Goal: Task Accomplishment & Management: Manage account settings

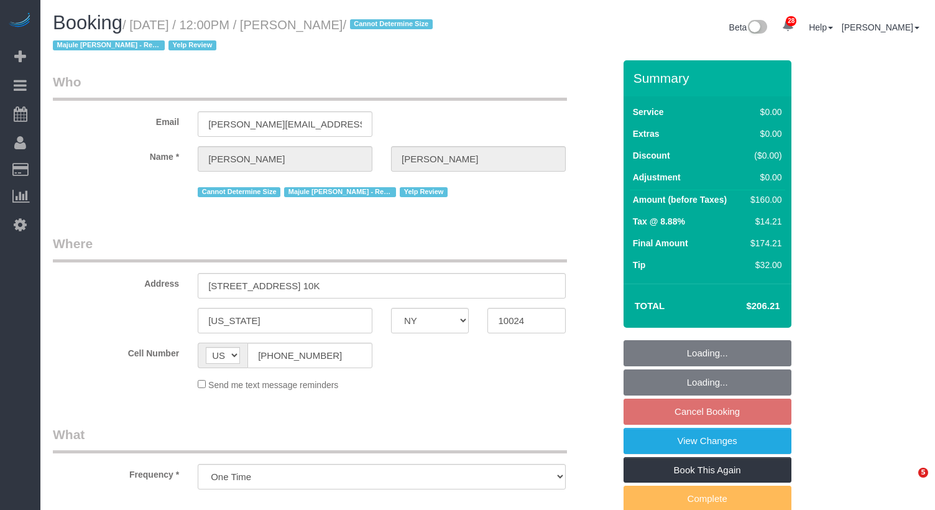
select select "NY"
select select "number:60"
select select "number:75"
select select "number:15"
select select "number:6"
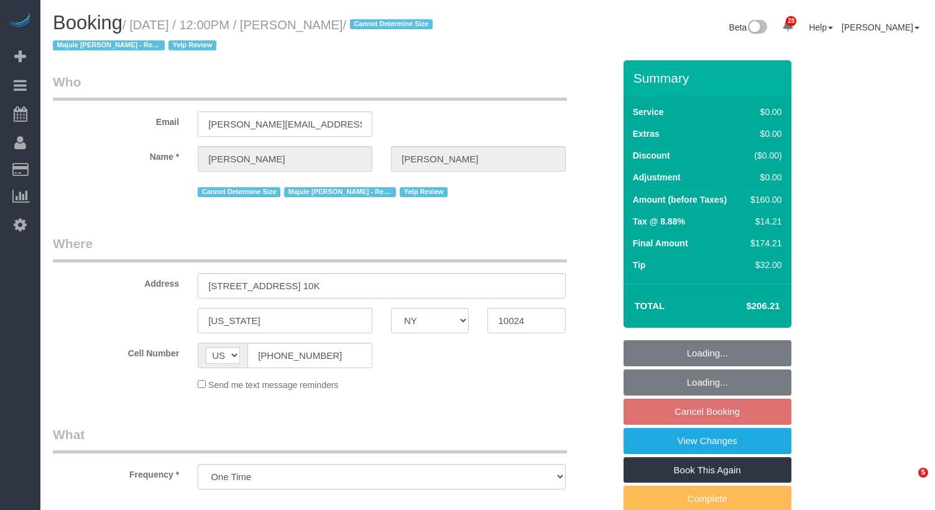
select select "object:1077"
select select "string:stripe-pm_1S9r9n4VGloSiKo7mIYRDaGo"
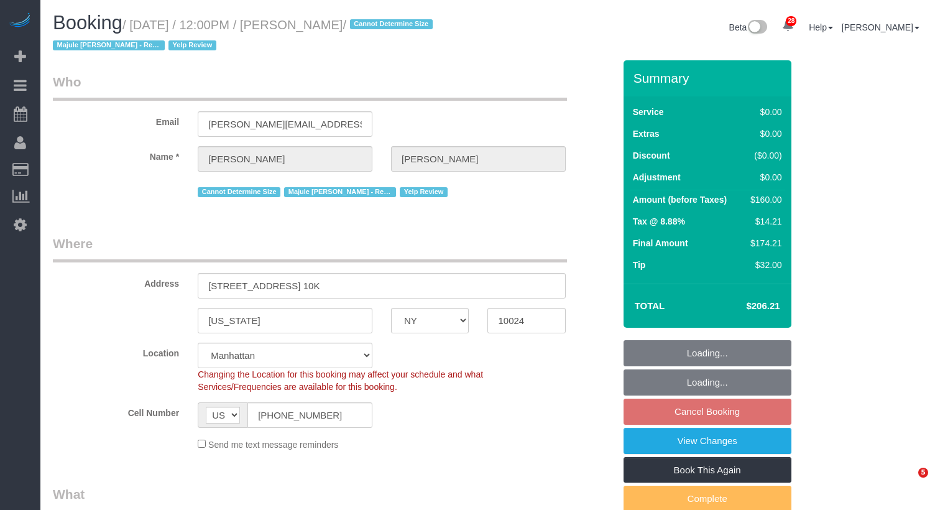
select select "spot2"
select select "1"
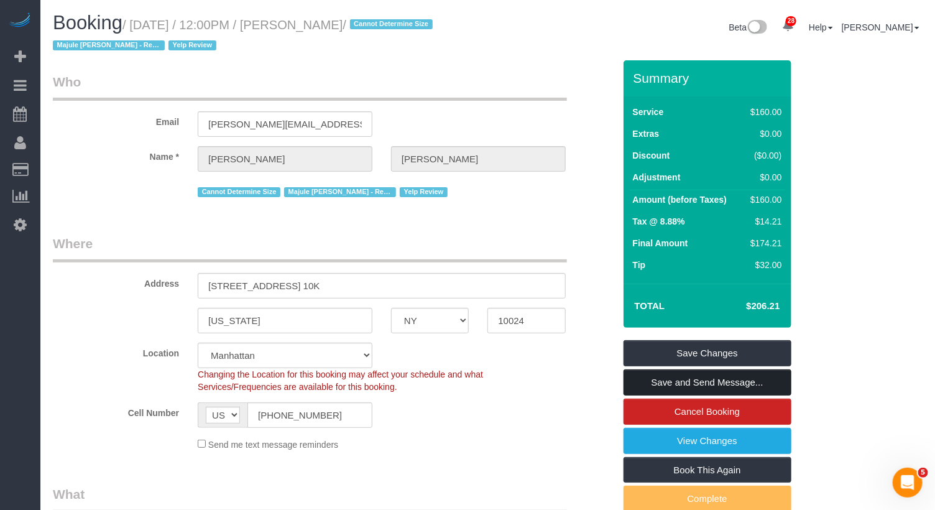
click at [733, 382] on link "Save and Send Message..." at bounding box center [707, 382] width 168 height 26
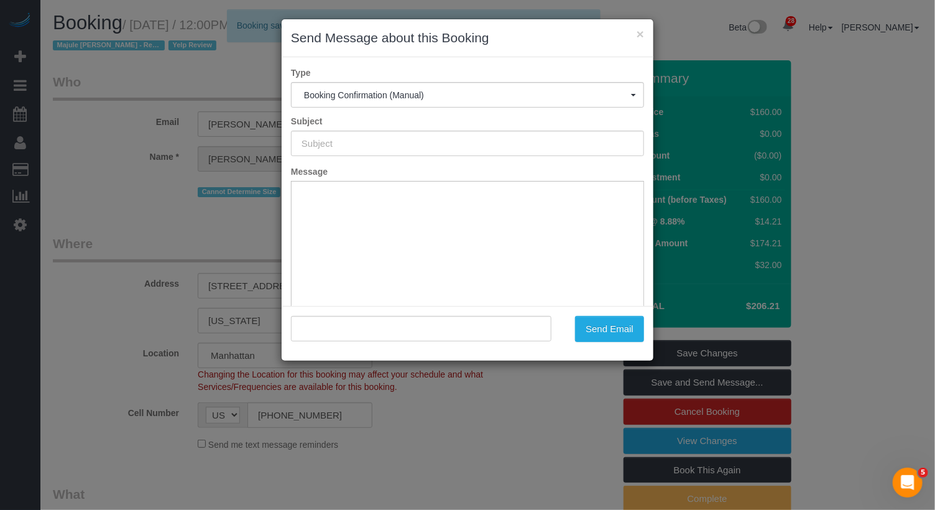
type input "Cleaning Confirmed for 09/27/2025 at 12:00pm"
type input ""Steven Guerrini" <steven.guerrini@gmail.com>"
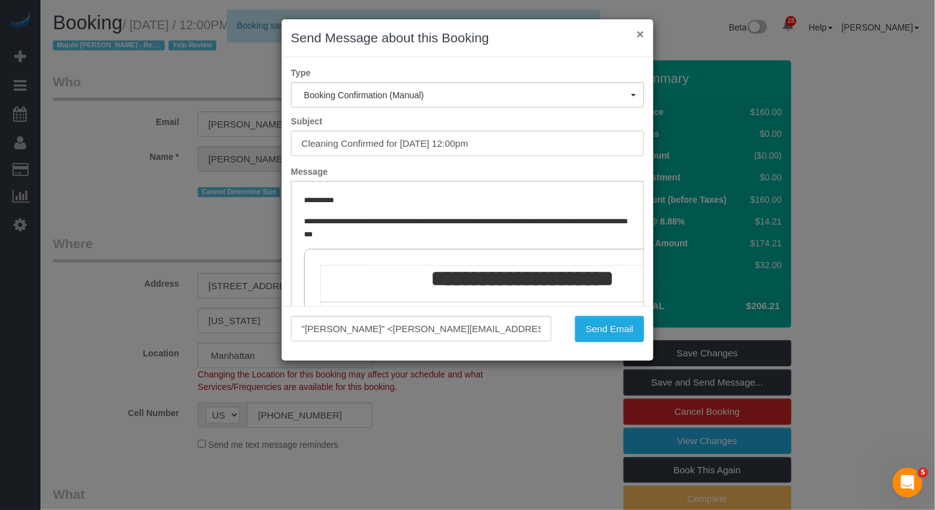
click at [640, 40] on button "×" at bounding box center [640, 33] width 7 height 13
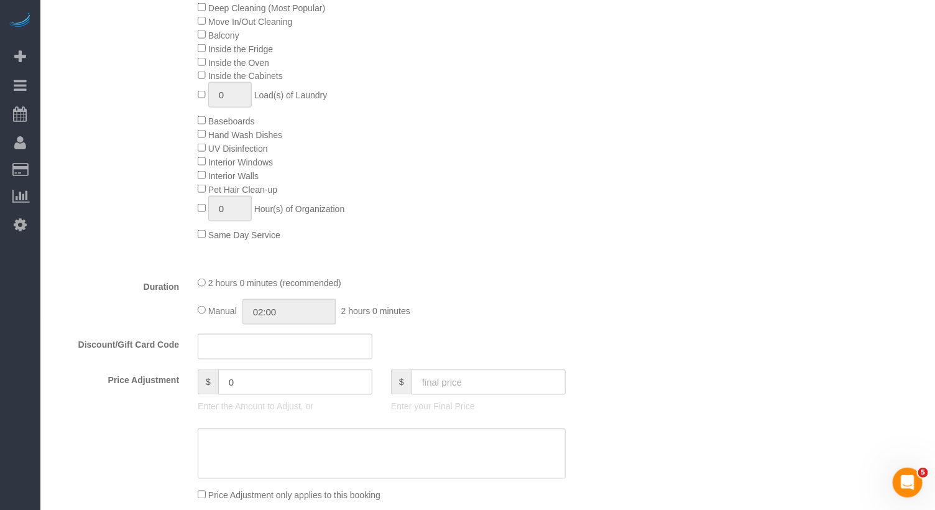
scroll to position [1080, 0]
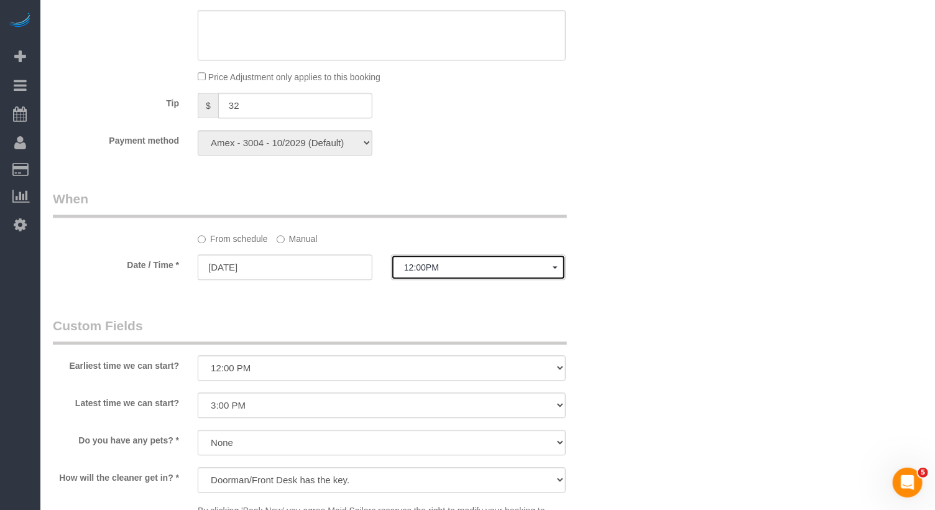
click at [425, 264] on span "12:00PM" at bounding box center [478, 267] width 149 height 10
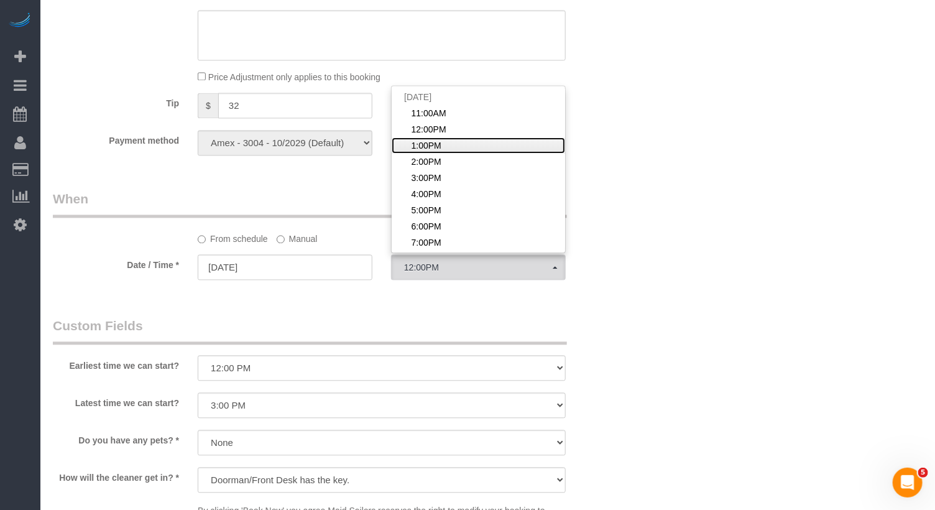
click at [435, 140] on span "1:00PM" at bounding box center [426, 145] width 30 height 12
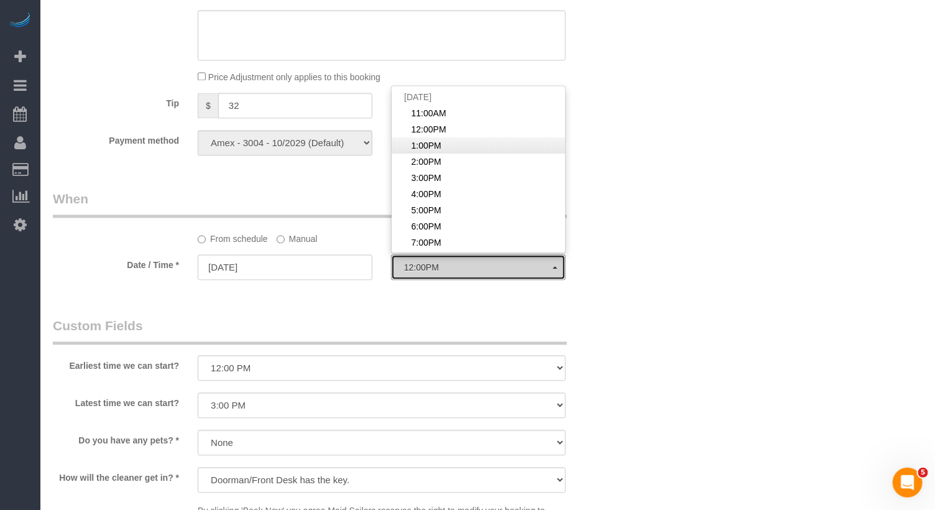
select select "spot3"
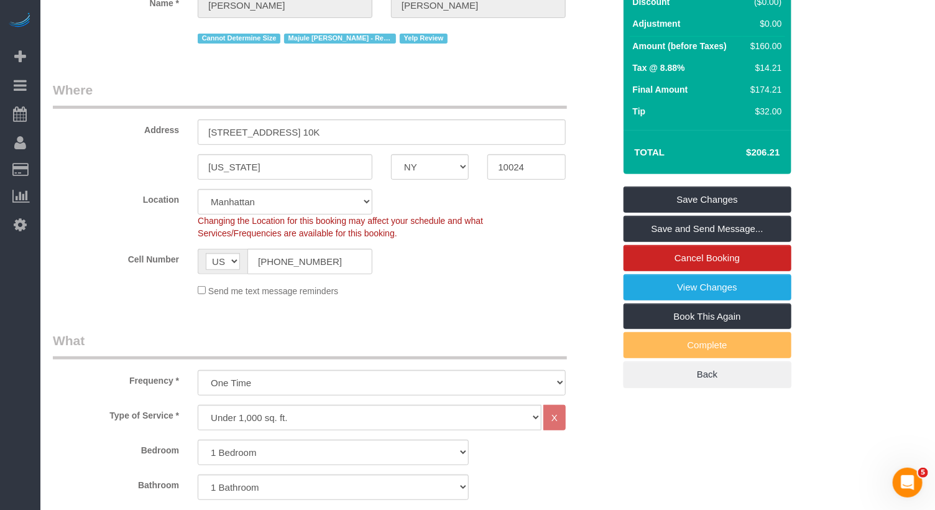
scroll to position [0, 0]
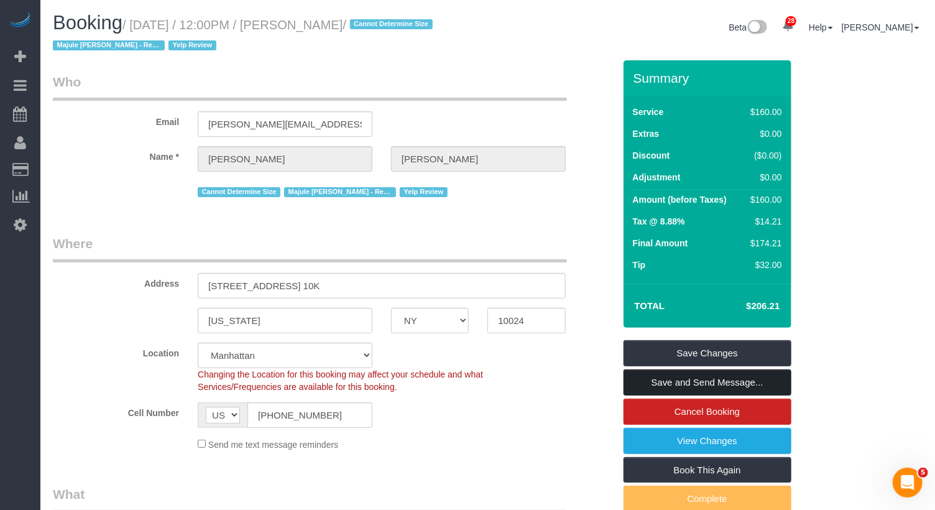
click at [727, 377] on link "Save and Send Message..." at bounding box center [707, 382] width 168 height 26
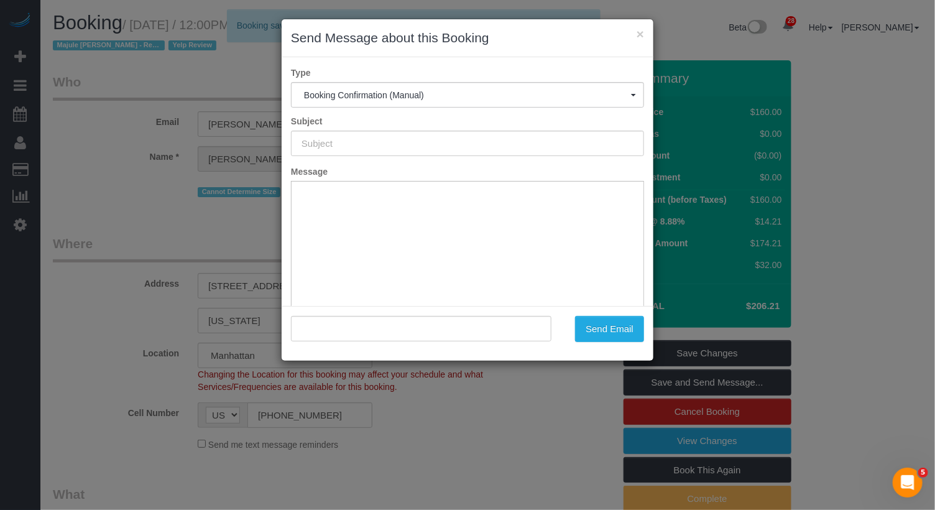
type input "Cleaning Confirmed for 09/27/2025 at 1:00pm"
type input ""Steven Guerrini" <steven.guerrini@gmail.com>"
click at [602, 326] on button "Send Email" at bounding box center [609, 329] width 69 height 26
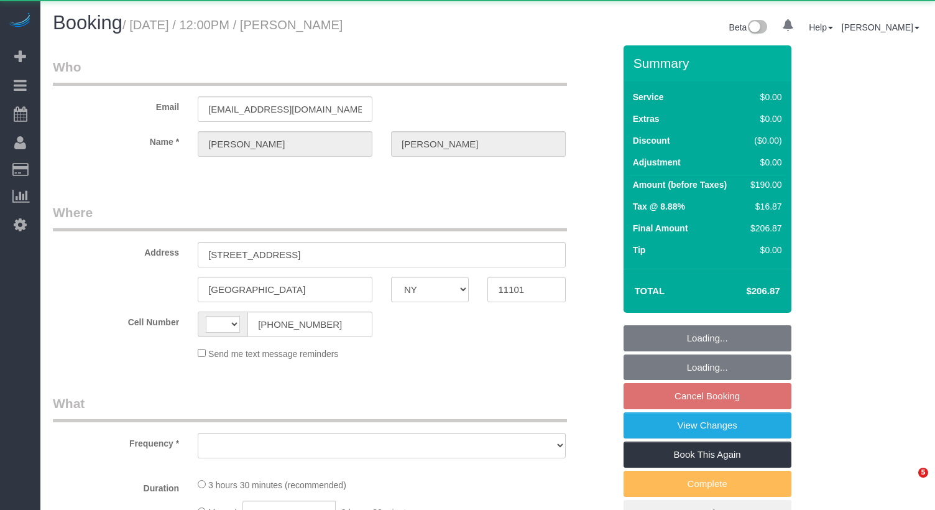
select select "NY"
select select "string:[GEOGRAPHIC_DATA]"
select select "object:662"
select select "1"
select select "2"
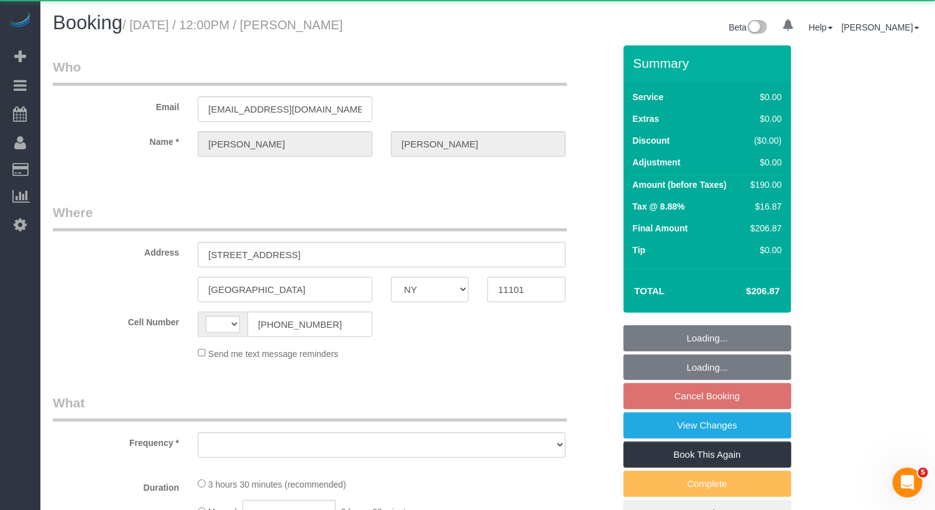
select select "spot1"
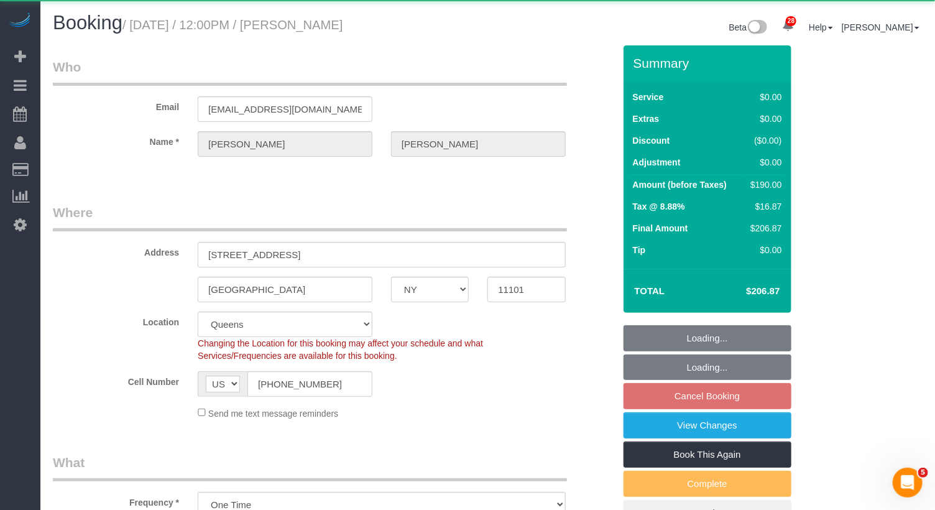
select select "spot52"
select select "number:89"
select select "number:90"
select select "number:13"
select select "number:5"
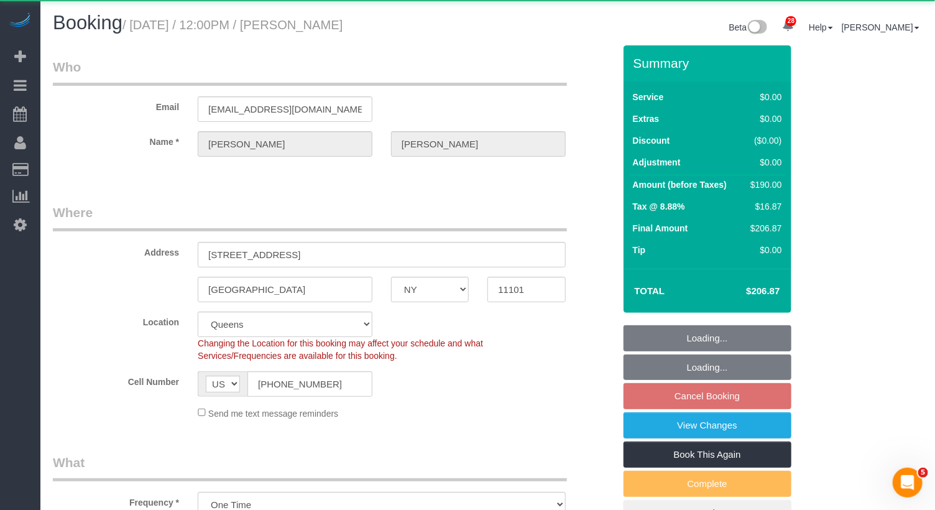
select select "1"
select select "2"
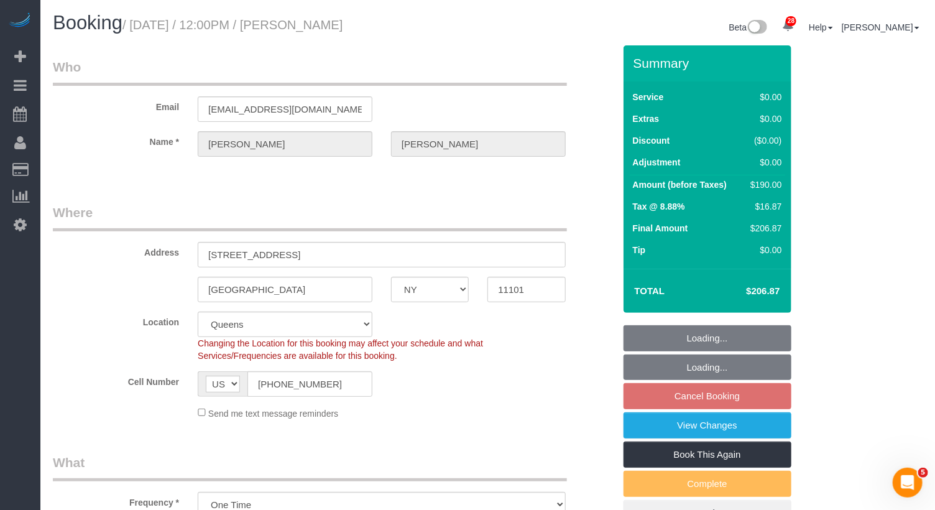
select select "object:1484"
select select "string:stripe-pm_1SBRbG4VGloSiKo722we6KVI"
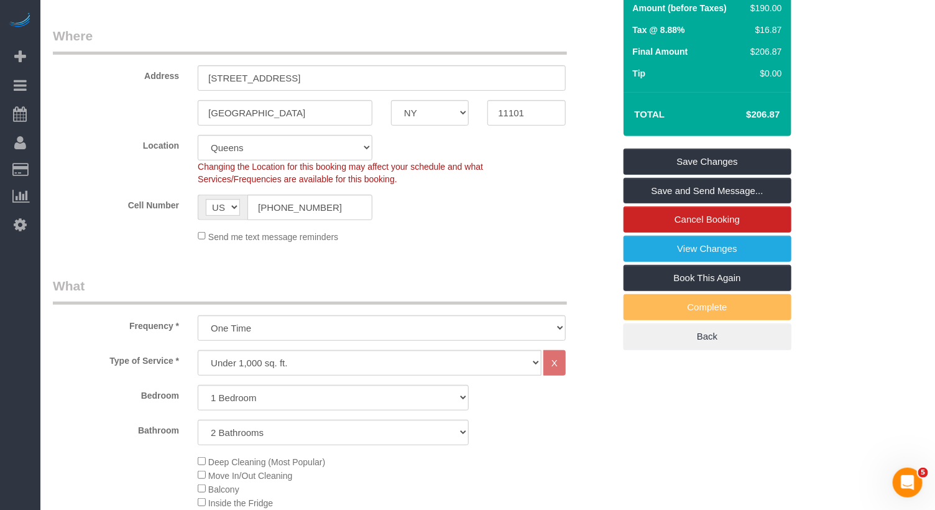
scroll to position [179, 0]
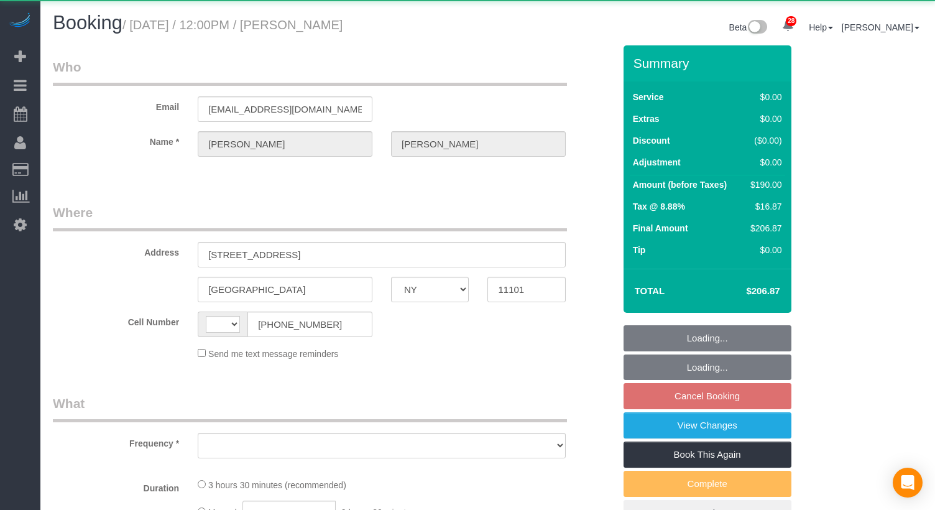
select select "NY"
select select "string:[GEOGRAPHIC_DATA]"
select select "object:808"
select select "1"
select select "2"
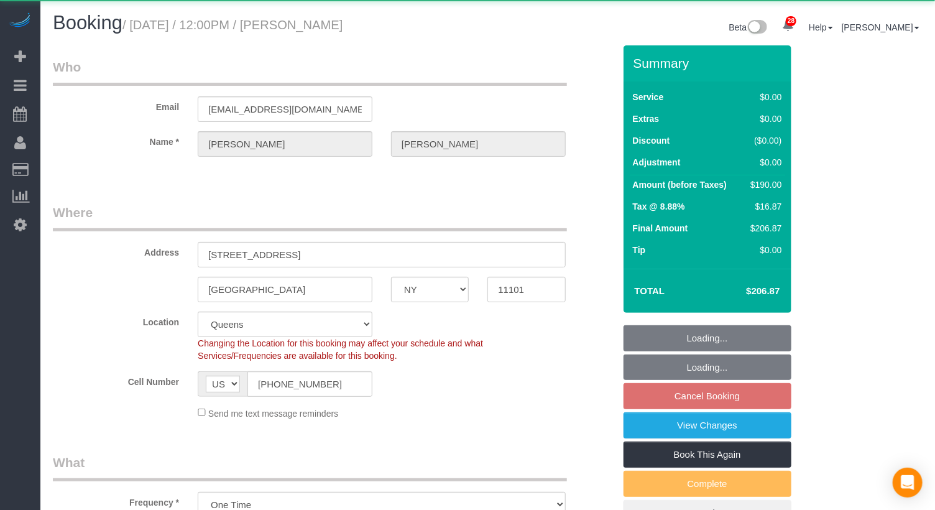
select select "object:915"
select select "string:stripe-pm_1SBRbG4VGloSiKo722we6KVI"
select select "spot1"
select select "number:89"
select select "number:90"
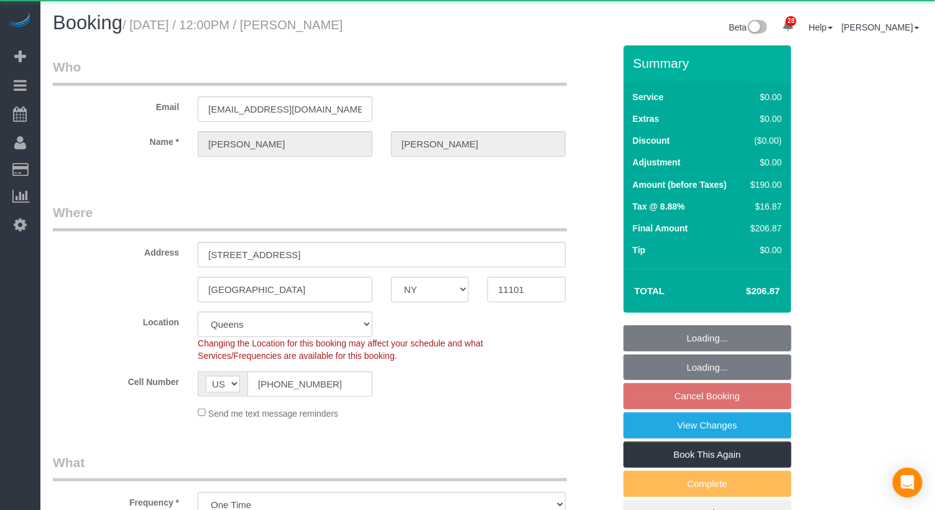
select select "number:13"
select select "number:5"
select select "1"
select select "2"
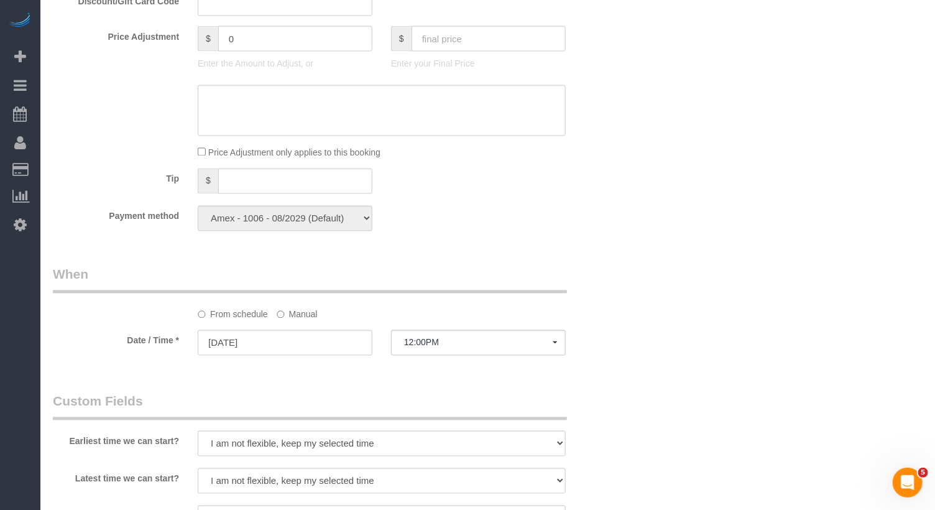
scroll to position [1254, 0]
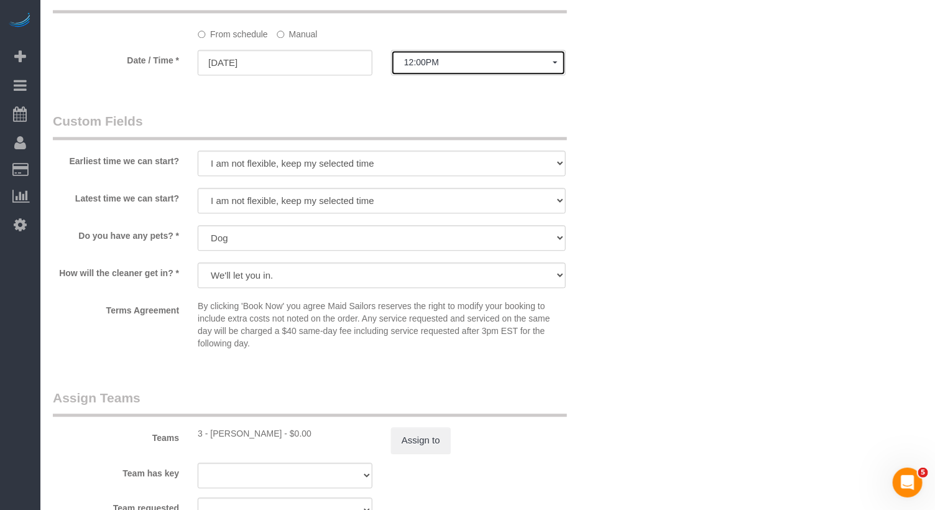
click at [410, 66] on button "12:00PM" at bounding box center [478, 62] width 175 height 25
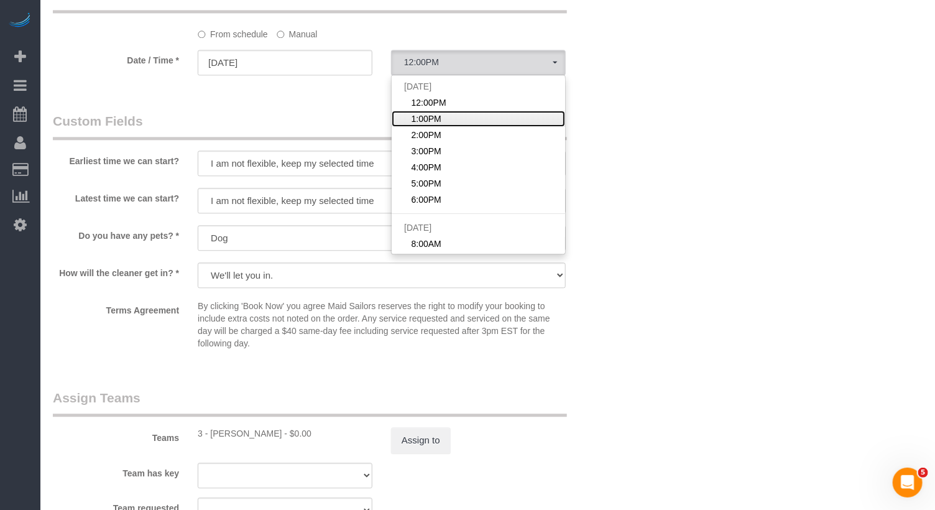
drag, startPoint x: 431, startPoint y: 117, endPoint x: 439, endPoint y: 126, distance: 11.9
click at [431, 117] on span "1:00PM" at bounding box center [426, 119] width 30 height 12
select select "spot2"
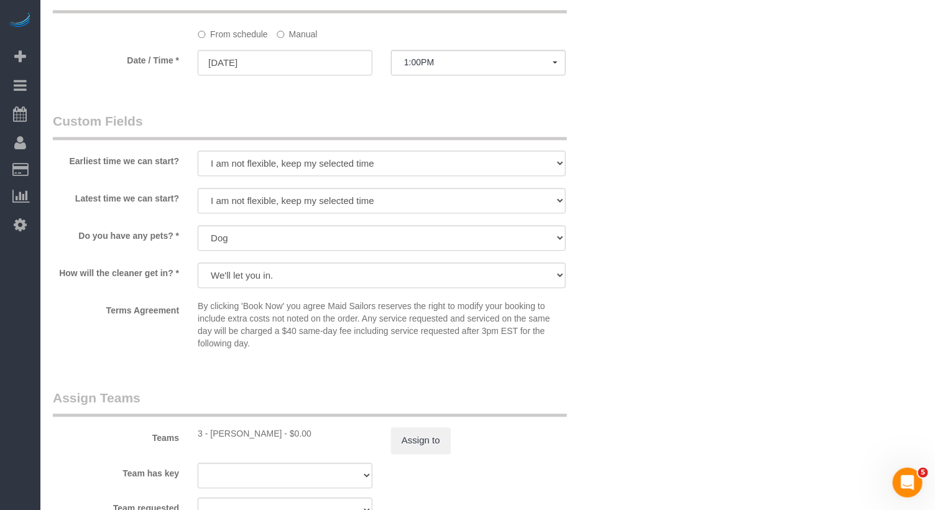
click at [296, 37] on label "Manual" at bounding box center [297, 32] width 41 height 17
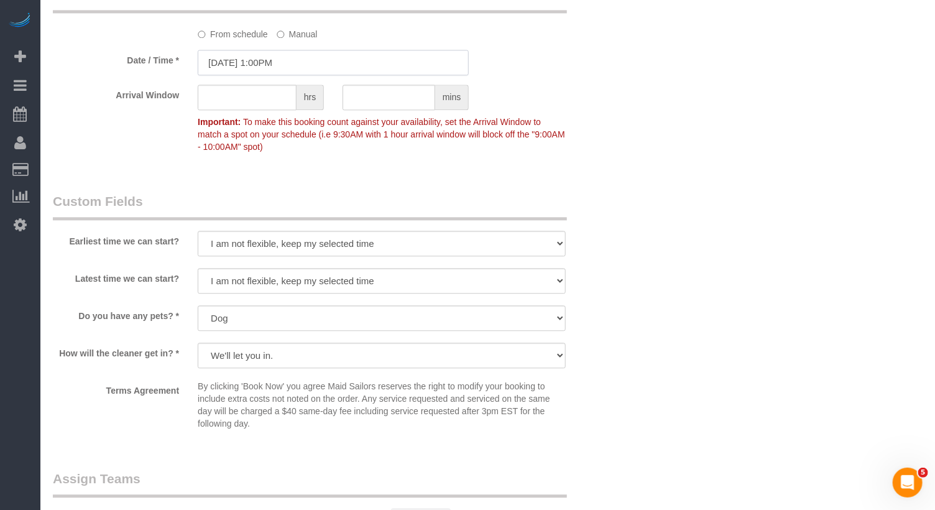
click at [292, 57] on input "[DATE] 1:00PM" at bounding box center [333, 62] width 271 height 25
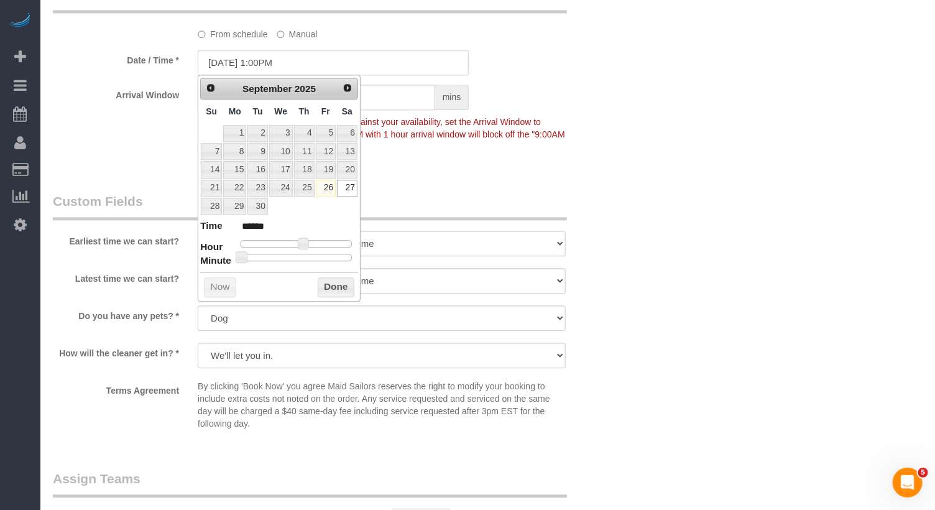
type input "[DATE] 1:30PM"
type input "******"
click at [300, 254] on div at bounding box center [296, 257] width 111 height 7
click at [336, 285] on button "Done" at bounding box center [336, 287] width 37 height 20
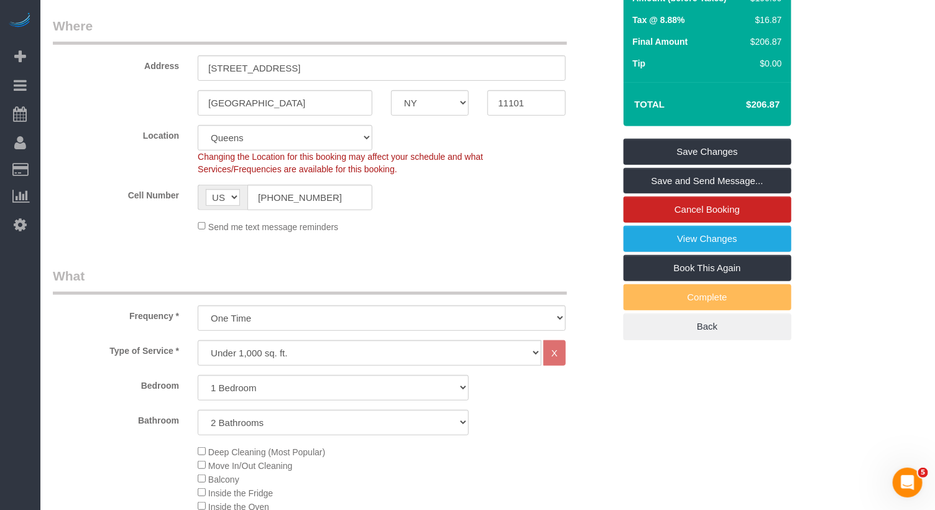
scroll to position [0, 0]
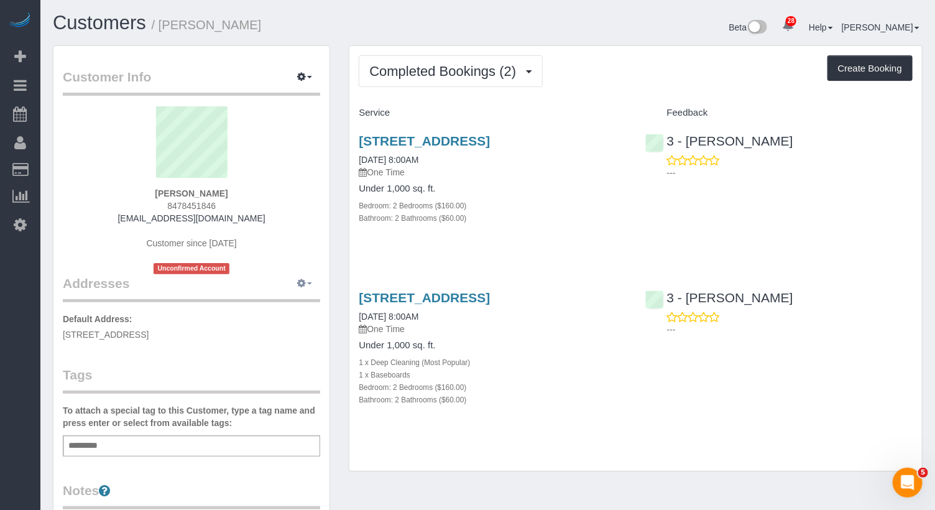
click at [305, 280] on icon "button" at bounding box center [301, 282] width 9 height 7
click at [282, 301] on button "Manage Addresses" at bounding box center [269, 306] width 101 height 17
select select "NY"
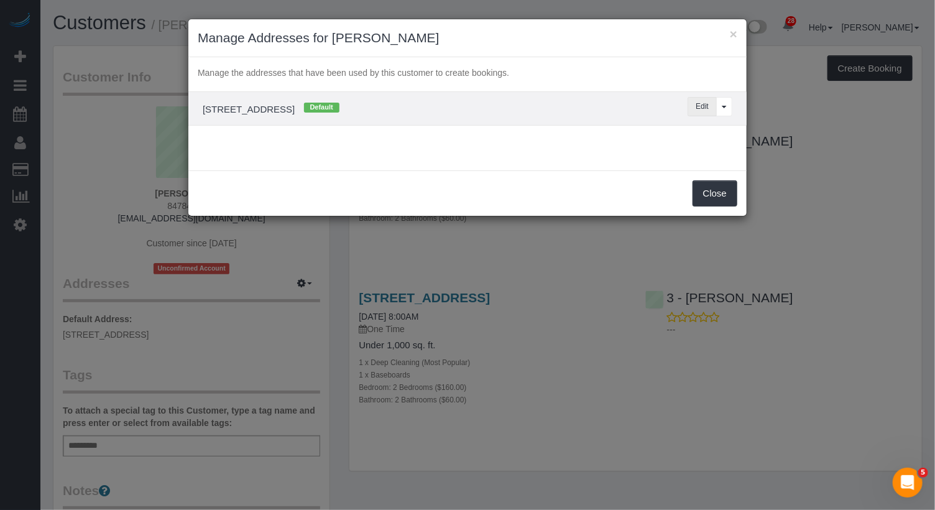
click at [704, 98] on button "Edit" at bounding box center [701, 106] width 29 height 19
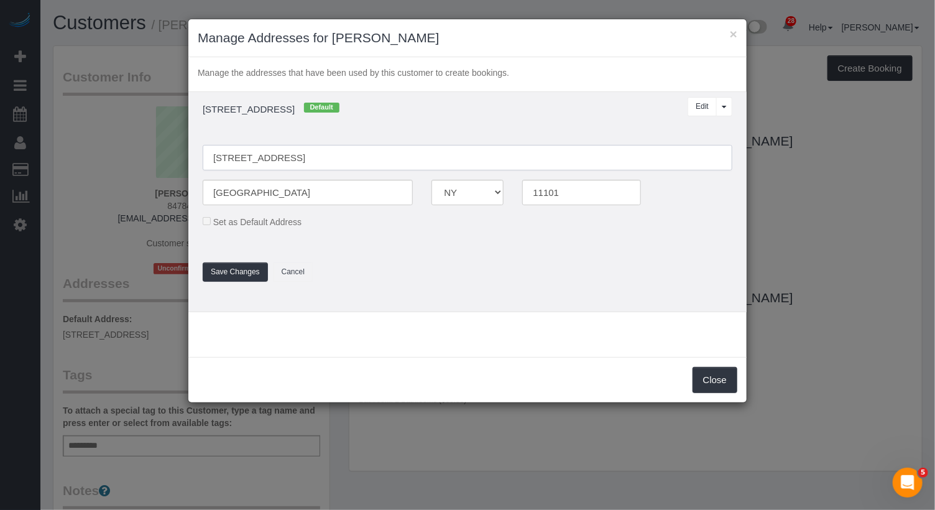
click at [288, 158] on input "4220 27th Street, 412" at bounding box center [468, 157] width 530 height 25
type input "4220 27th Street, Apt.412"
click at [232, 270] on button "Save Changes" at bounding box center [235, 271] width 65 height 19
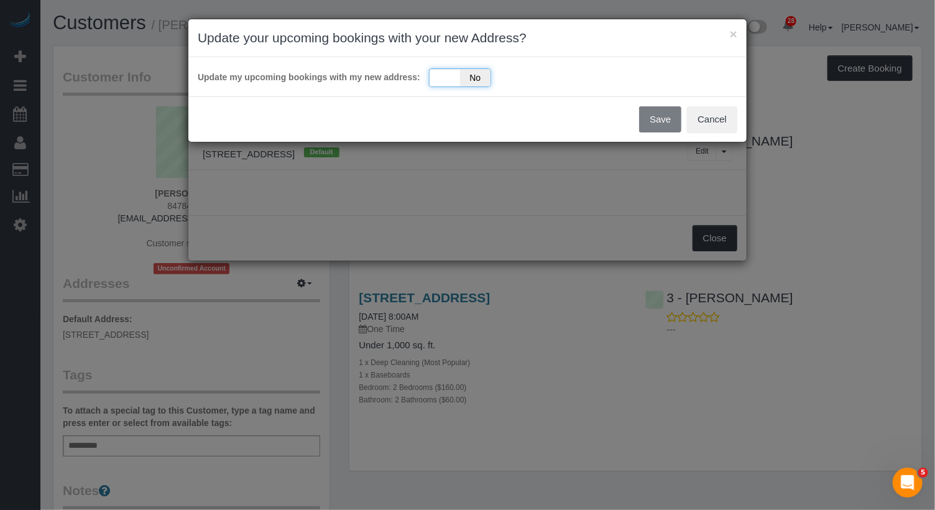
click at [448, 73] on div "Yes No" at bounding box center [460, 77] width 62 height 19
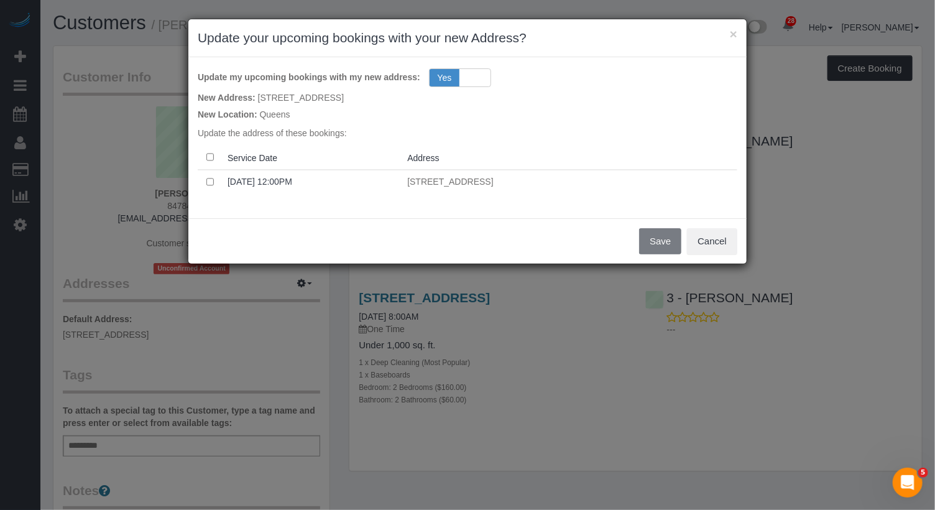
click at [209, 161] on th at bounding box center [210, 157] width 25 height 24
click at [658, 244] on button "Save" at bounding box center [660, 241] width 42 height 26
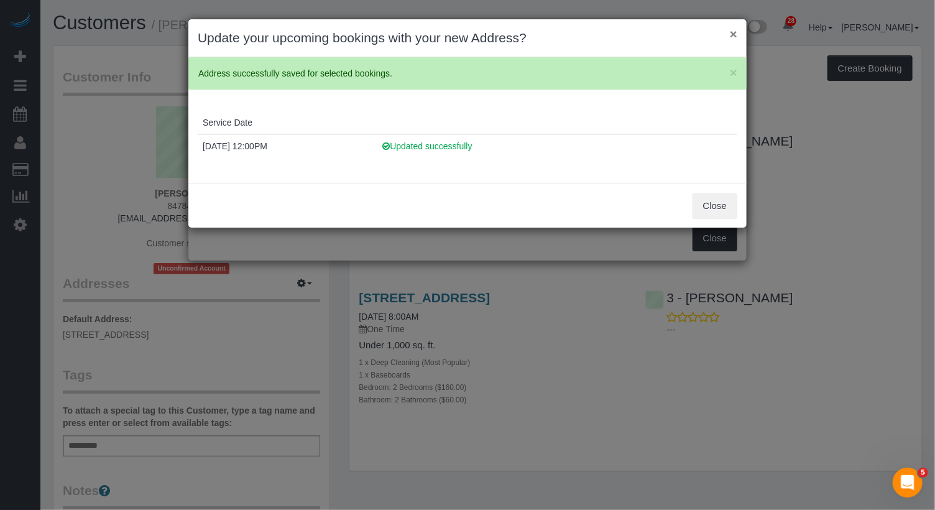
click at [733, 35] on button "×" at bounding box center [733, 33] width 7 height 13
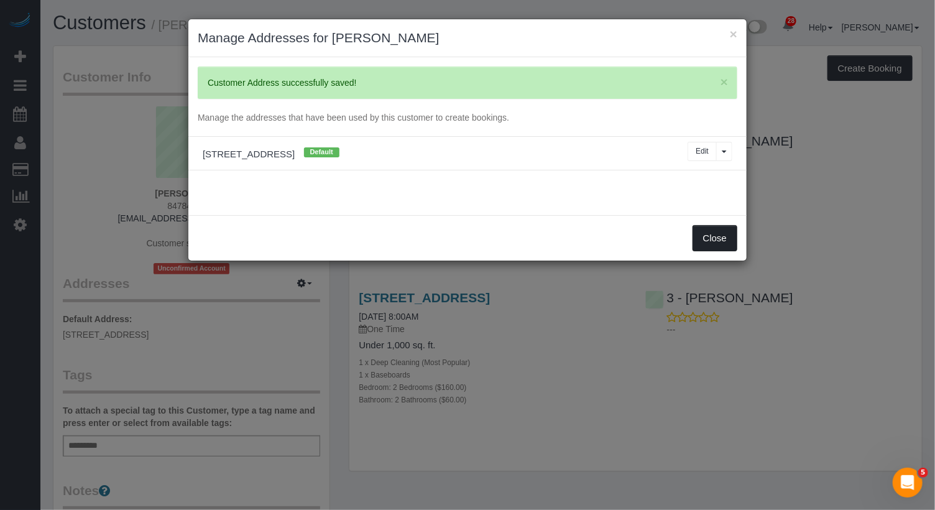
click at [714, 232] on button "Close" at bounding box center [714, 238] width 45 height 26
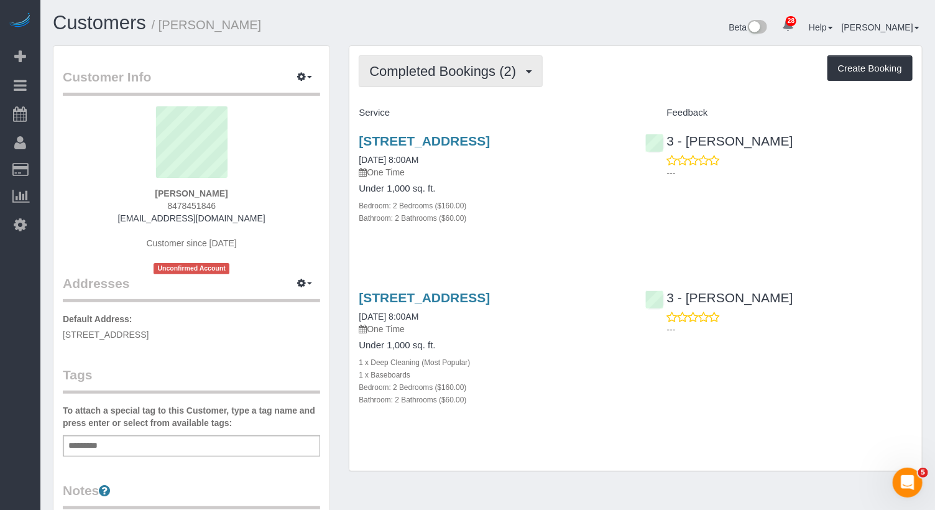
click at [467, 76] on span "Completed Bookings (2)" at bounding box center [445, 71] width 153 height 16
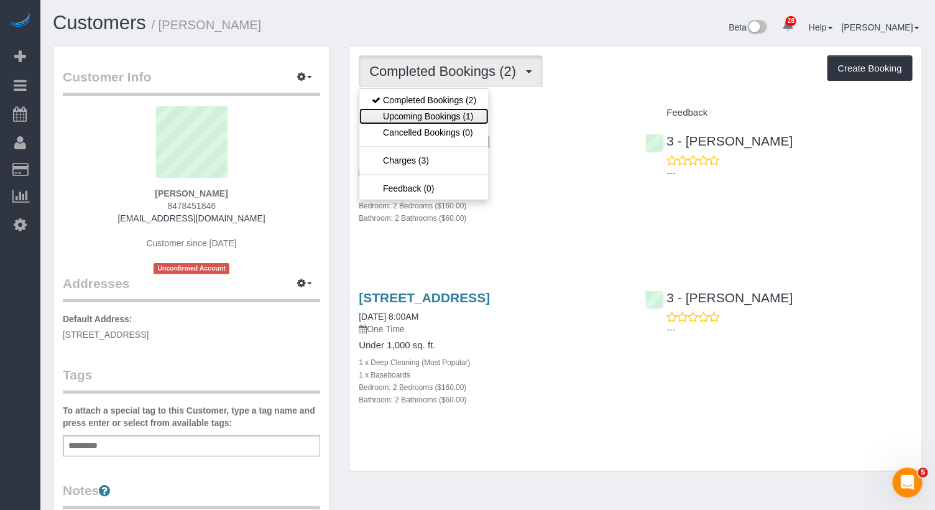
click at [455, 110] on link "Upcoming Bookings (1)" at bounding box center [423, 116] width 129 height 16
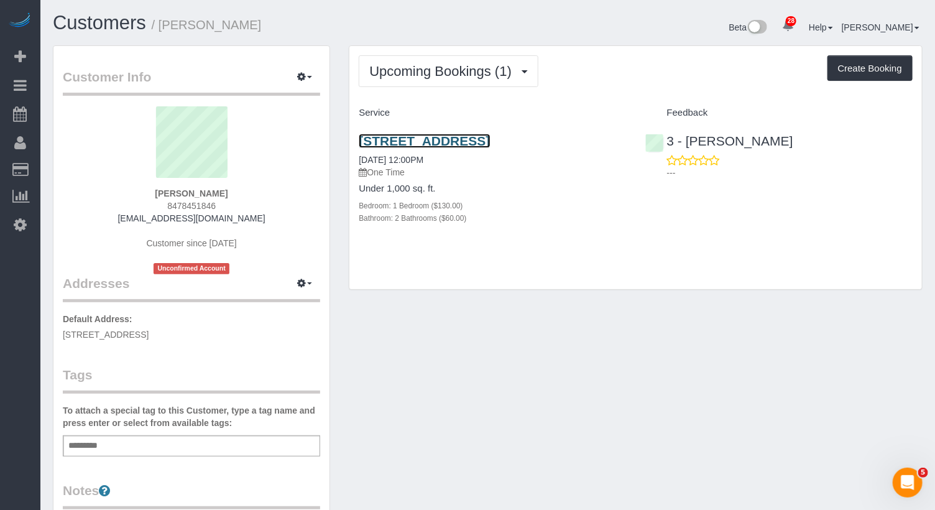
click at [490, 136] on link "4220 27th Street, Apt.412, Long Island City, NY 11101" at bounding box center [424, 141] width 131 height 14
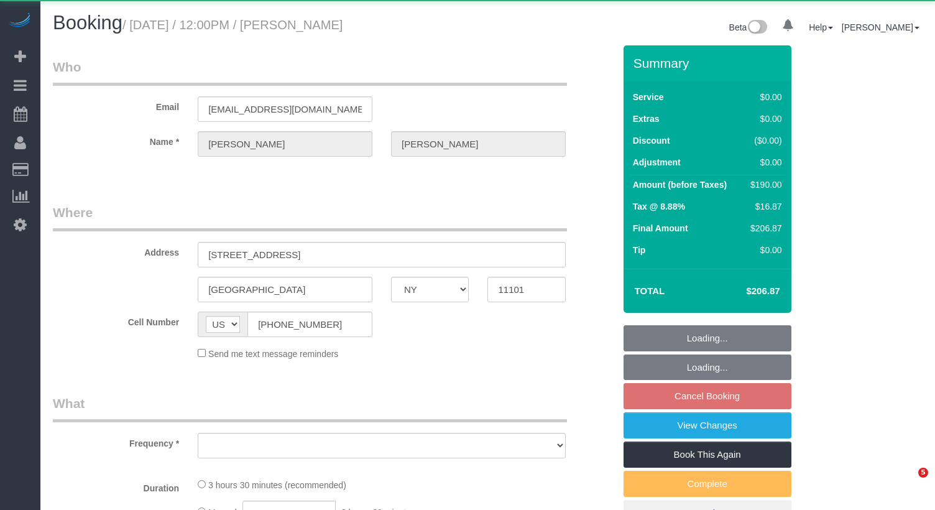
select select "NY"
select select "object:1054"
select select "1"
select select "2"
select select "number:89"
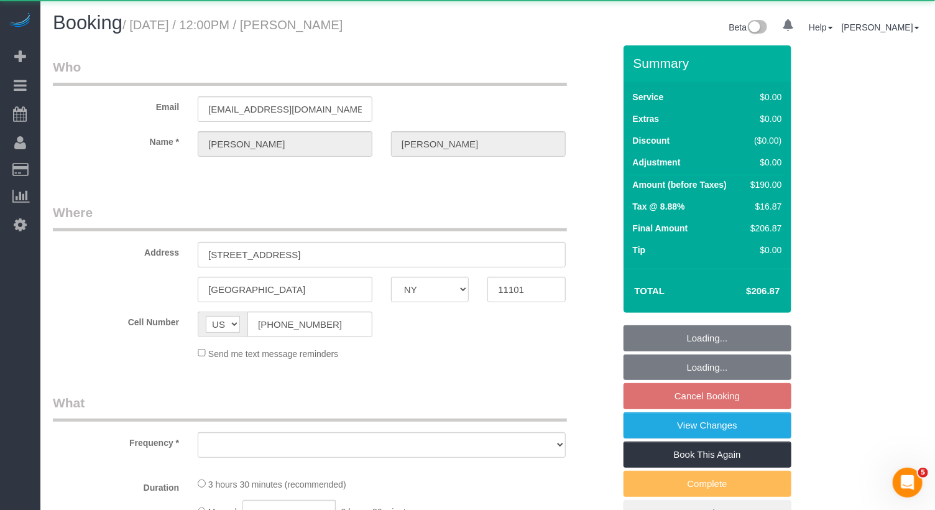
select select "number:90"
select select "number:13"
select select "number:5"
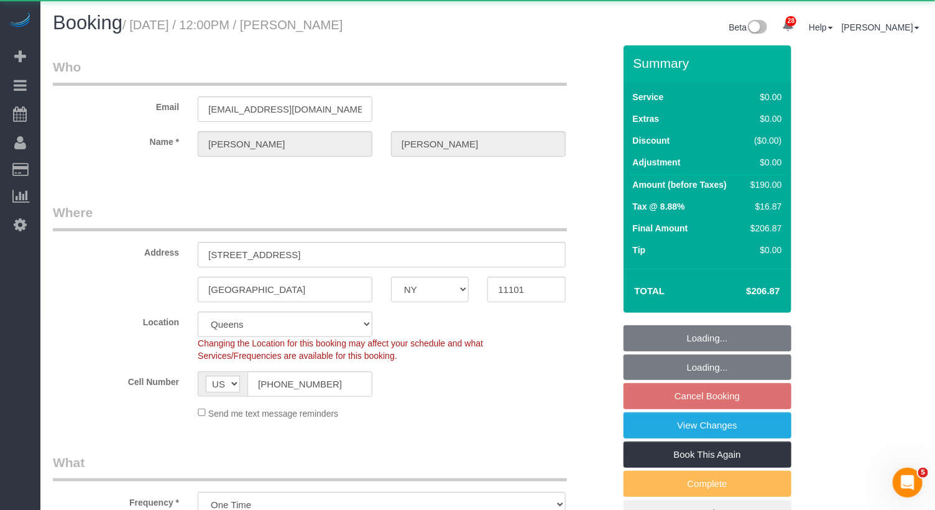
select select "object:1448"
select select "string:stripe-pm_1SBRbG4VGloSiKo722we6KVI"
select select "spot1"
select select "1"
select select "2"
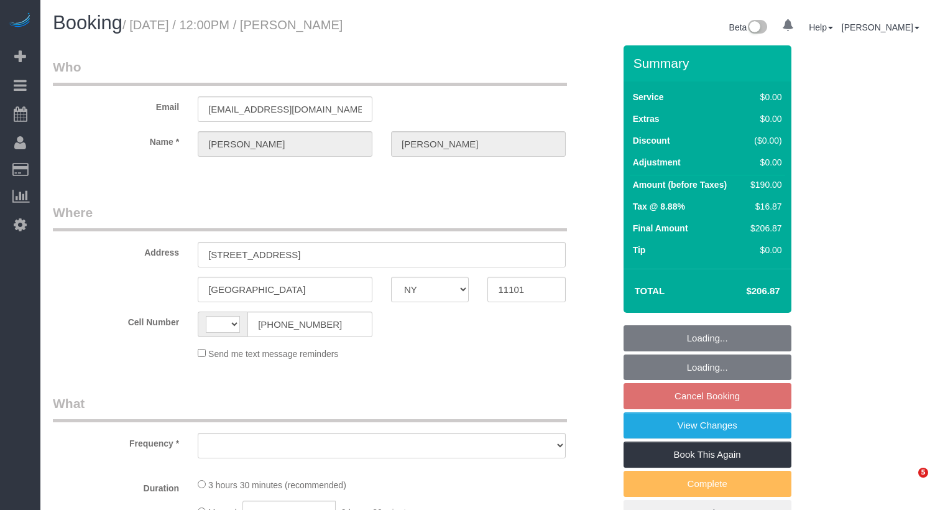
select select "NY"
select select "string:[GEOGRAPHIC_DATA]"
select select "object:811"
select select "spot1"
select select "object:1065"
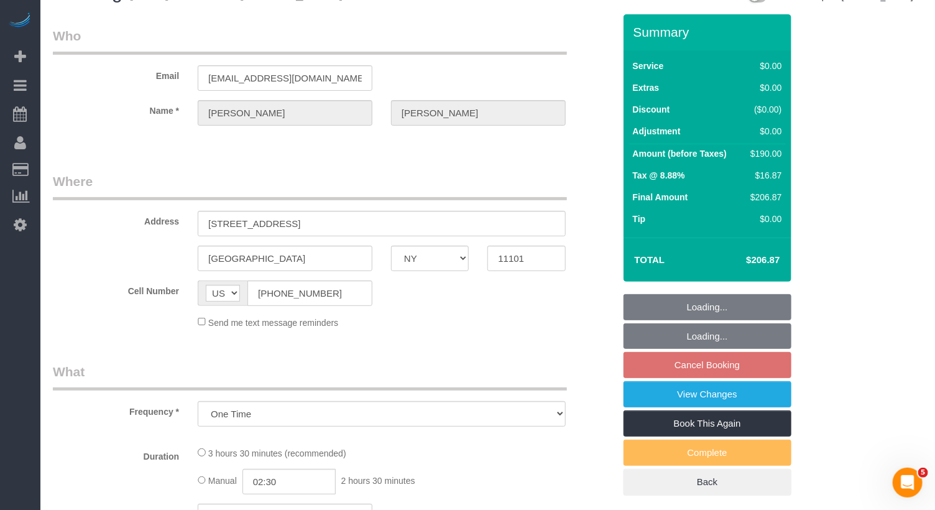
select select "1"
select select "2"
select select "number:89"
select select "number:90"
select select "number:13"
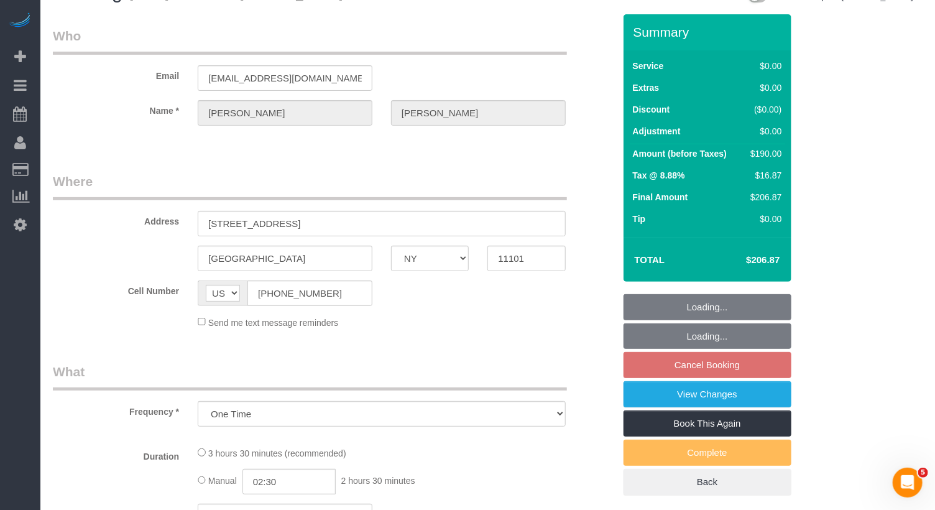
select select "number:5"
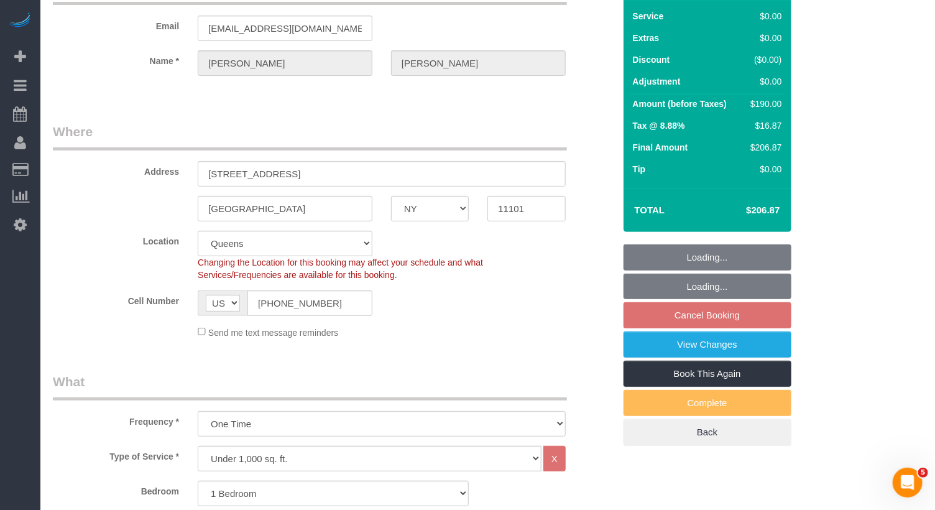
select select
select select "string:stripe-pm_1SBRbG4VGloSiKo722we6KVI"
select select "spot52"
select select "1"
select select "2"
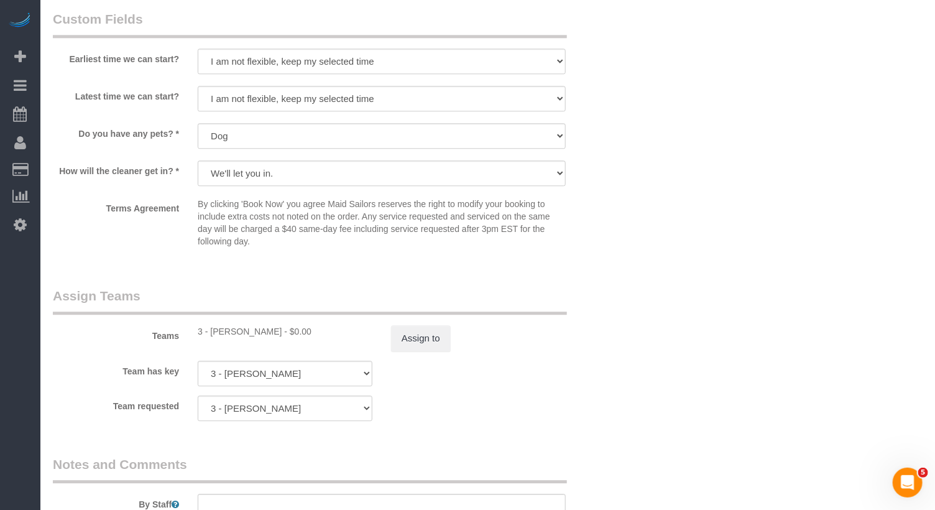
scroll to position [1295, 0]
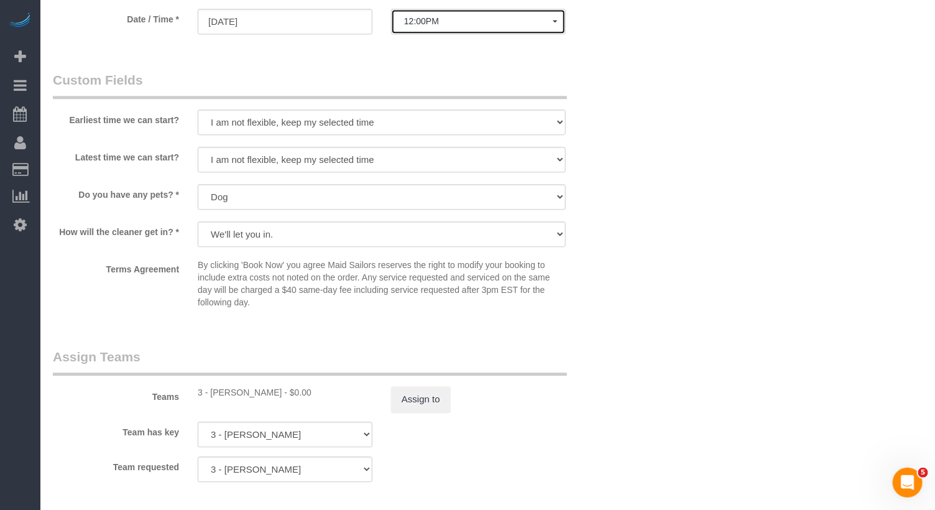
click at [436, 21] on span "12:00PM" at bounding box center [478, 21] width 149 height 10
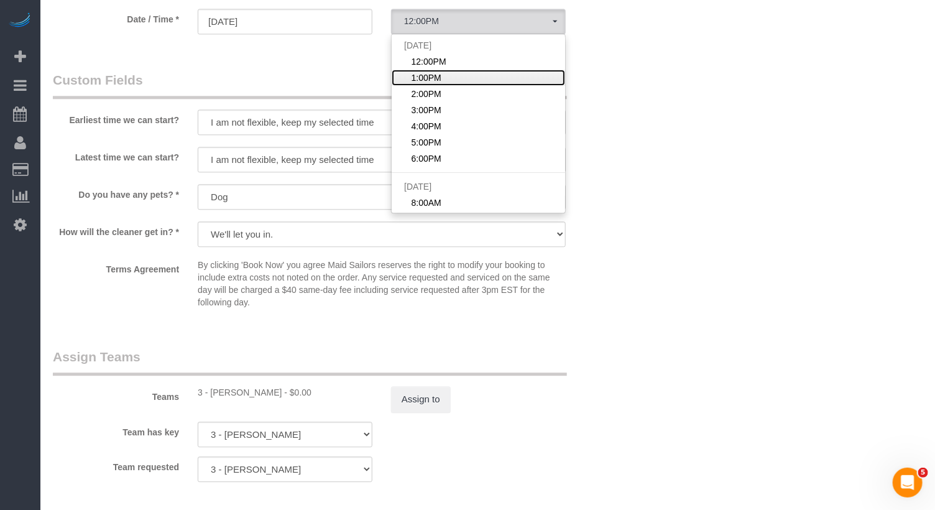
click at [427, 73] on span "1:00PM" at bounding box center [426, 77] width 30 height 12
select select "spot53"
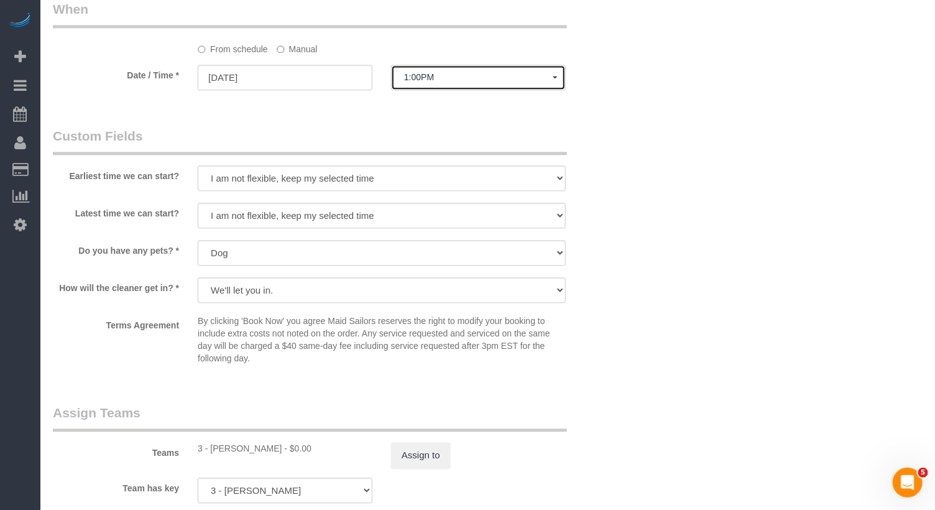
scroll to position [1213, 0]
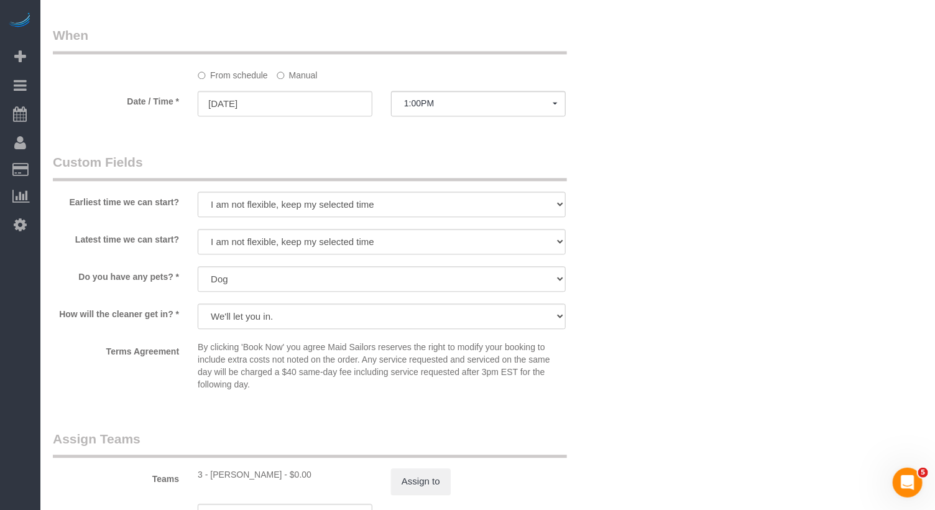
click at [305, 71] on label "Manual" at bounding box center [297, 73] width 41 height 17
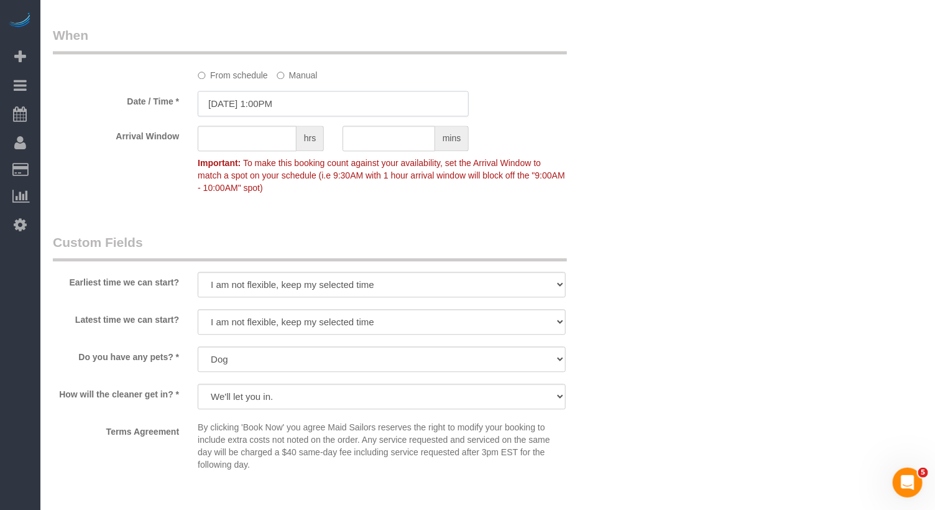
click at [271, 103] on input "[DATE] 1:00PM" at bounding box center [333, 103] width 271 height 25
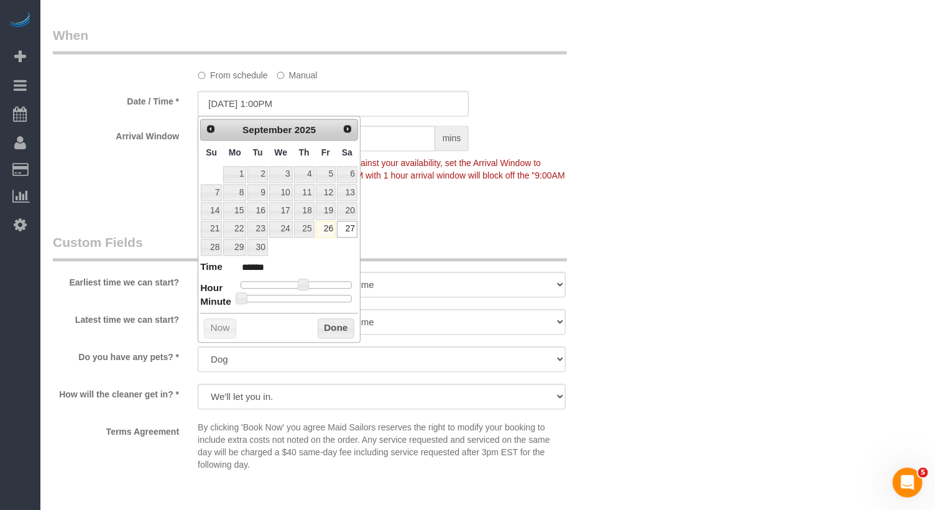
type input "09/27/2025 1:25PM"
type input "******"
click at [295, 296] on div at bounding box center [296, 298] width 111 height 7
type input "09/27/2025 1:30PM"
type input "******"
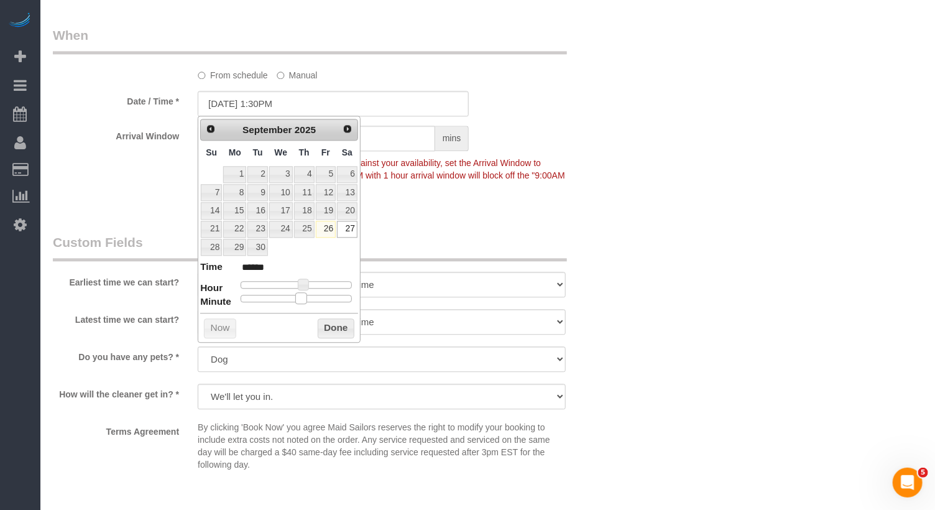
drag, startPoint x: 289, startPoint y: 292, endPoint x: 299, endPoint y: 292, distance: 9.9
click at [299, 292] on span at bounding box center [300, 297] width 11 height 11
click at [341, 322] on button "Done" at bounding box center [336, 328] width 37 height 20
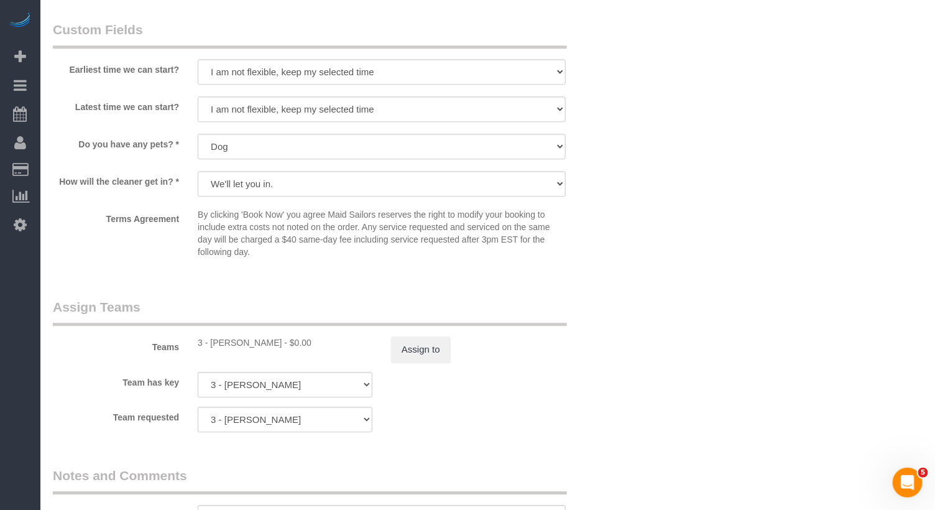
scroll to position [0, 0]
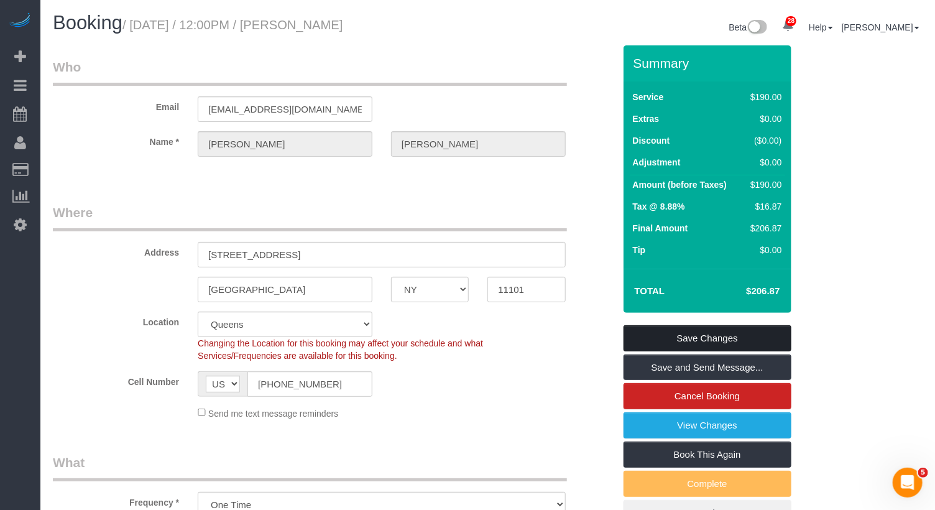
click at [777, 333] on link "Save Changes" at bounding box center [707, 338] width 168 height 26
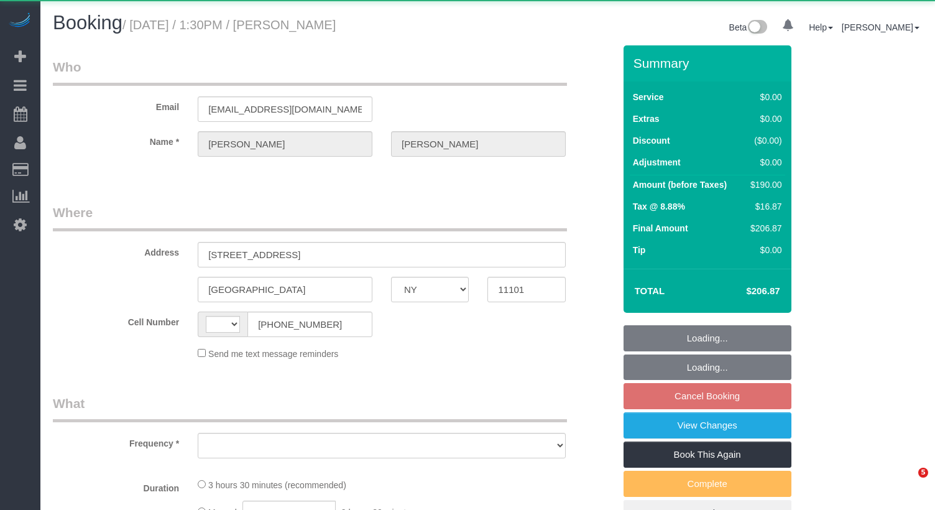
select select "NY"
select select "string:[GEOGRAPHIC_DATA]"
select select "object:808"
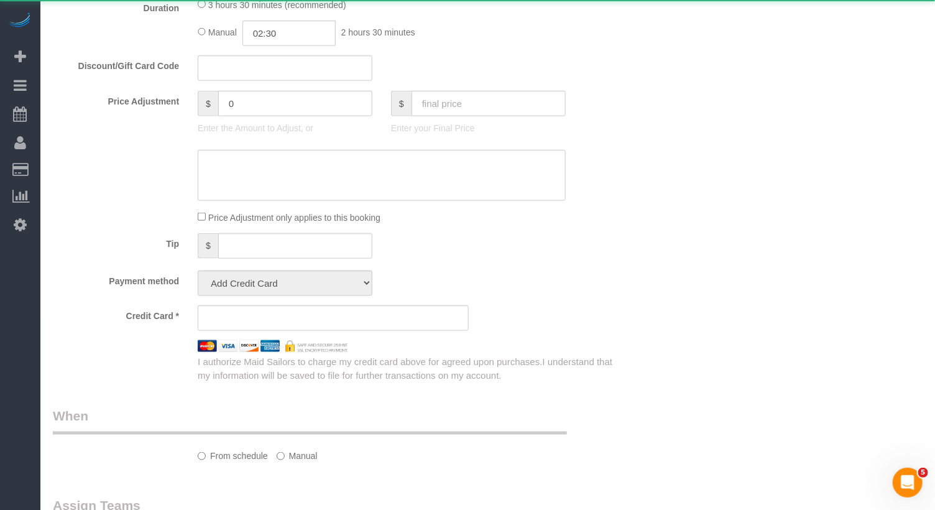
select select "1"
select select "2"
select select "number:89"
select select "number:90"
select select "number:13"
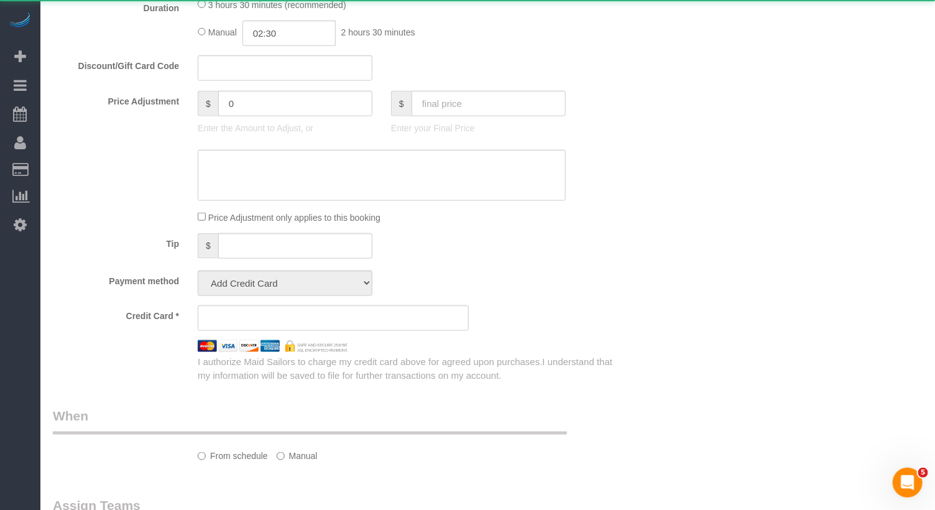
select select "number:5"
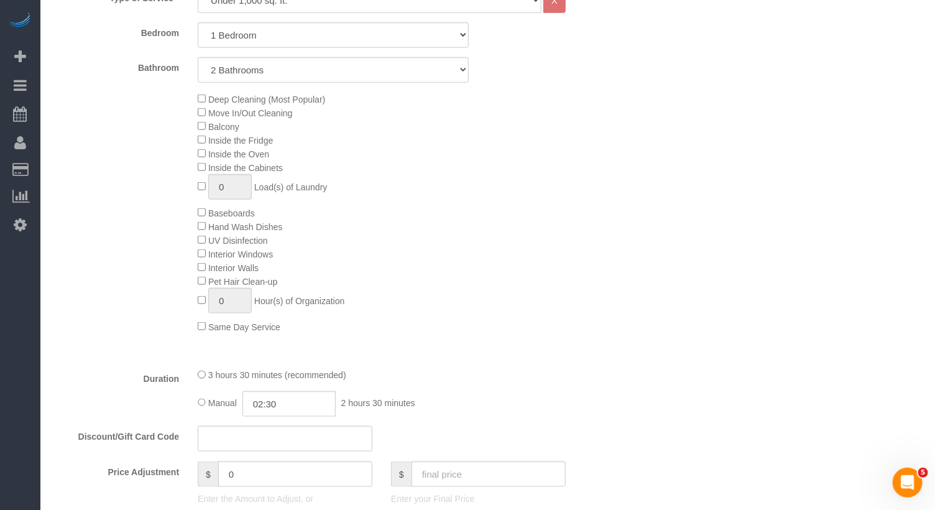
select select "object:1074"
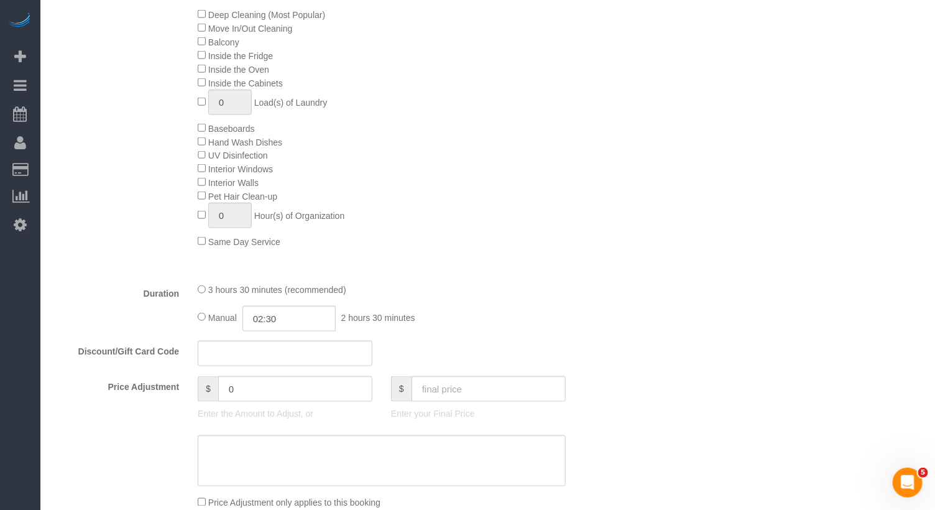
select select "string:stripe-pm_1SBRbG4VGloSiKo722we6KVI"
select select "1"
select select "2"
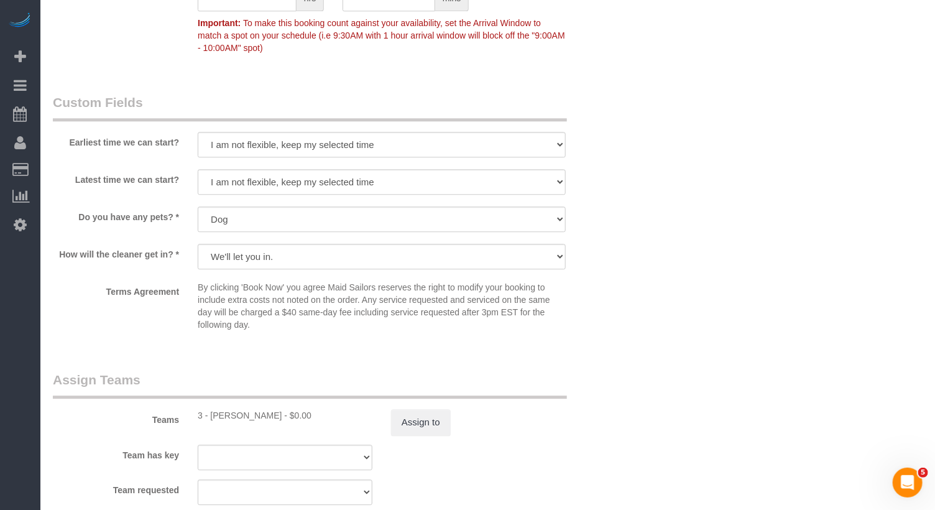
scroll to position [1375, 0]
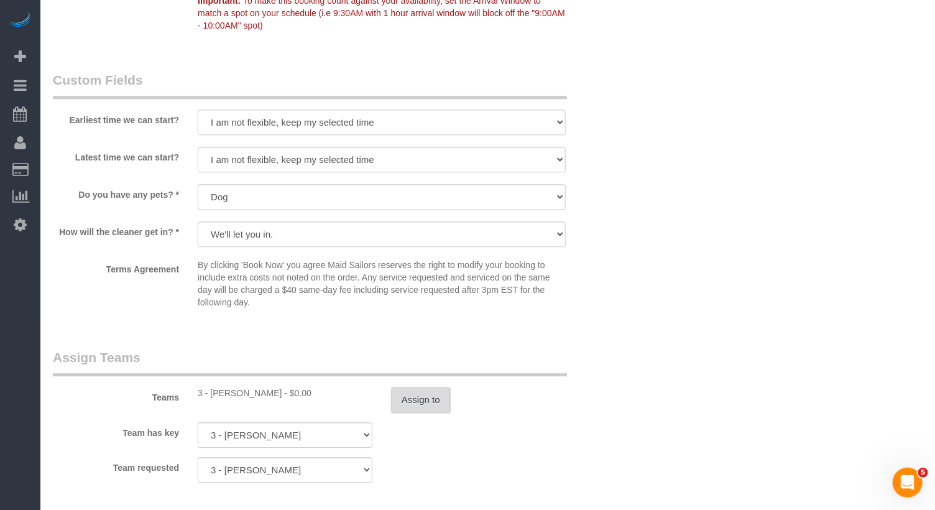
click at [411, 399] on button "Assign to" at bounding box center [421, 400] width 60 height 26
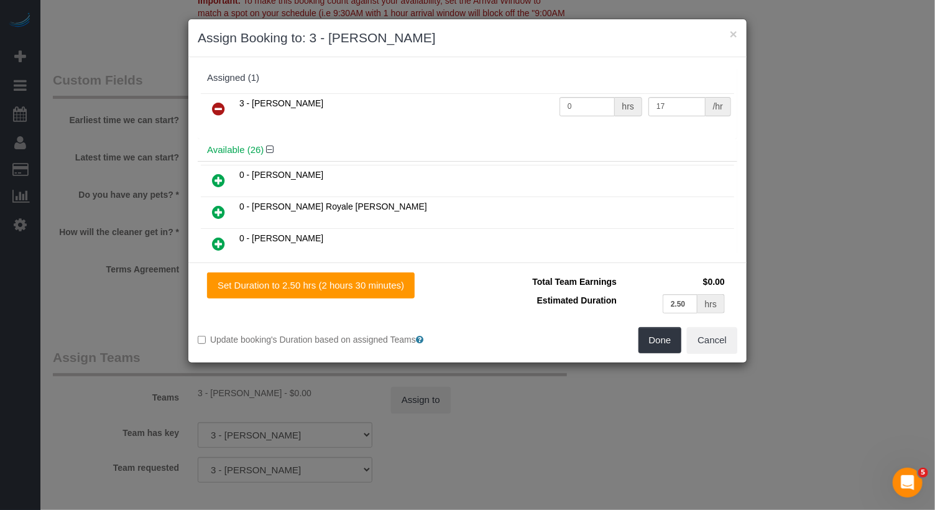
click at [226, 105] on link at bounding box center [218, 109] width 29 height 25
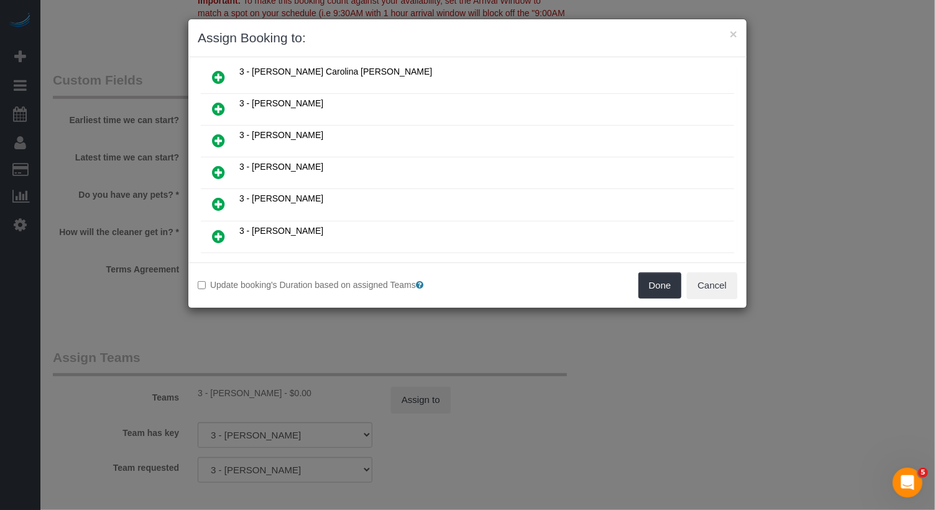
scroll to position [750, 0]
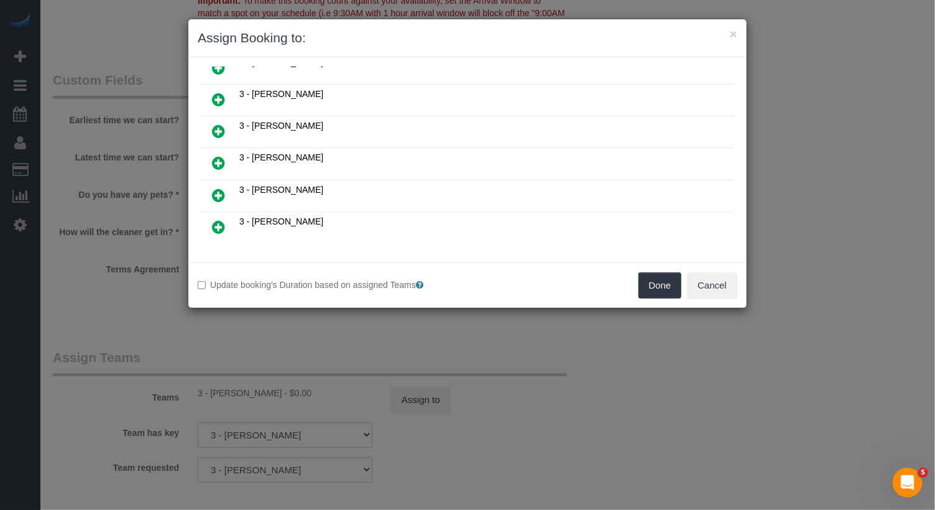
click at [281, 268] on icon at bounding box center [280, 272] width 7 height 9
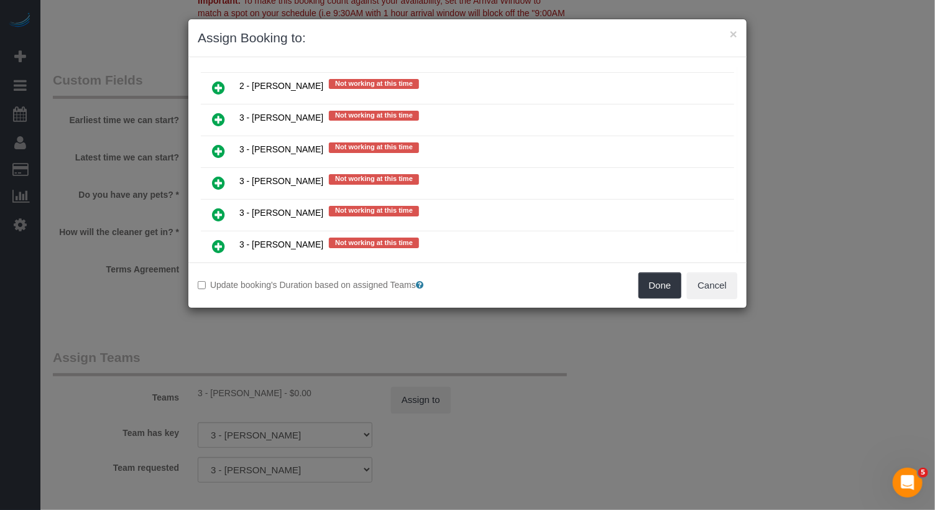
scroll to position [2248, 0]
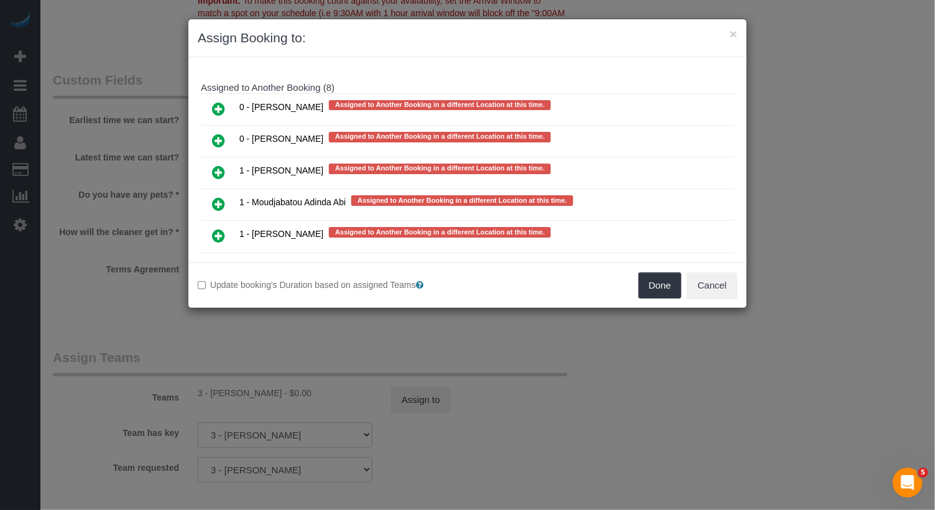
click at [221, 292] on icon at bounding box center [218, 299] width 13 height 15
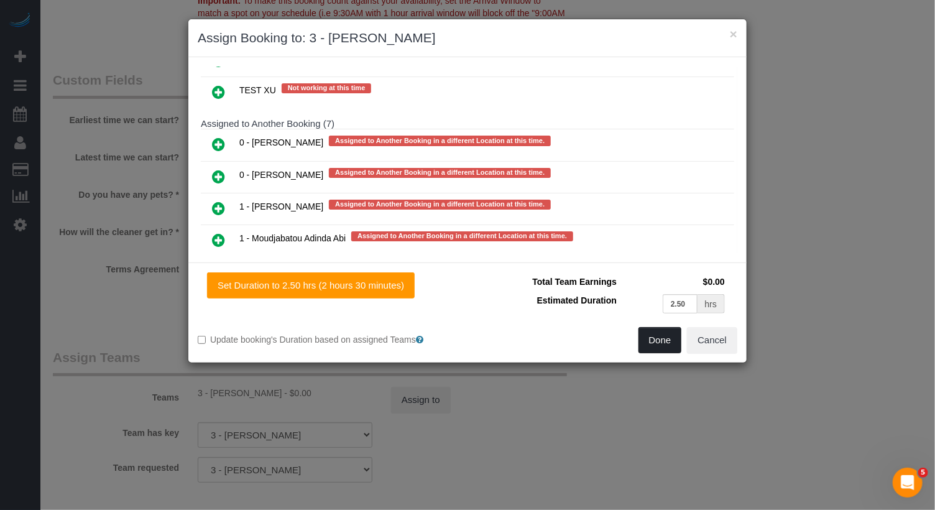
click at [658, 349] on button "Done" at bounding box center [660, 340] width 44 height 26
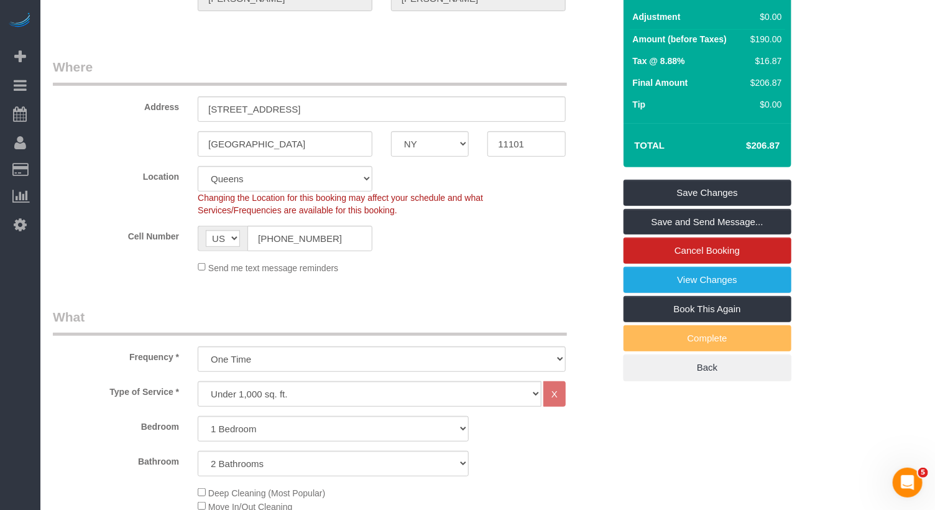
scroll to position [0, 0]
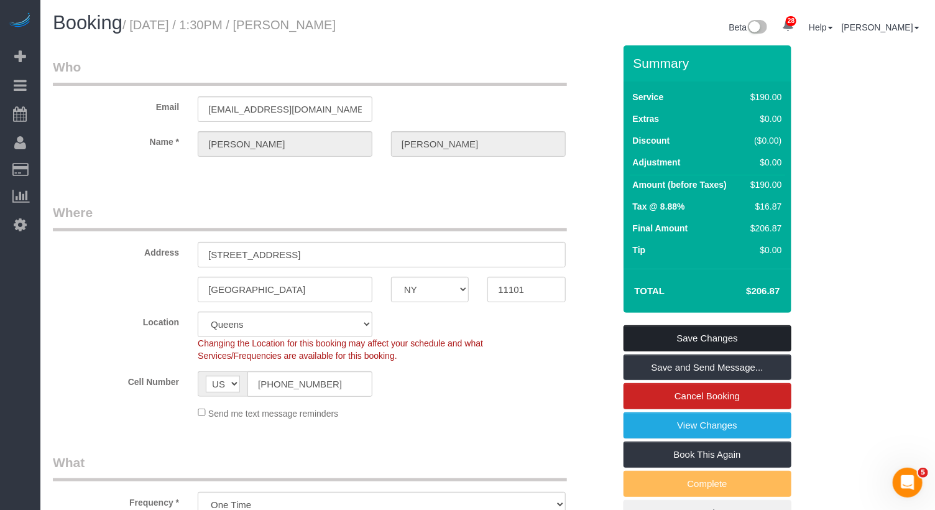
click at [692, 344] on link "Save Changes" at bounding box center [707, 338] width 168 height 26
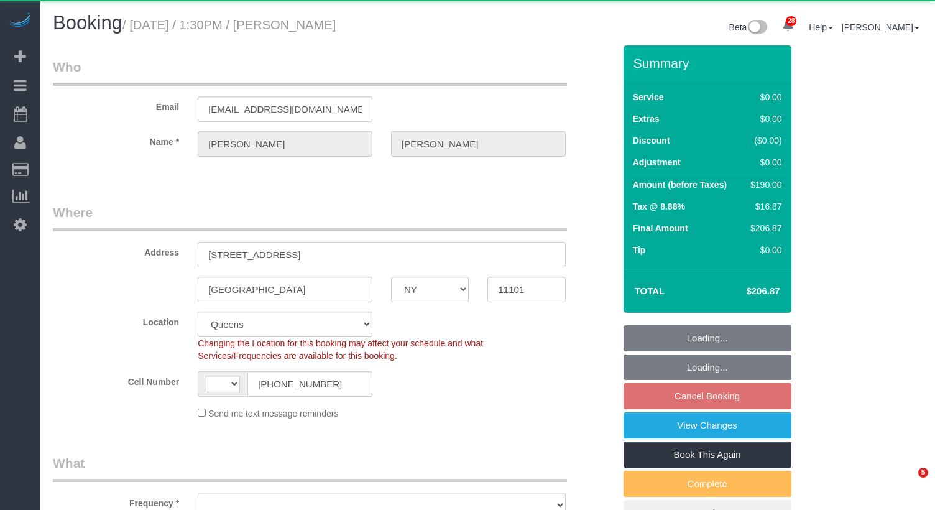
select select "NY"
select select "string:[GEOGRAPHIC_DATA]"
select select "string:stripe-pm_1SBRbG4VGloSiKo722we6KVI"
select select "1"
select select "2"
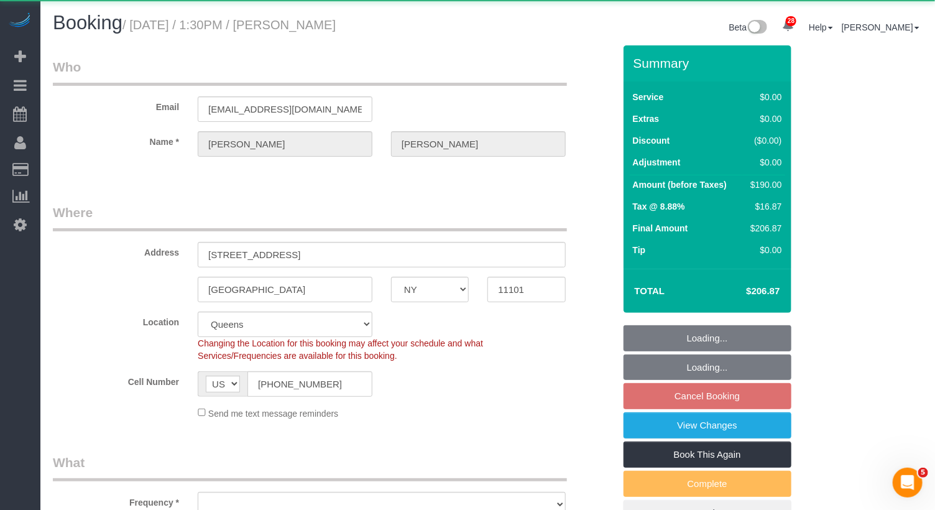
select select "object:1493"
select select "number:89"
select select "number:90"
select select "number:13"
select select "number:5"
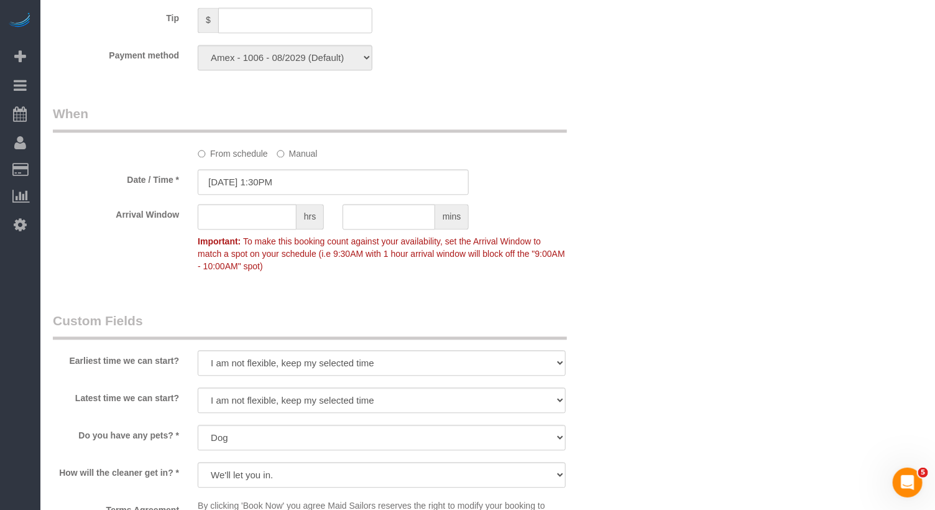
scroll to position [1719, 0]
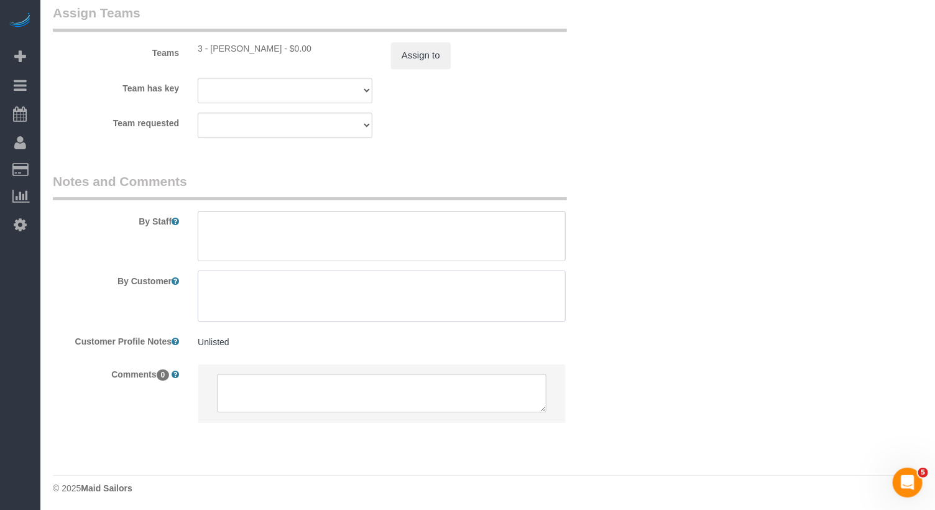
click at [270, 298] on textarea at bounding box center [382, 295] width 368 height 51
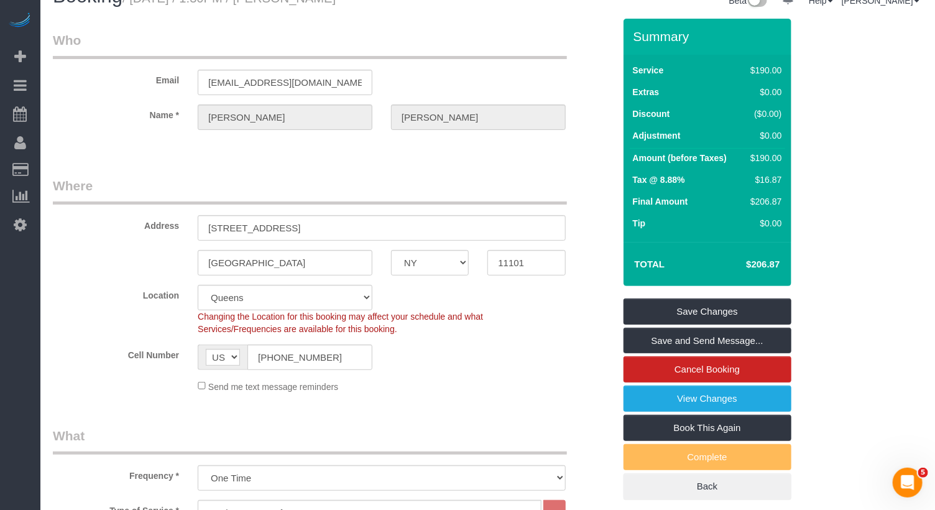
scroll to position [0, 0]
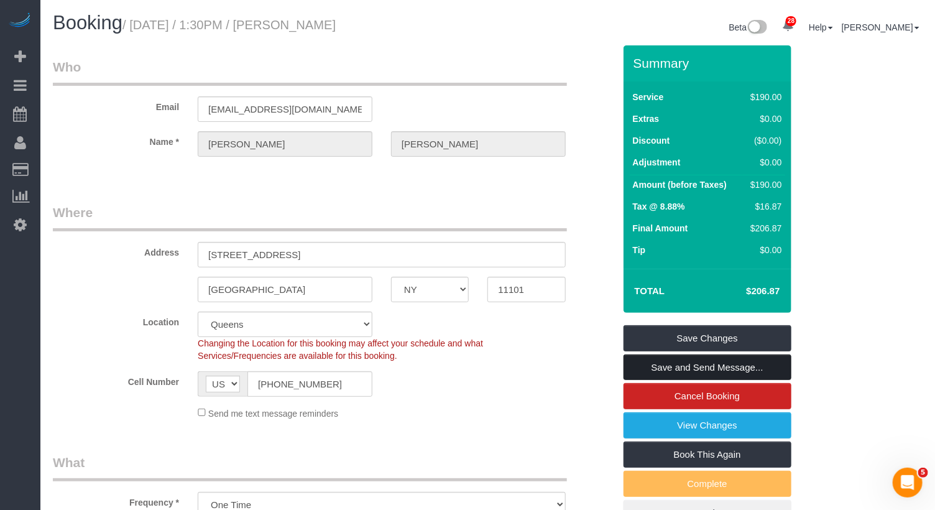
type textarea "2bedroom apartment, skipping 1 bedroom"
click at [708, 365] on link "Save and Send Message..." at bounding box center [707, 367] width 168 height 26
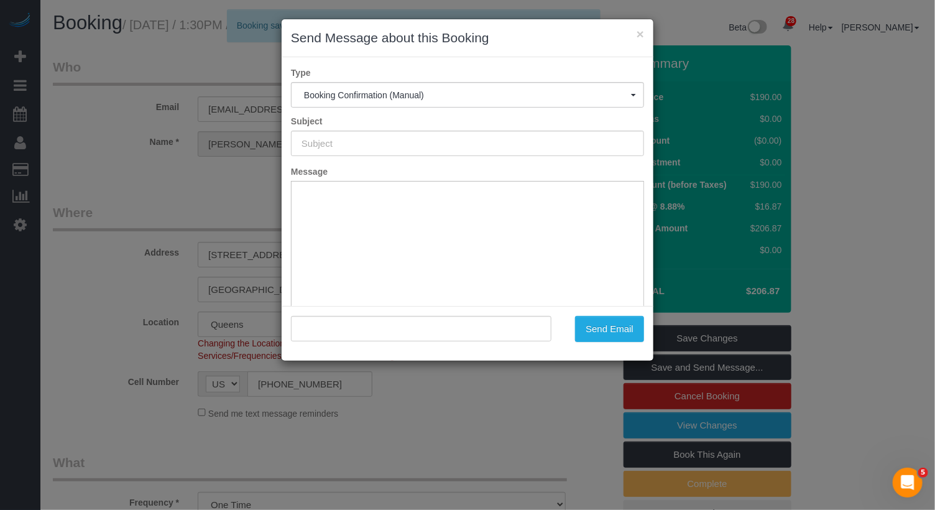
type input "Cleaning Confirmed for 09/27/2025 at 1:30pm"
type input ""Brian Tully" <newel-62-pastime@icloud.com>"
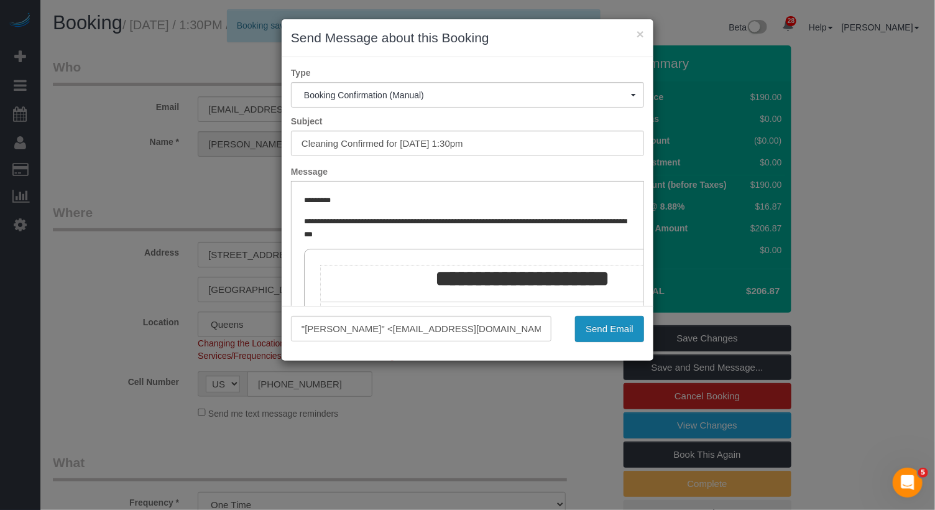
click at [630, 329] on button "Send Email" at bounding box center [609, 329] width 69 height 26
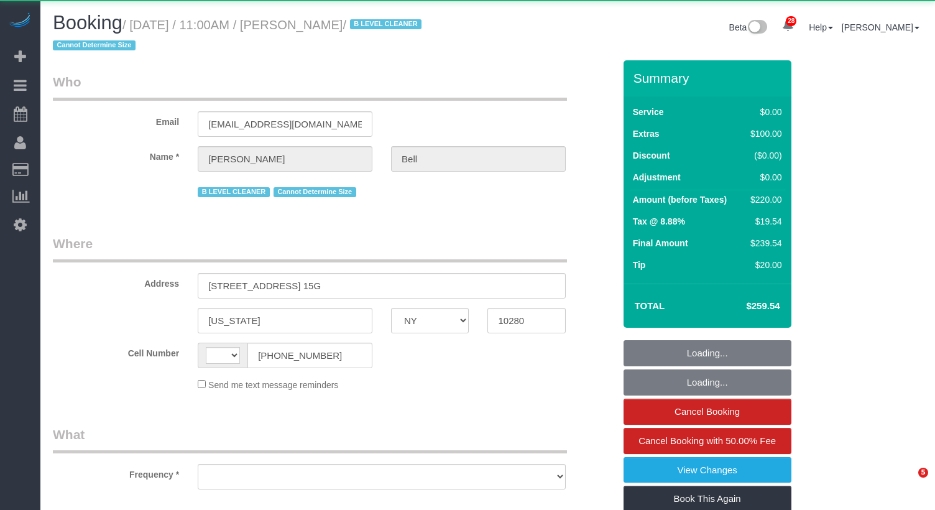
select select "NY"
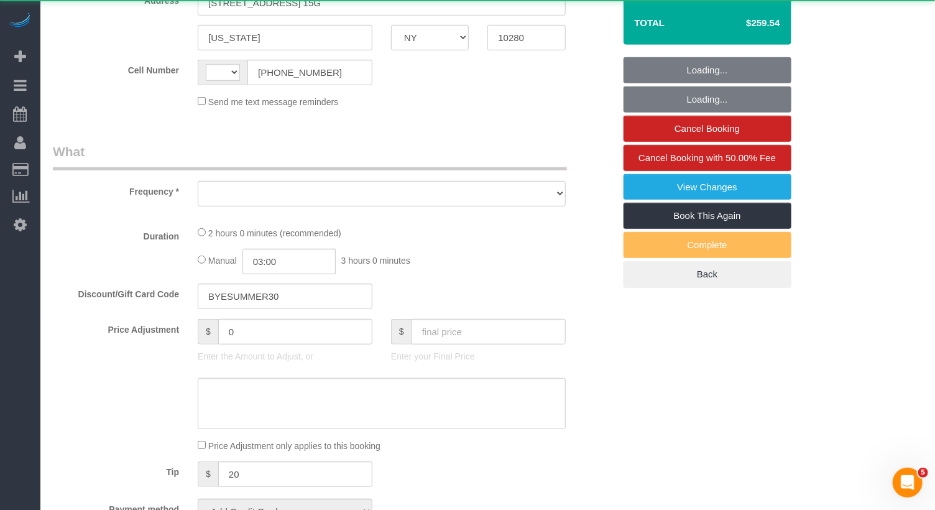
select select "spot1"
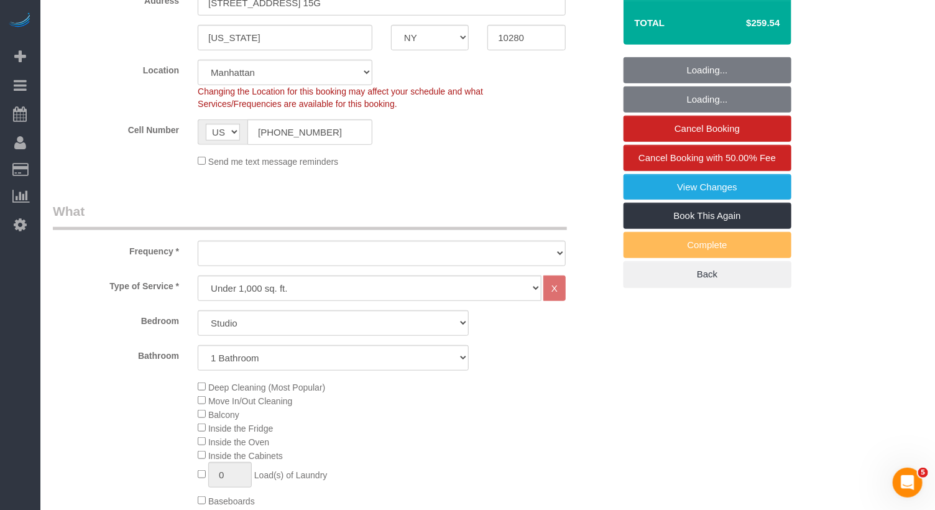
select select "string:[GEOGRAPHIC_DATA]"
select select "spot53"
select select "object:2016"
select select "string:stripe-pm_1QEhgC4VGloSiKo77JHfA418"
select select "number:58"
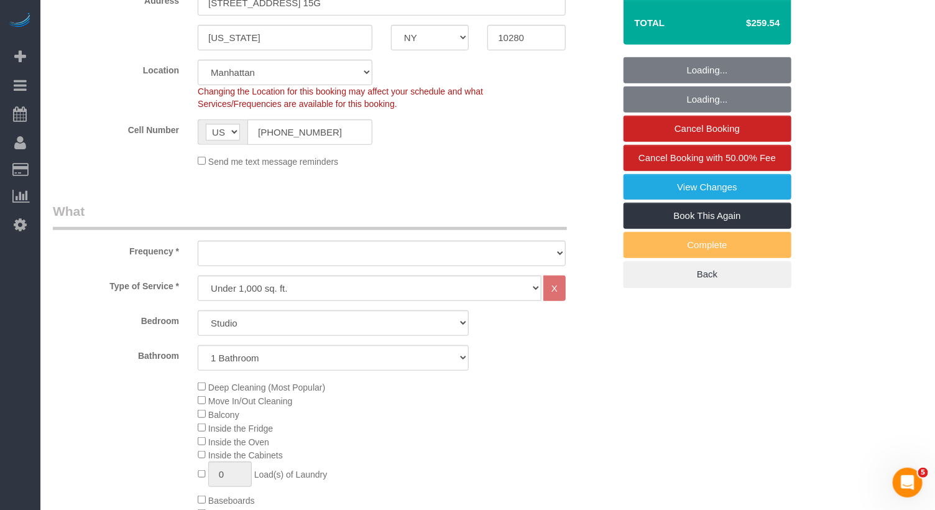
select select "number:72"
select select "number:15"
select select "number:5"
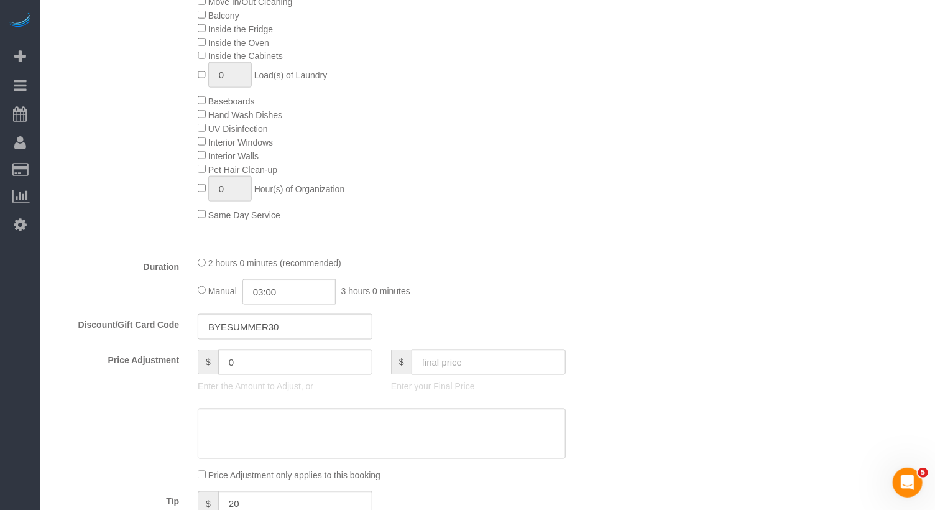
scroll to position [827, 0]
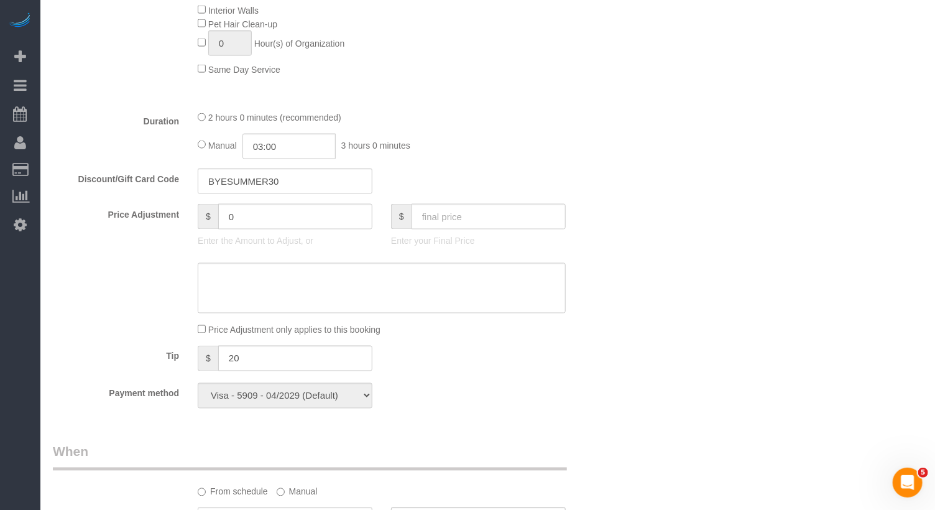
select select "object:2201"
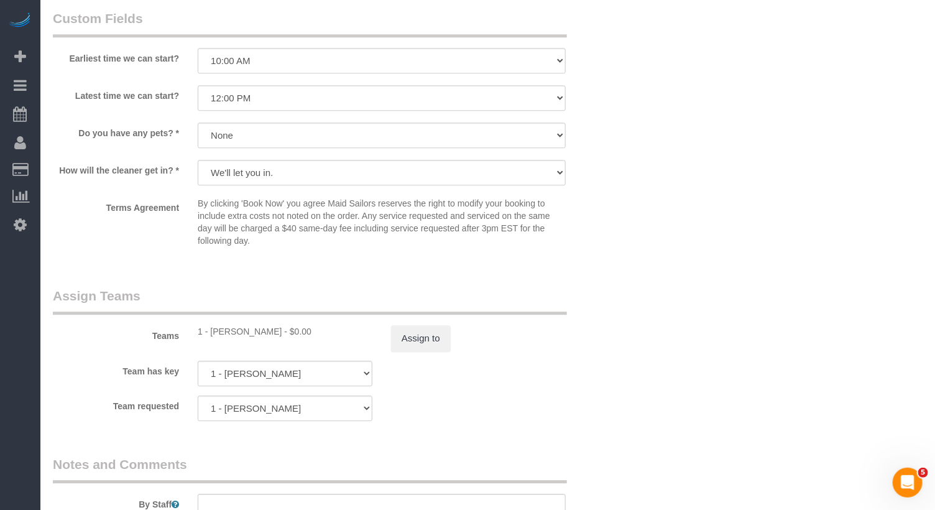
scroll to position [1418, 0]
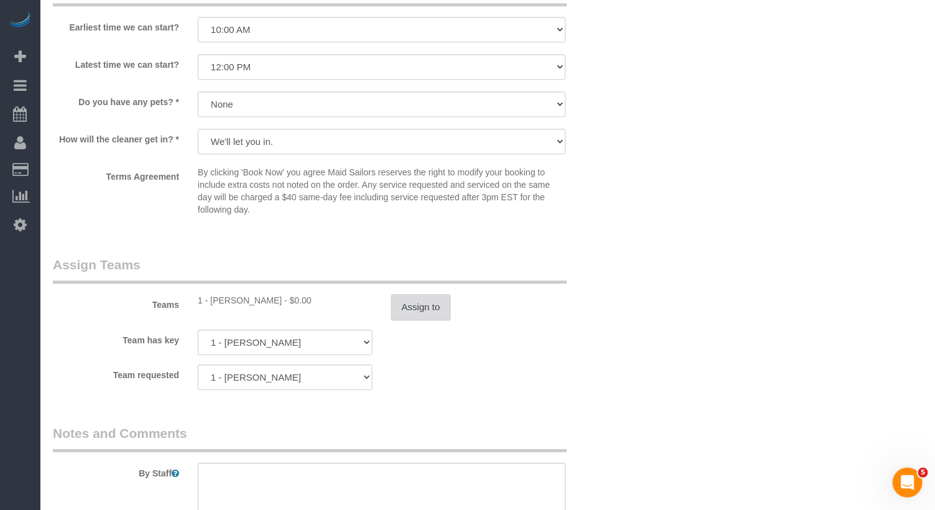
click at [430, 307] on button "Assign to" at bounding box center [421, 307] width 60 height 26
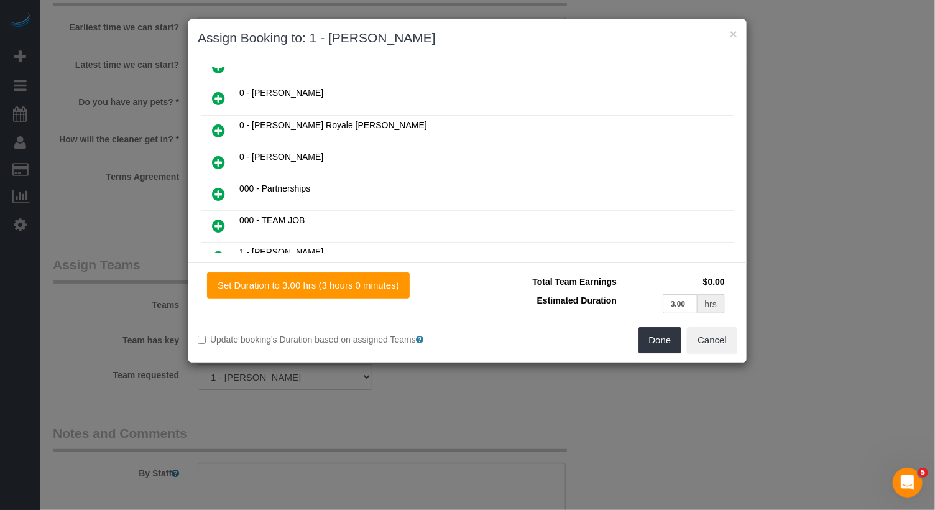
click at [220, 91] on icon at bounding box center [218, 98] width 13 height 15
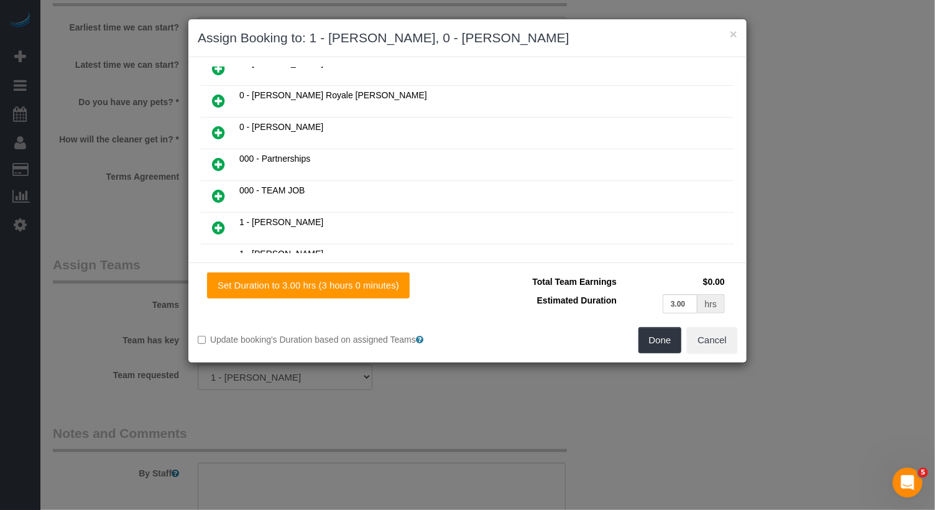
copy h3 "- [PERSON_NAME]"
drag, startPoint x: 593, startPoint y: 42, endPoint x: 430, endPoint y: 42, distance: 163.5
click at [430, 42] on h3 "Assign Booking to: 1 - [PERSON_NAME], 0 - [PERSON_NAME]" at bounding box center [468, 38] width 540 height 19
click at [664, 342] on button "Done" at bounding box center [660, 340] width 44 height 26
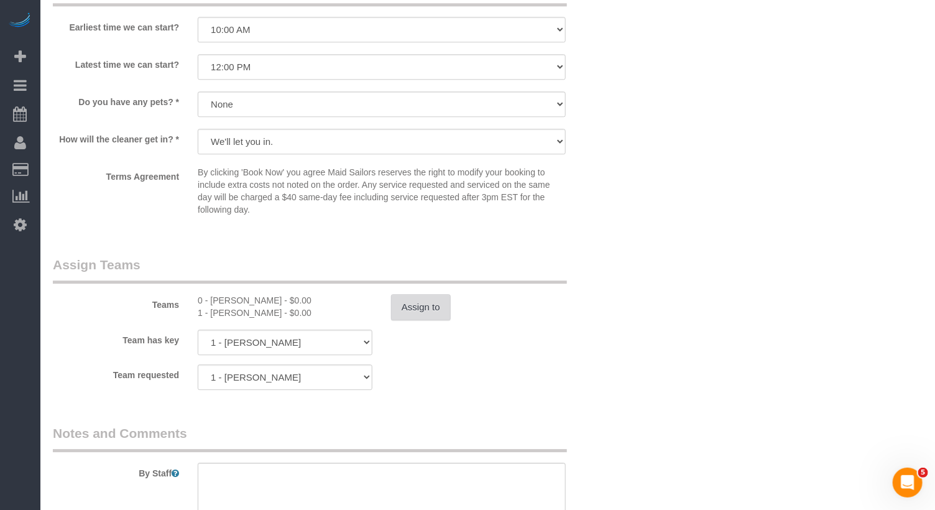
scroll to position [1670, 0]
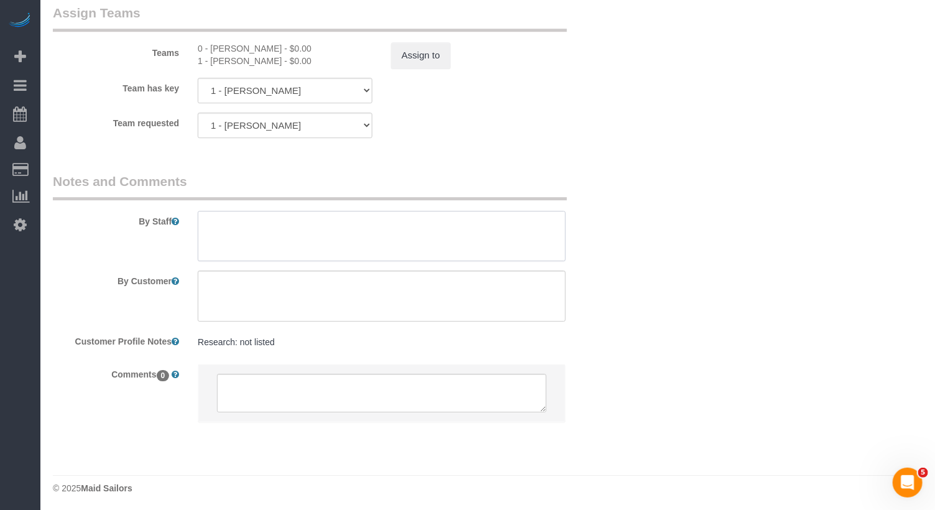
click at [311, 236] on textarea at bounding box center [382, 236] width 368 height 51
paste textarea "- [PERSON_NAME]"
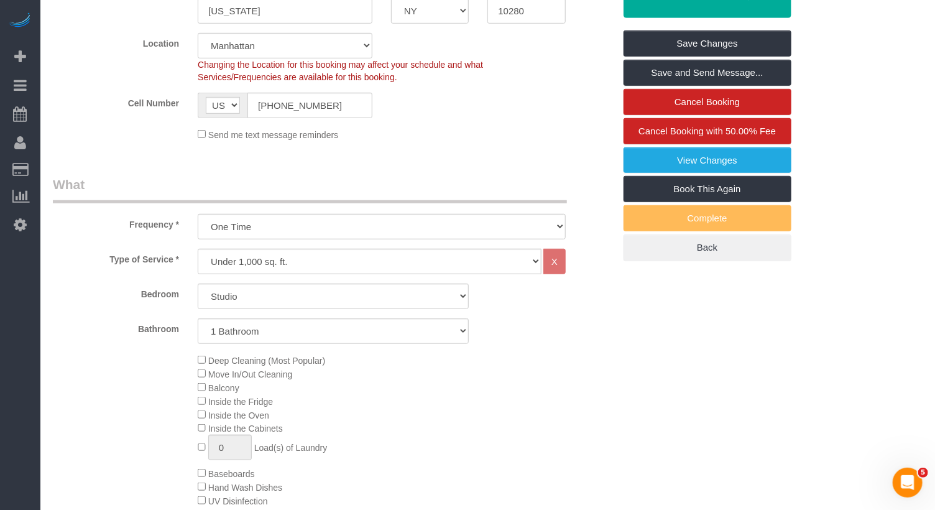
scroll to position [0, 0]
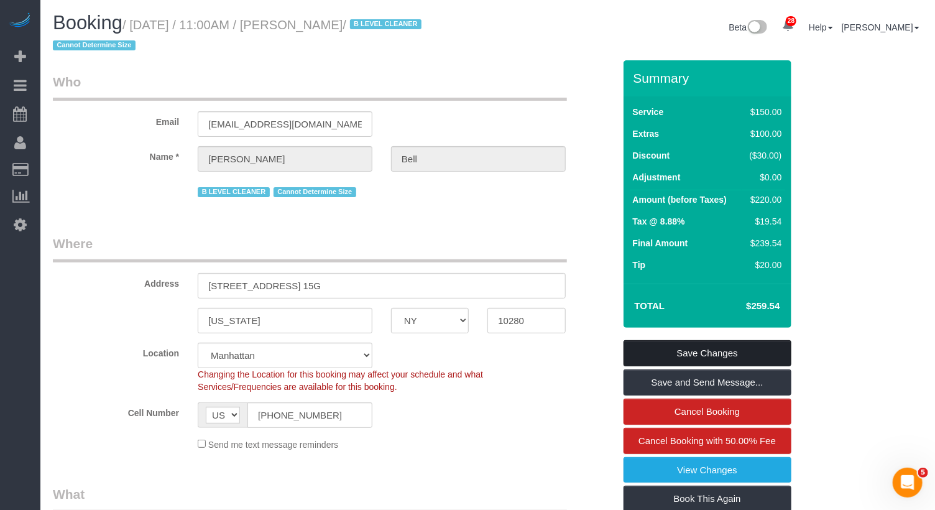
type textarea "- [PERSON_NAME] training do not start without your trainer"
click at [722, 352] on link "Save Changes" at bounding box center [707, 353] width 168 height 26
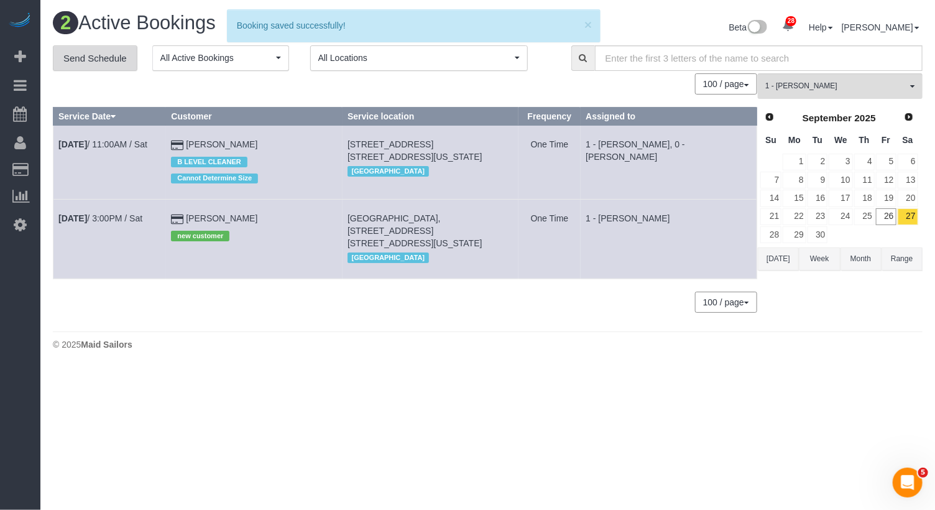
click at [122, 60] on link "Send Schedule" at bounding box center [95, 58] width 85 height 26
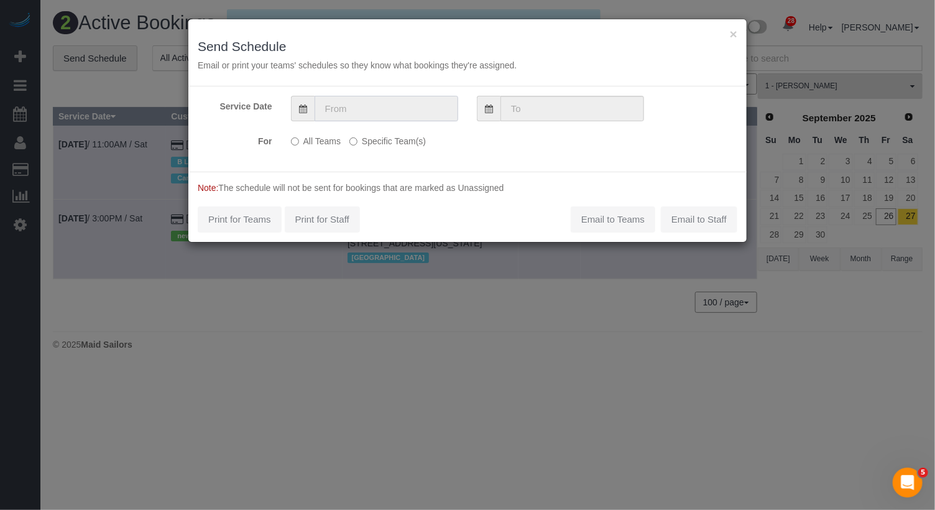
click at [410, 102] on input "text" at bounding box center [387, 108] width 144 height 25
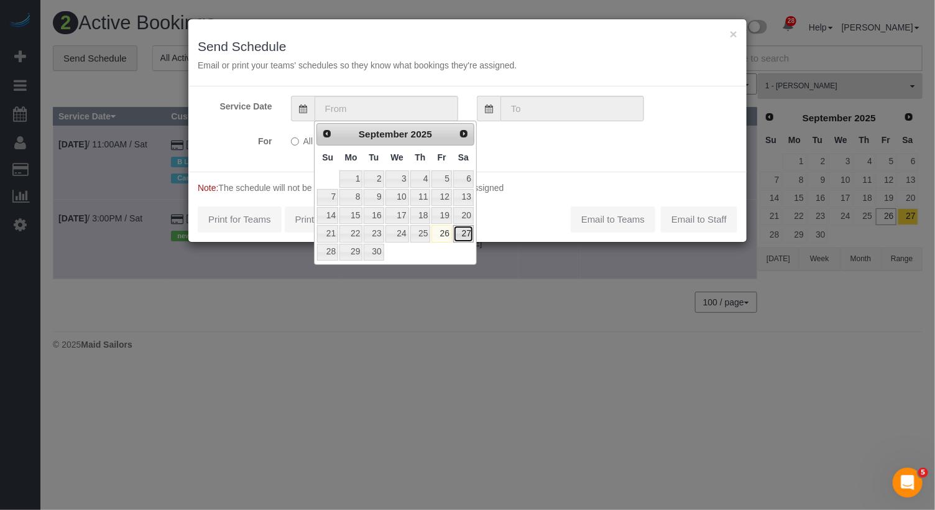
click at [462, 231] on link "27" at bounding box center [463, 233] width 21 height 17
type input "09/27/2025"
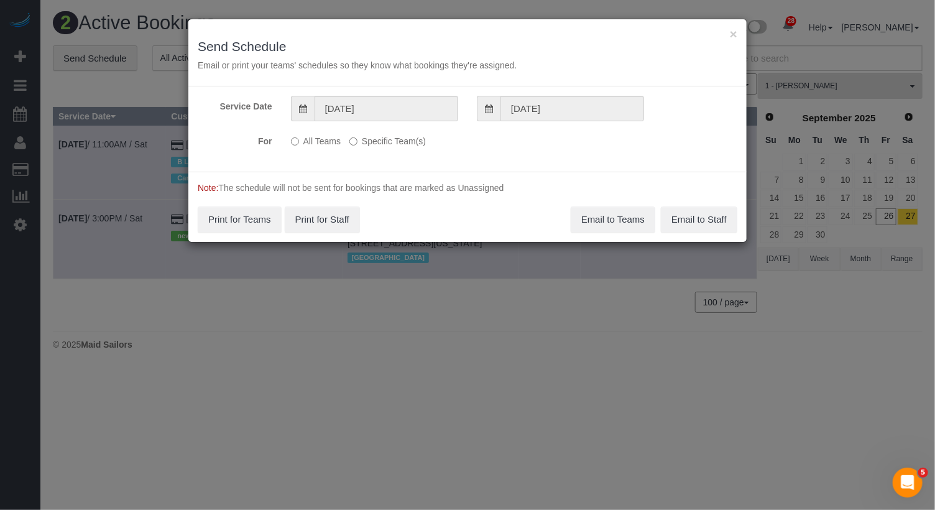
click at [392, 140] on label "Specific Team(s)" at bounding box center [387, 139] width 76 height 17
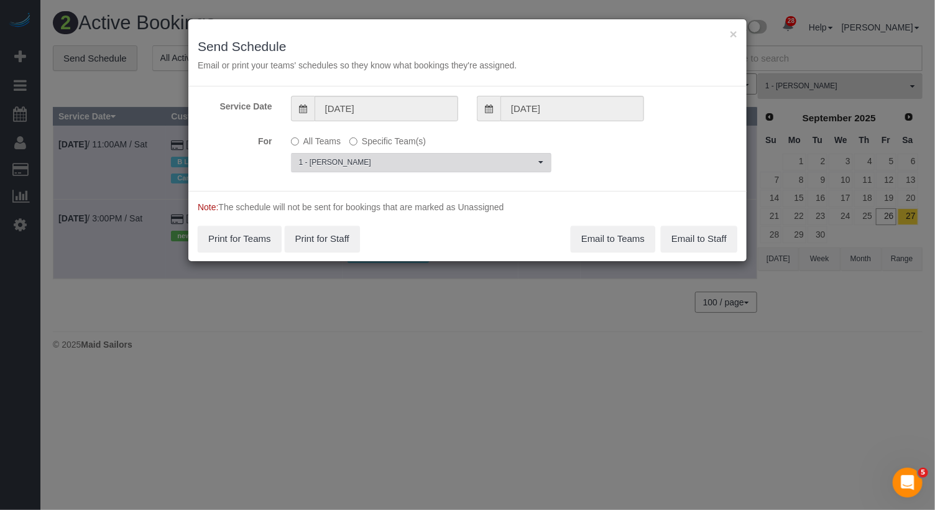
click at [392, 164] on span "1 - [PERSON_NAME]" at bounding box center [417, 162] width 236 height 11
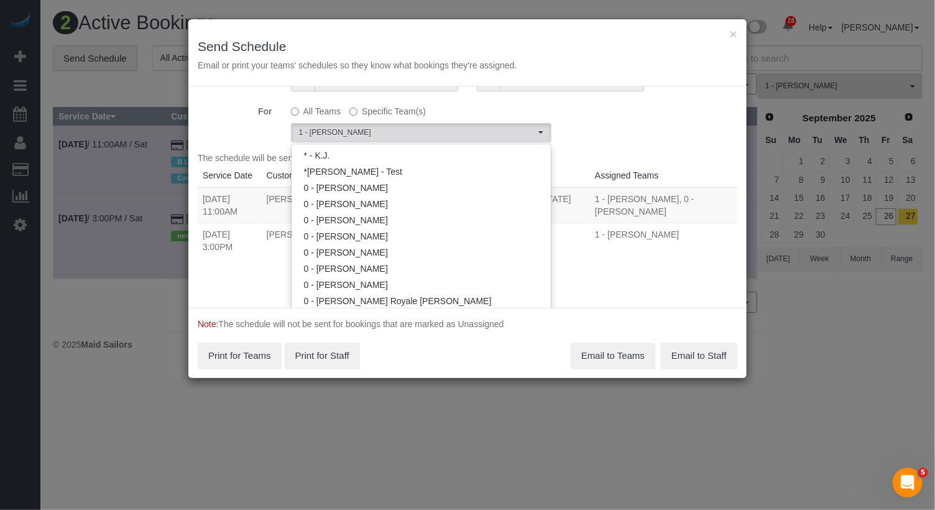
scroll to position [38, 0]
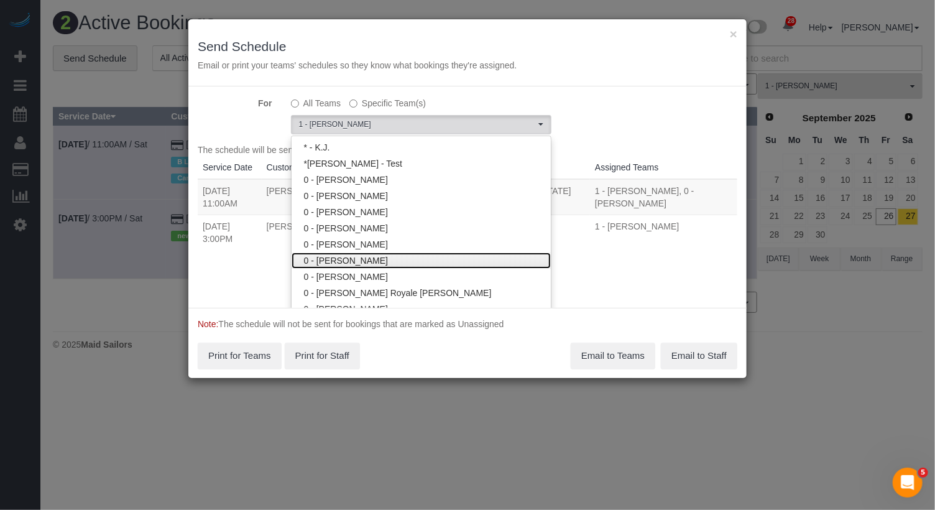
click at [374, 258] on link "0 - [PERSON_NAME]" at bounding box center [421, 260] width 259 height 16
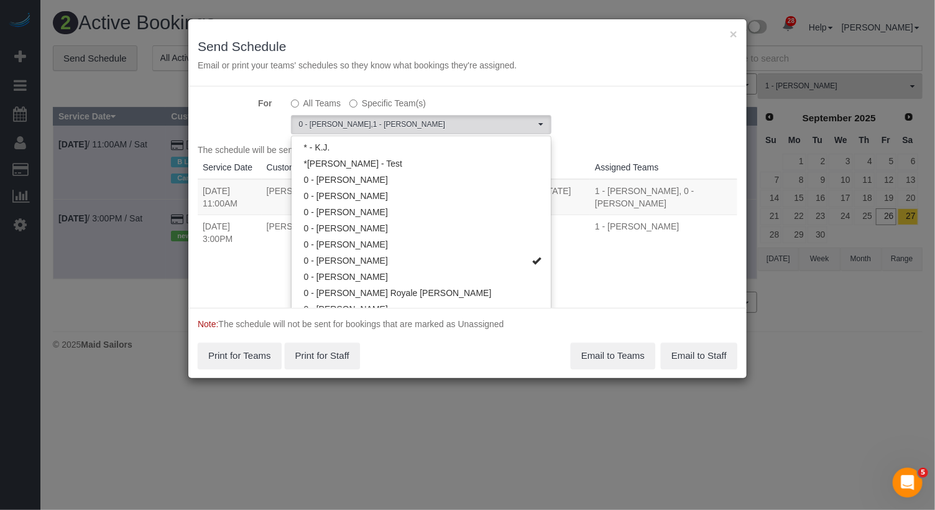
click at [625, 169] on th "Assigned Teams" at bounding box center [663, 167] width 147 height 23
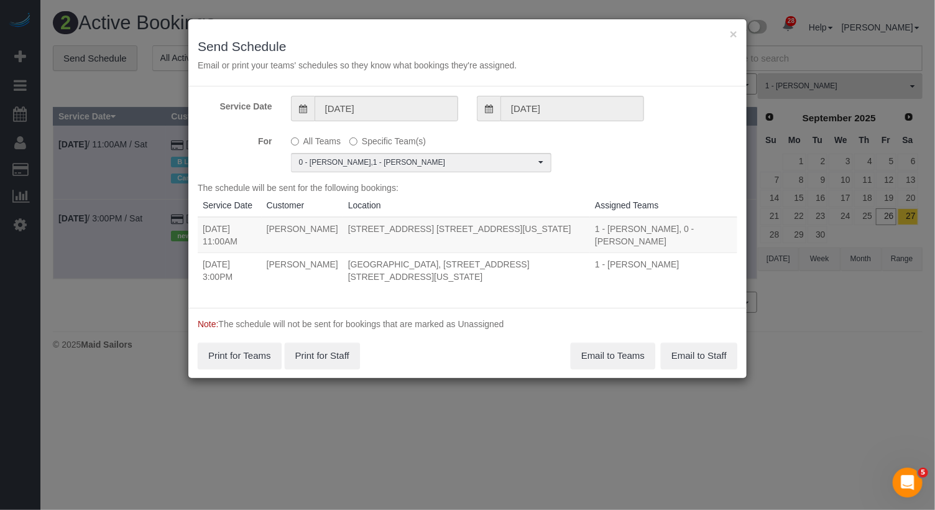
scroll to position [0, 0]
click at [612, 347] on button "Email to Teams" at bounding box center [613, 355] width 85 height 26
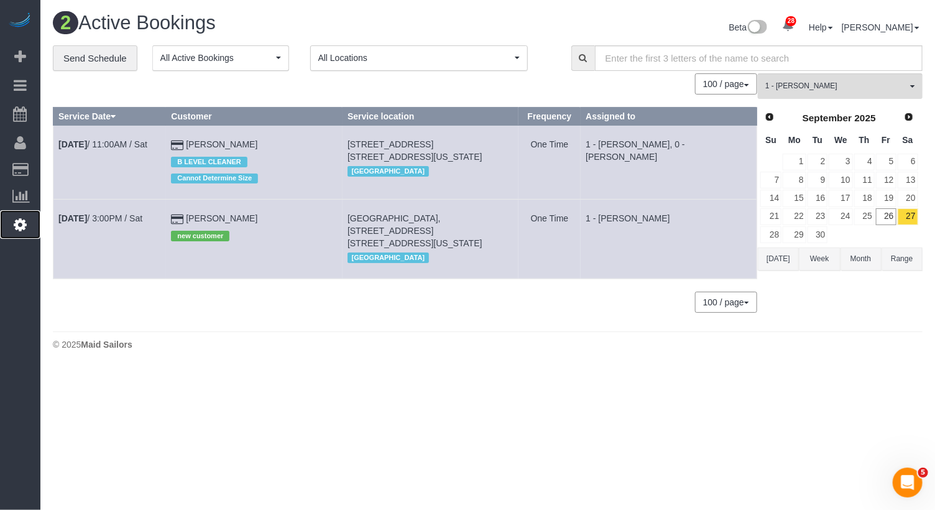
click at [25, 217] on icon at bounding box center [20, 224] width 13 height 15
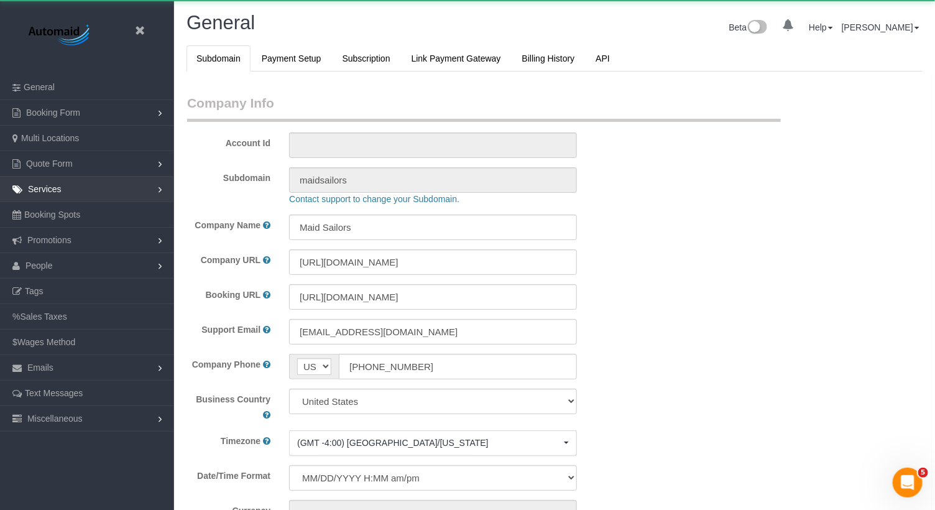
scroll to position [2683, 935]
select select "425"
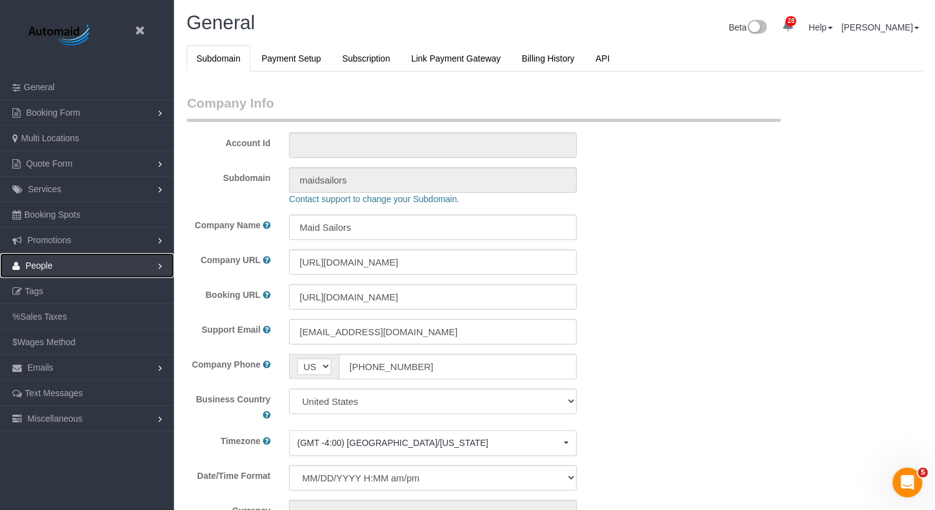
click at [56, 264] on link "People" at bounding box center [87, 265] width 174 height 25
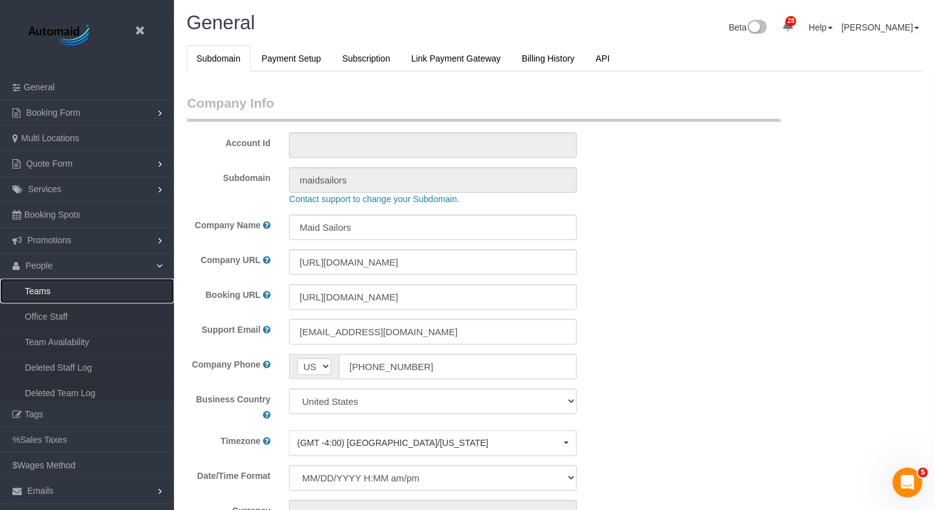
click at [58, 287] on link "Teams" at bounding box center [87, 290] width 174 height 25
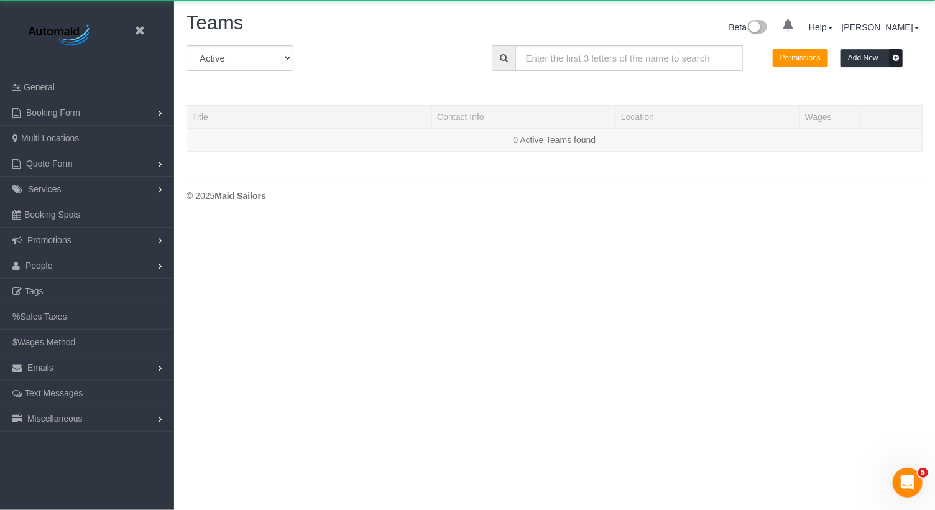
scroll to position [260, 935]
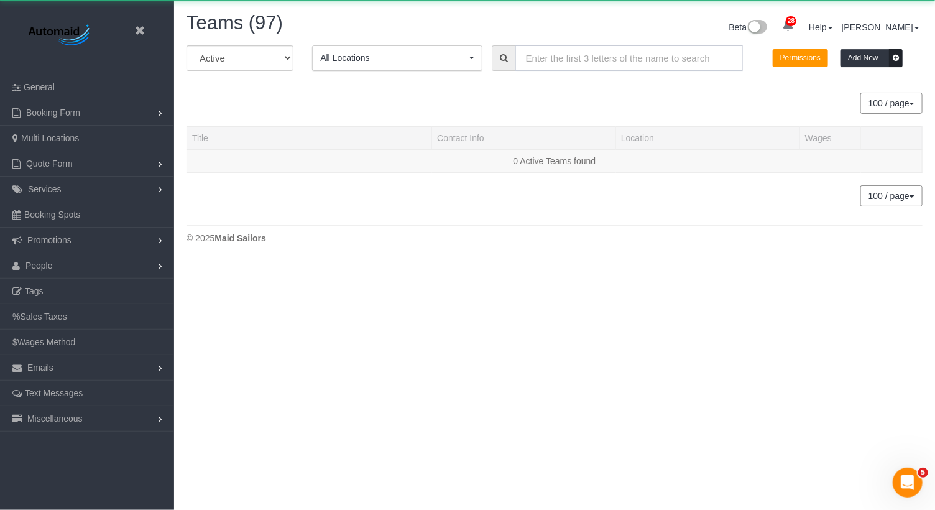
click at [551, 58] on input "text" at bounding box center [629, 57] width 228 height 25
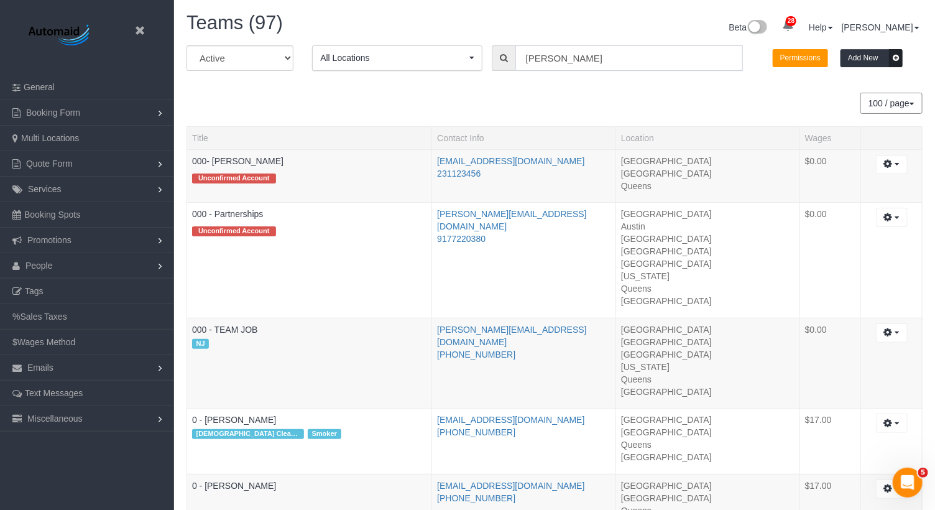
scroll to position [61855, 61223]
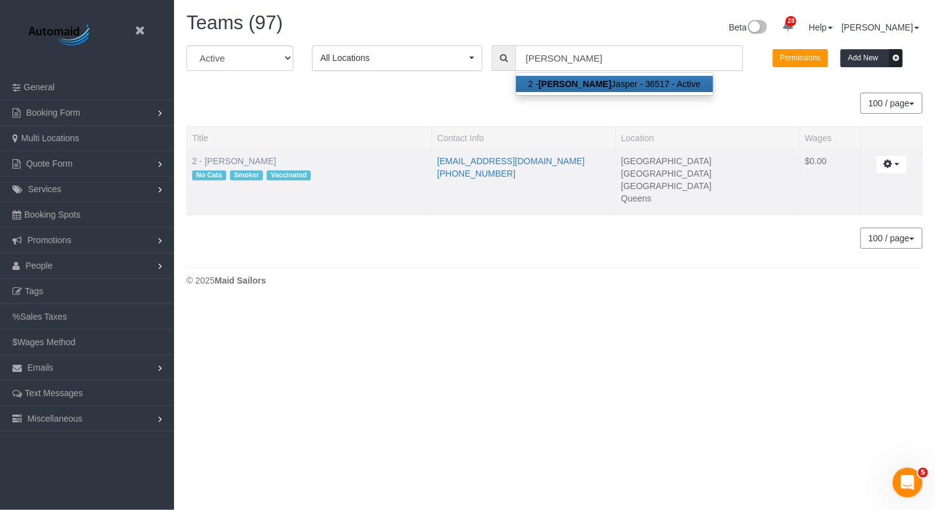
type input "alton"
click at [237, 162] on link "2 - [PERSON_NAME]" at bounding box center [234, 161] width 84 height 10
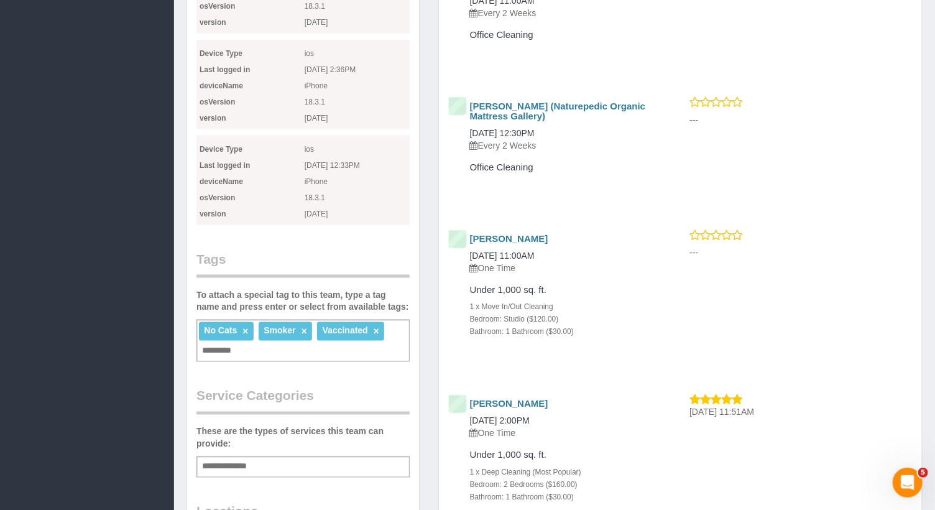
scroll to position [799, 0]
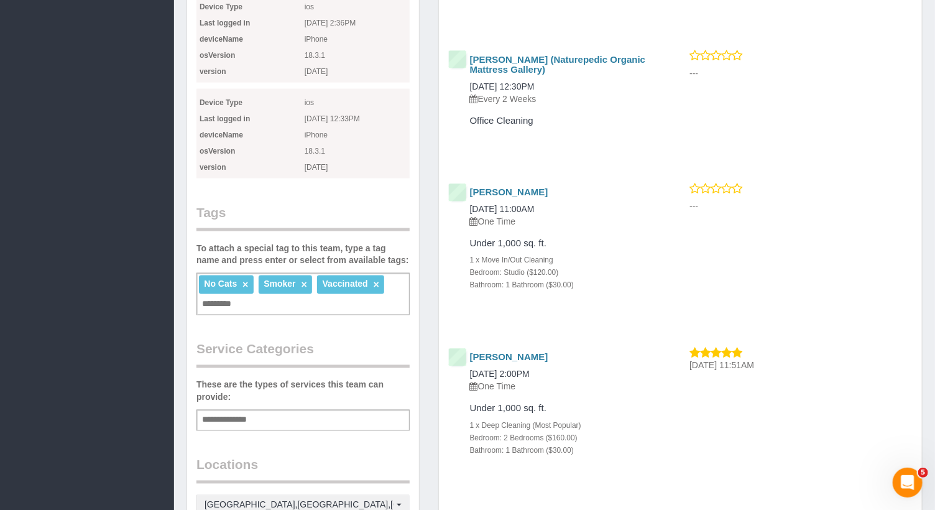
click at [339, 290] on div "No Cats × Smoker × Vaccinated × Add a tag" at bounding box center [302, 294] width 213 height 42
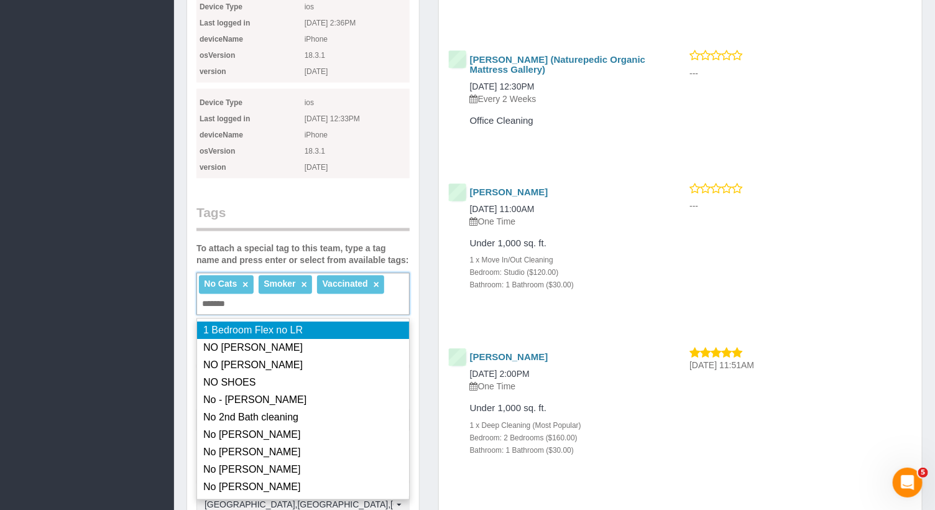
type input "********"
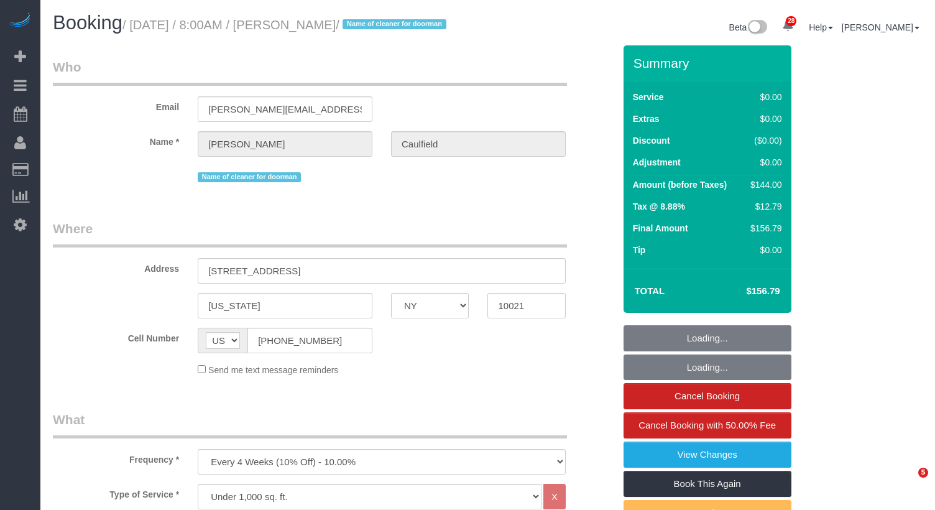
select select "NY"
select select "1"
select select "string:stripe-pm_1Ryi9k4VGloSiKo73cZzjRXF"
select select "number:56"
select select "number:77"
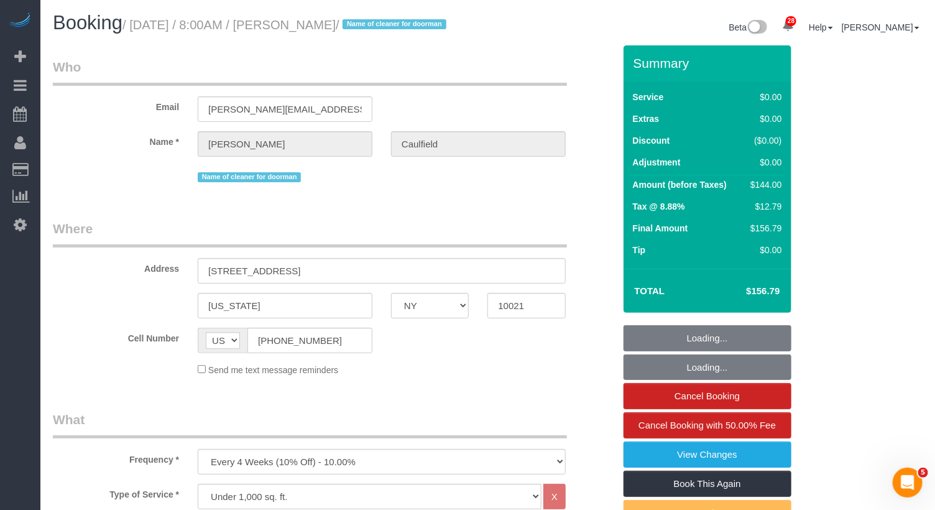
select select "number:15"
select select "number:6"
select select "1"
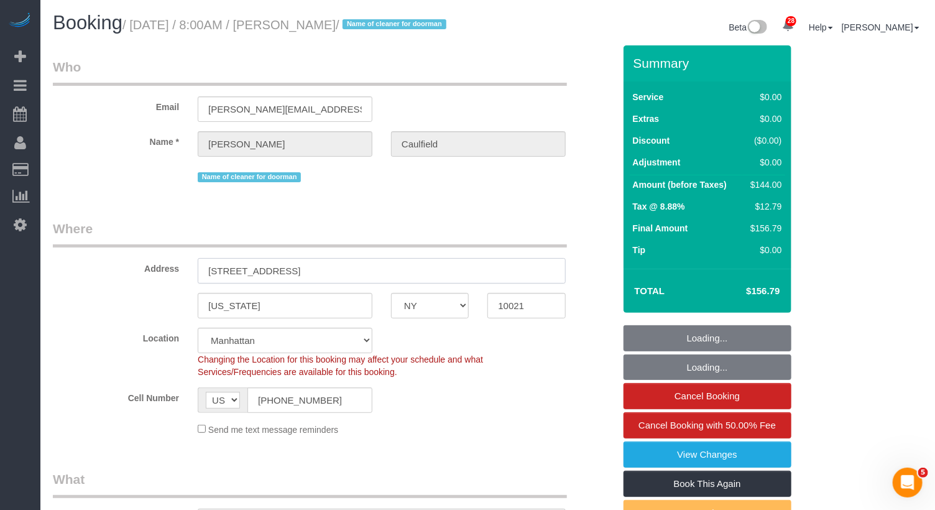
select select "spot1"
drag, startPoint x: 388, startPoint y: 284, endPoint x: 108, endPoint y: 284, distance: 279.7
click at [108, 283] on div "Address 400 East 71st Street, Apartment 8R" at bounding box center [334, 251] width 580 height 64
select select "object:1532"
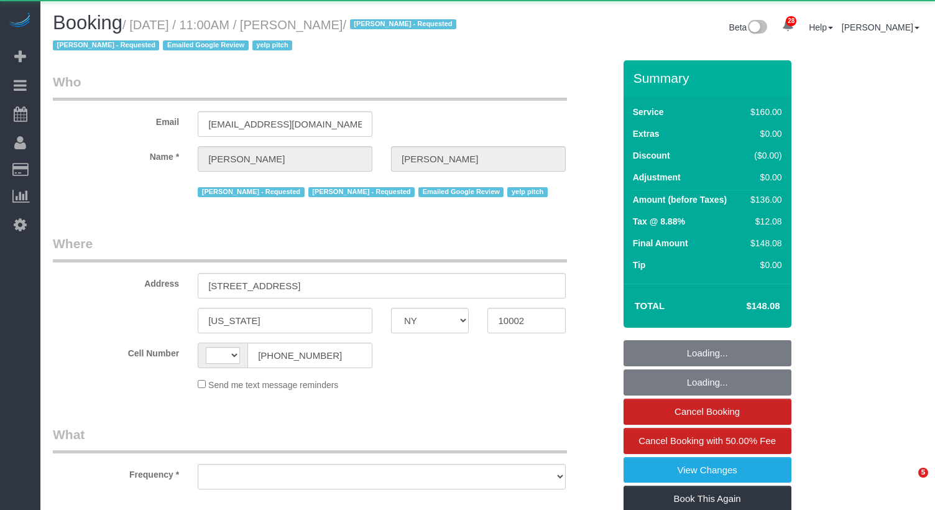
select select "NY"
select select "string:[GEOGRAPHIC_DATA]"
select select "object:978"
select select "number:58"
select select "number:72"
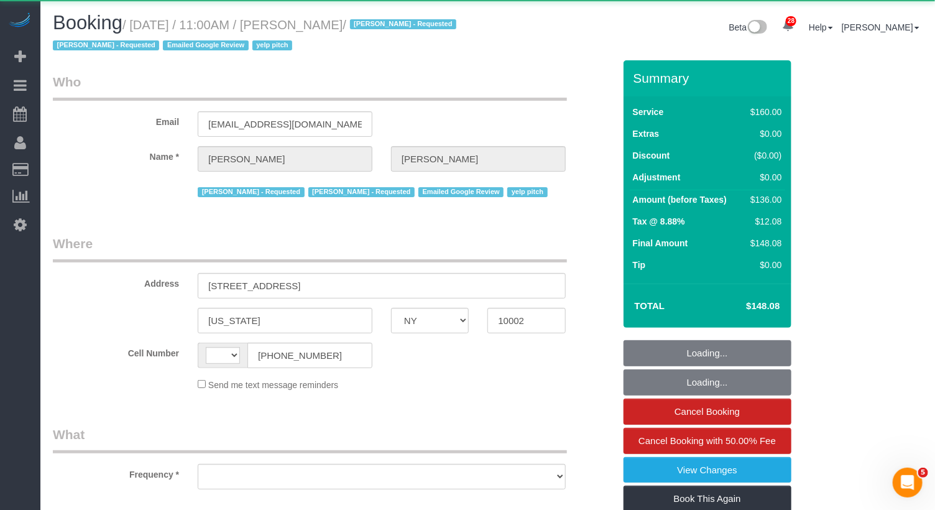
select select "number:15"
select select "number:5"
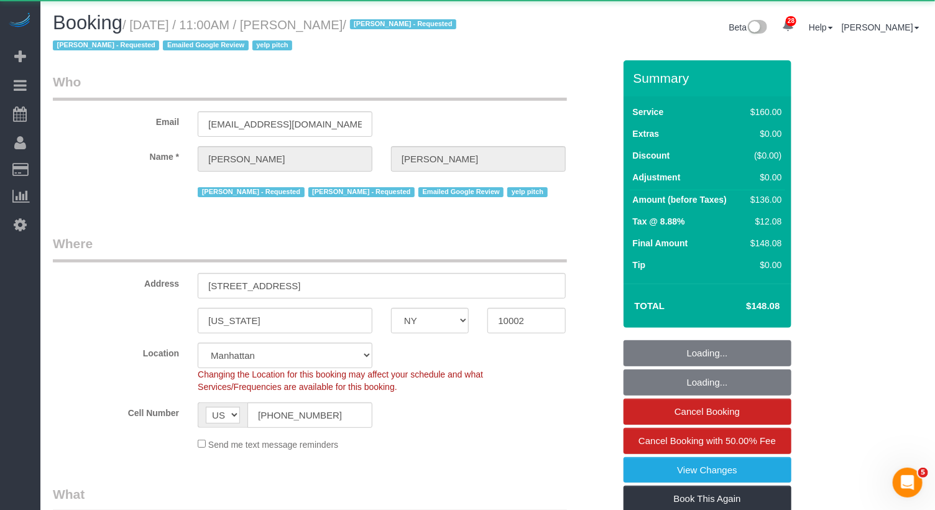
select select "spot1"
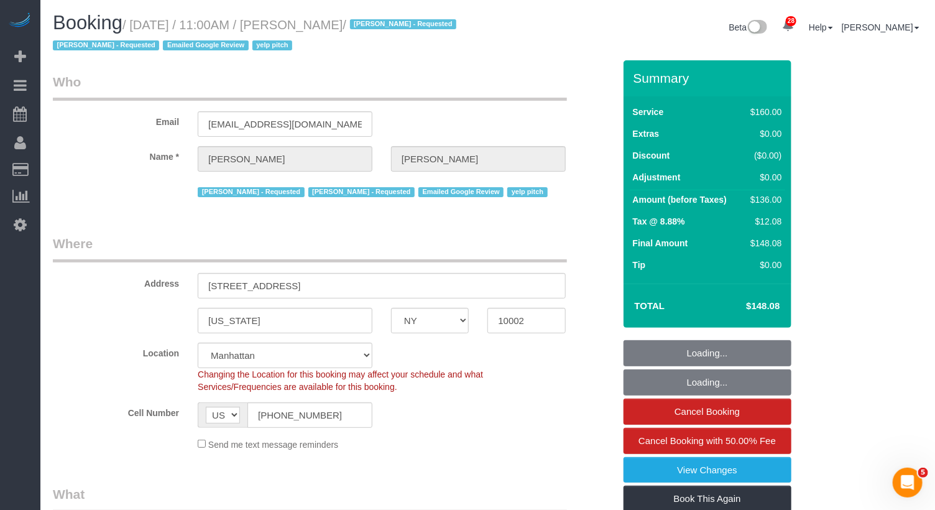
select select "object:1486"
select select "string:stripe-pm_1QRzRA4VGloSiKo7MxeDpcVH"
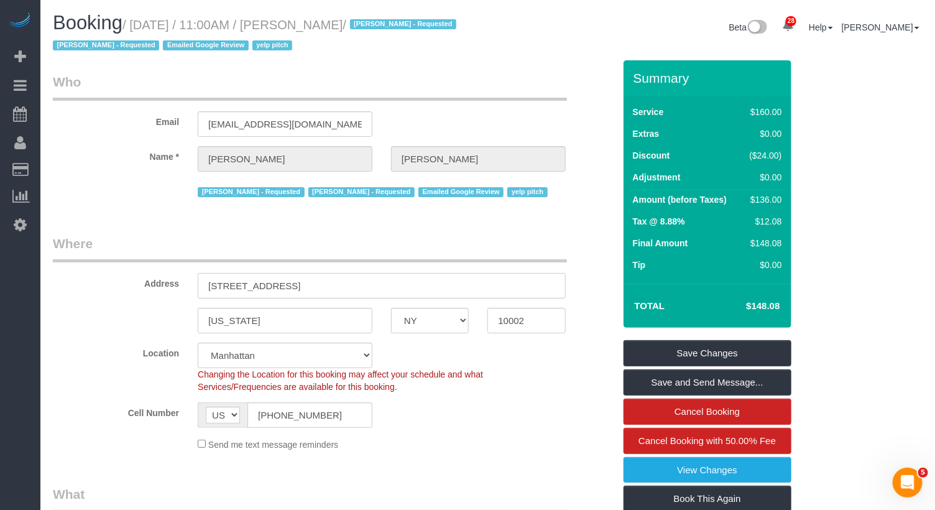
drag, startPoint x: 306, startPoint y: 287, endPoint x: 149, endPoint y: 287, distance: 157.3
click at [149, 287] on div "Address 225 Cherry St, Apt 17E" at bounding box center [334, 266] width 580 height 64
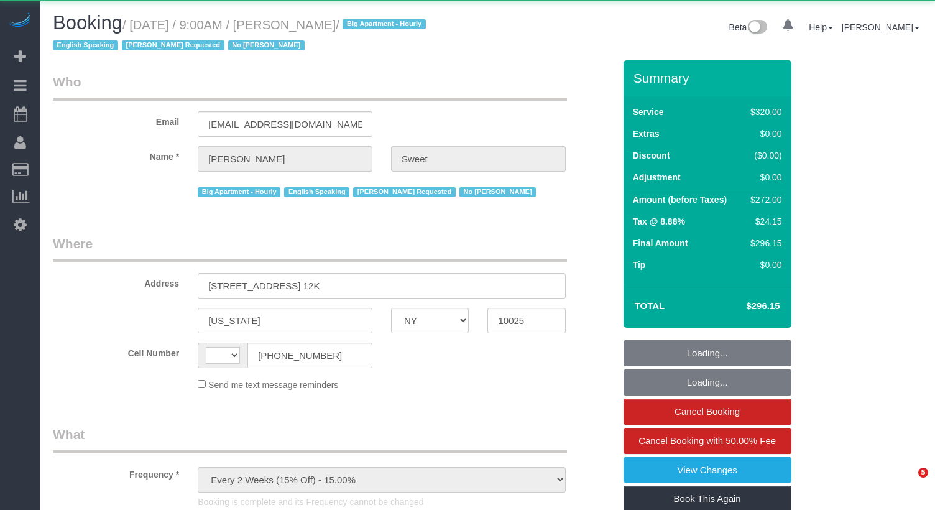
select select "NY"
select select "240"
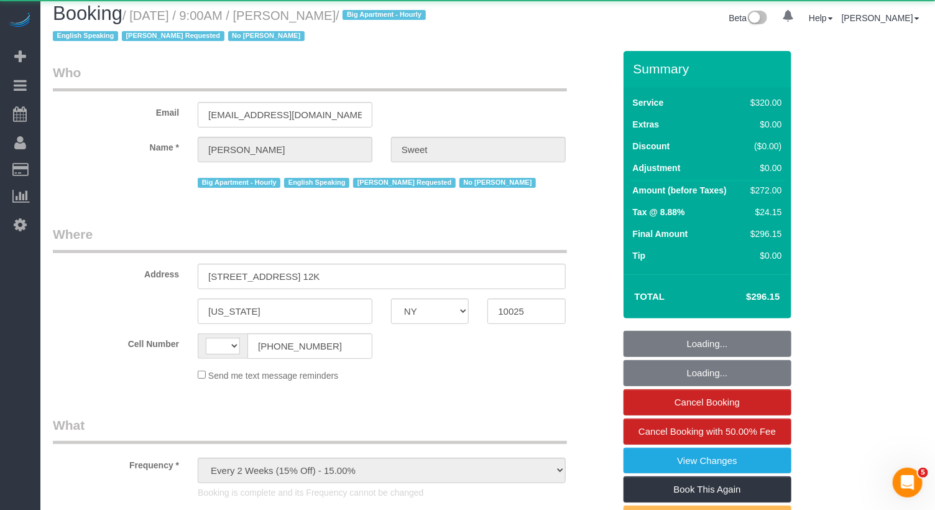
select select "string:[GEOGRAPHIC_DATA]"
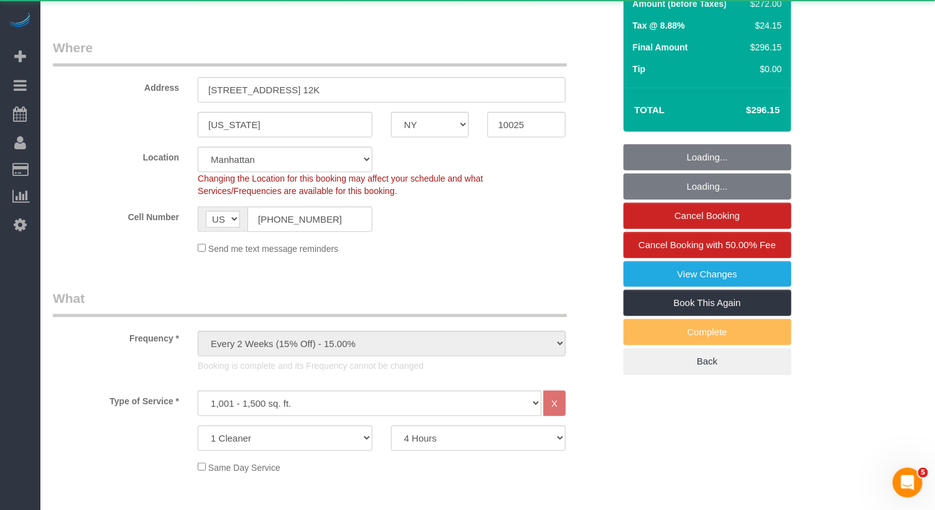
scroll to position [319, 0]
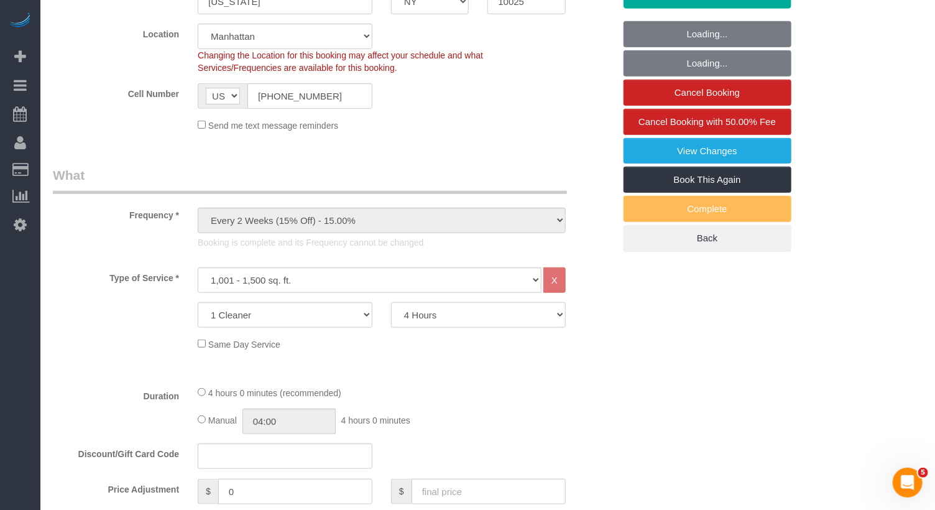
click at [449, 323] on select "2 Hours 2.5 Hours 3 Hours 3.5 Hours 4 Hours 4.5 Hours 5 Hours 5.5 Hours 6 Hours…" at bounding box center [478, 314] width 175 height 25
select select "string:stripe-pm_1PTCFC4VGloSiKo7prcBMaC7"
select select "spot1"
select select "number:89"
select select "number:90"
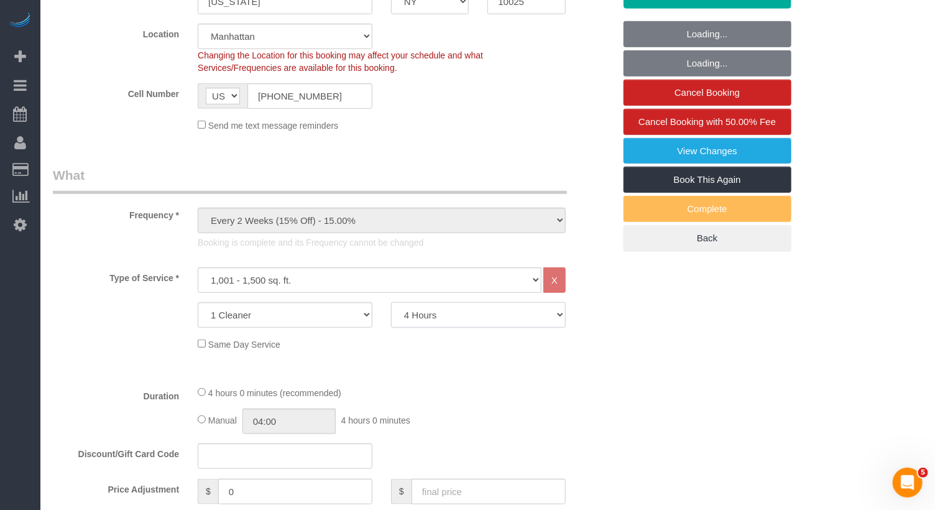
select select "number:15"
select select "number:7"
select select "object:952"
select select "150"
click at [391, 302] on select "2 Hours 2.5 Hours 3 Hours 3.5 Hours 4 Hours 4.5 Hours 5 Hours 5.5 Hours 6 Hours…" at bounding box center [478, 314] width 175 height 25
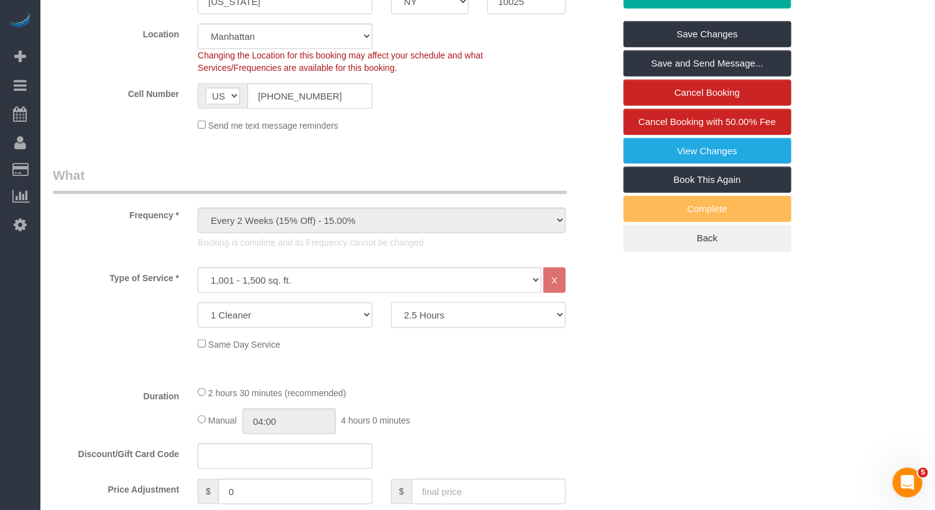
select select "spot29"
click at [686, 36] on link "Save Changes" at bounding box center [707, 34] width 168 height 26
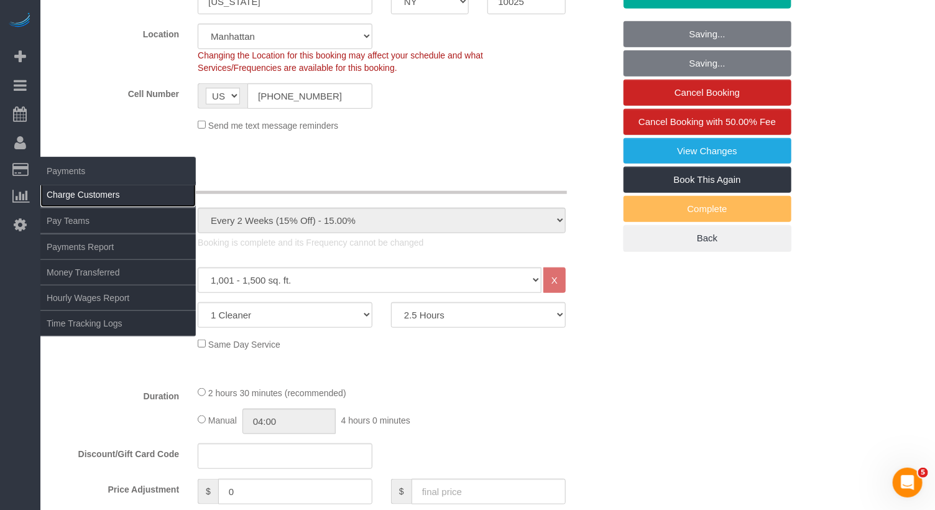
click at [73, 193] on link "Charge Customers" at bounding box center [117, 194] width 155 height 25
select select
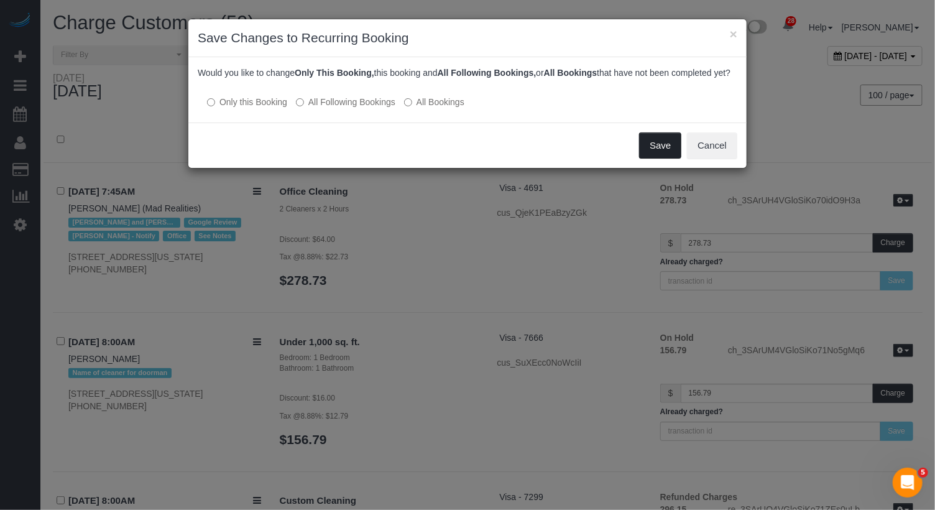
click at [662, 158] on button "Save" at bounding box center [660, 145] width 42 height 26
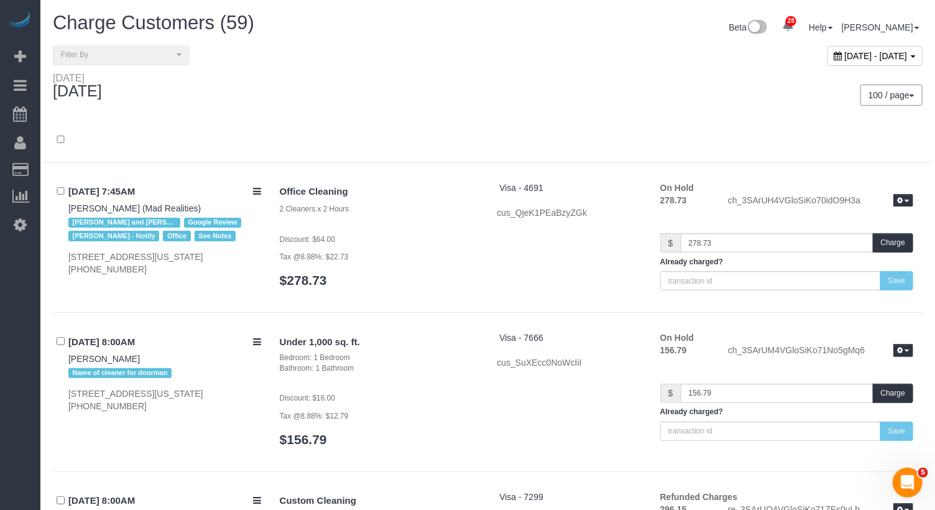
click at [845, 53] on span "[DATE] - [DATE]" at bounding box center [876, 56] width 63 height 10
type input "**********"
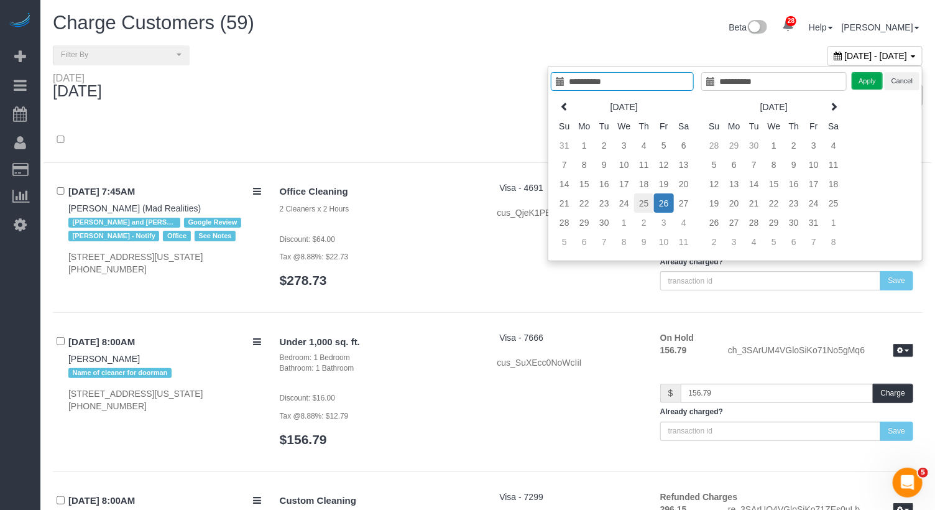
type input "**********"
click at [638, 199] on td "25" at bounding box center [644, 202] width 20 height 19
type input "**********"
click at [638, 199] on td "25" at bounding box center [644, 202] width 20 height 19
type input "**********"
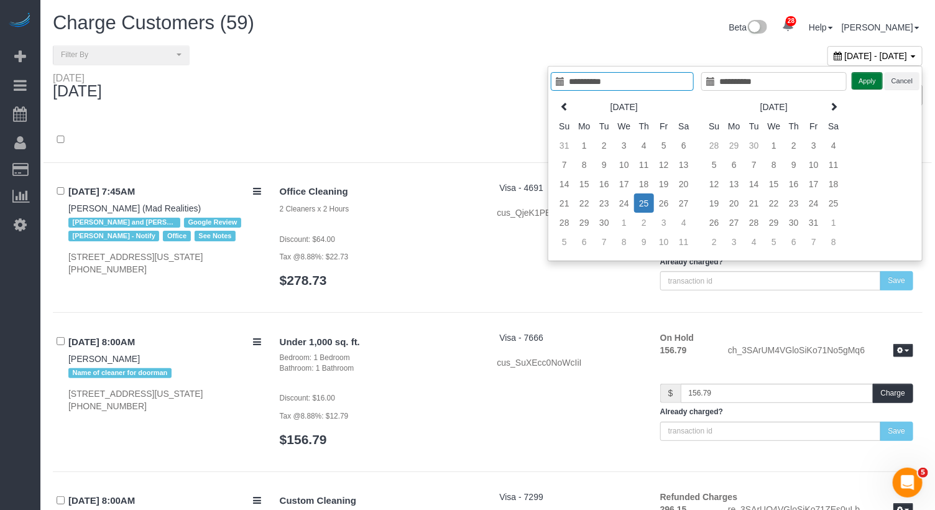
click at [873, 83] on button "Apply" at bounding box center [867, 81] width 31 height 18
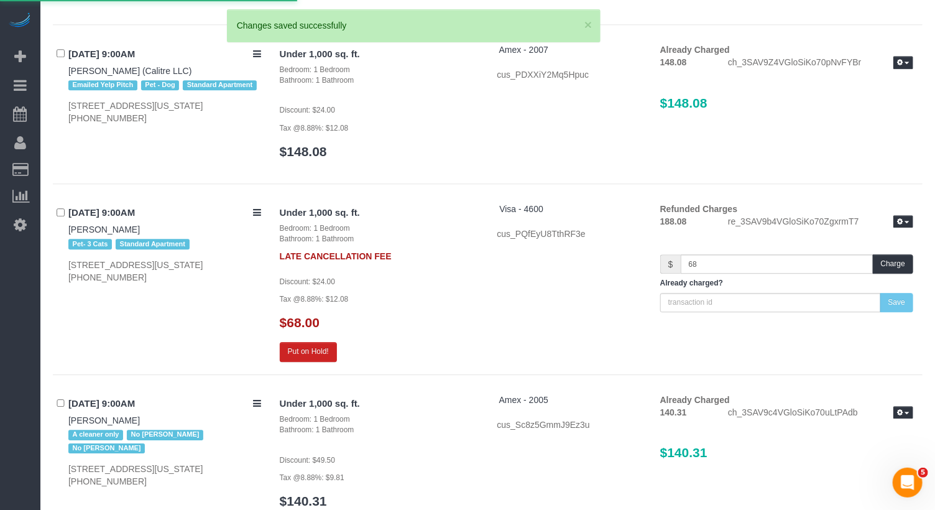
scroll to position [1412, 0]
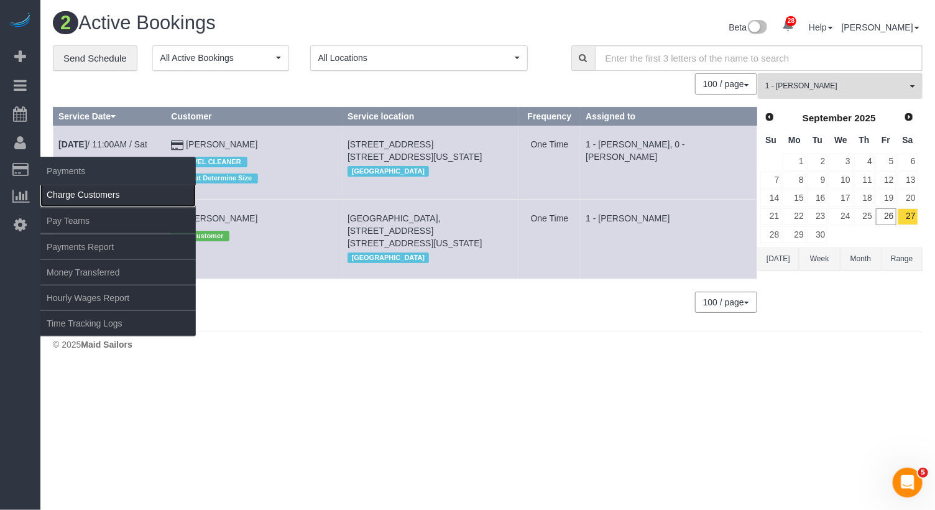
click at [76, 201] on link "Charge Customers" at bounding box center [117, 194] width 155 height 25
select select
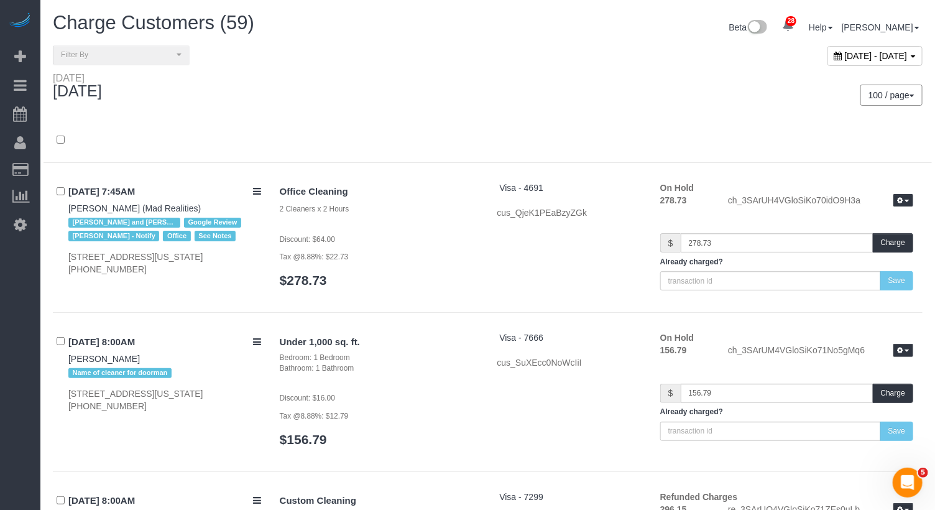
click at [845, 56] on span "[DATE] - [DATE]" at bounding box center [876, 56] width 63 height 10
type input "**********"
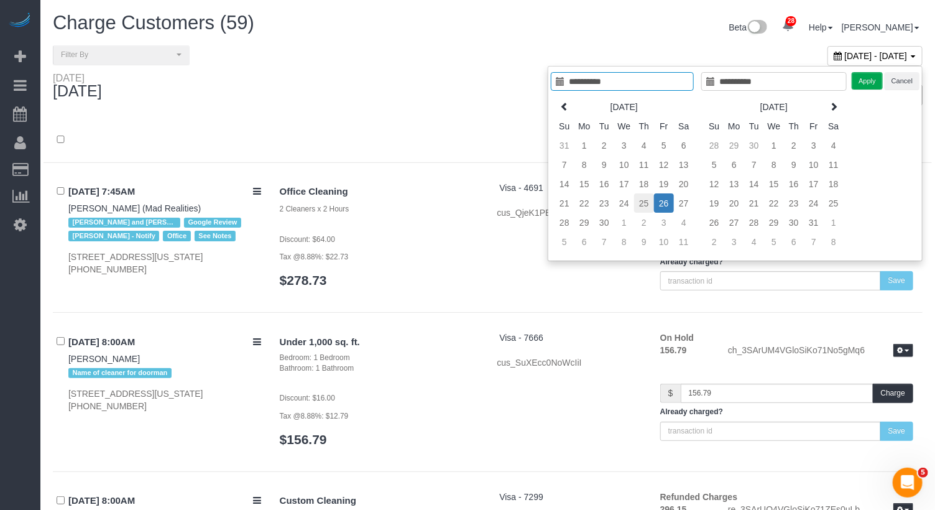
type input "**********"
click at [653, 203] on td "25" at bounding box center [644, 202] width 20 height 19
type input "**********"
click at [653, 203] on td "25" at bounding box center [644, 202] width 20 height 19
type input "**********"
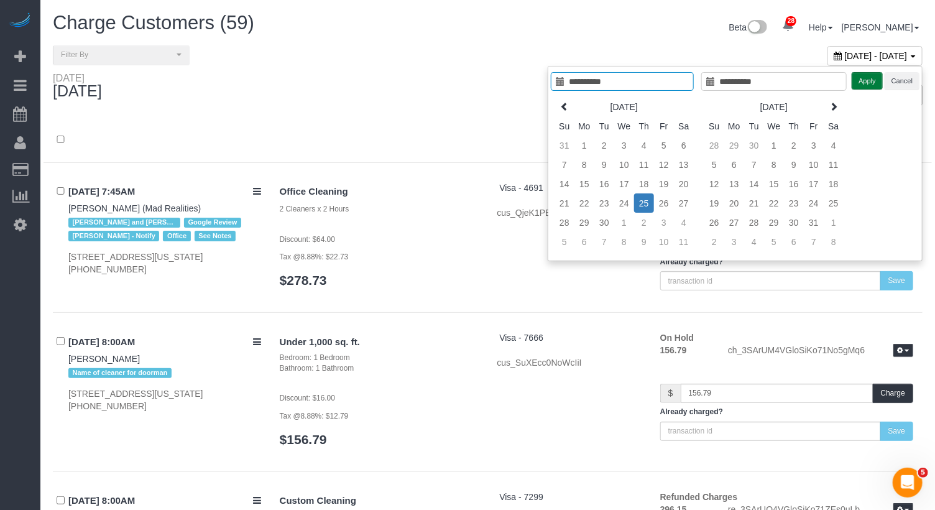
click at [867, 77] on button "Apply" at bounding box center [867, 81] width 31 height 18
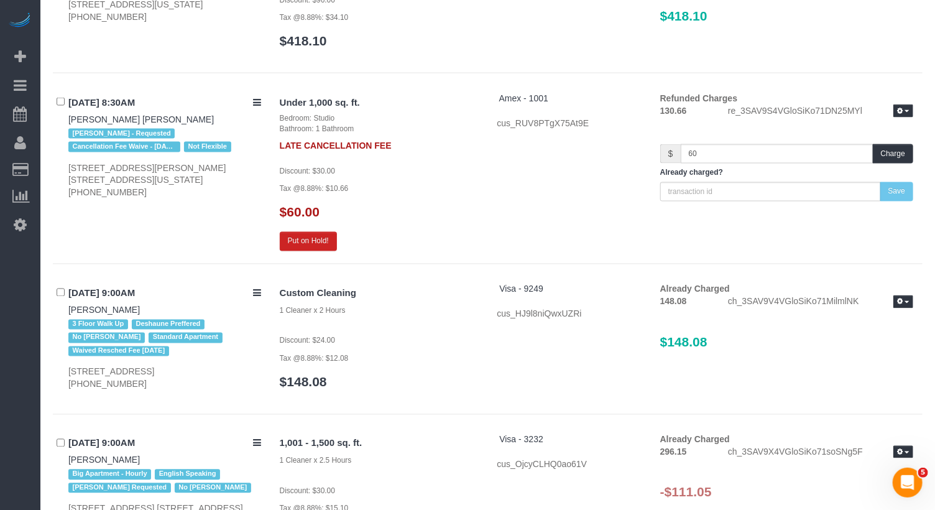
scroll to position [873, 0]
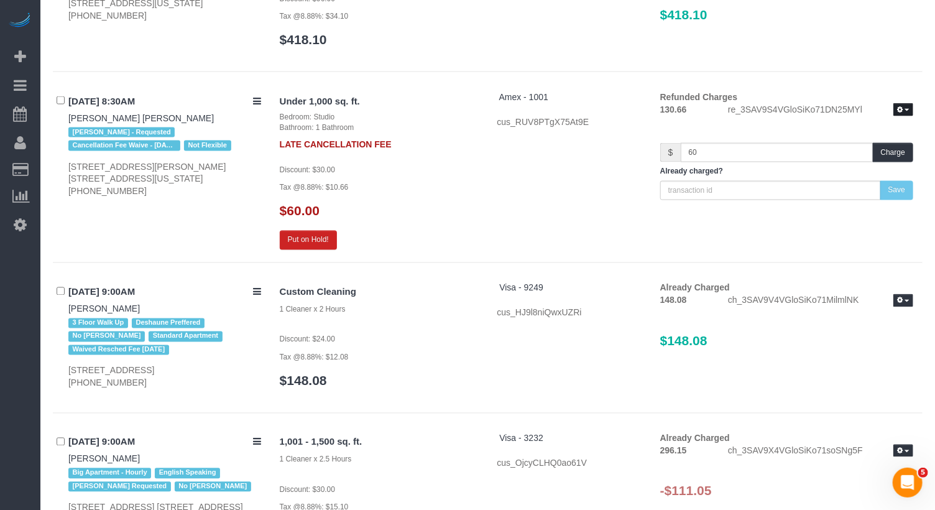
click at [907, 103] on button "button" at bounding box center [903, 109] width 20 height 13
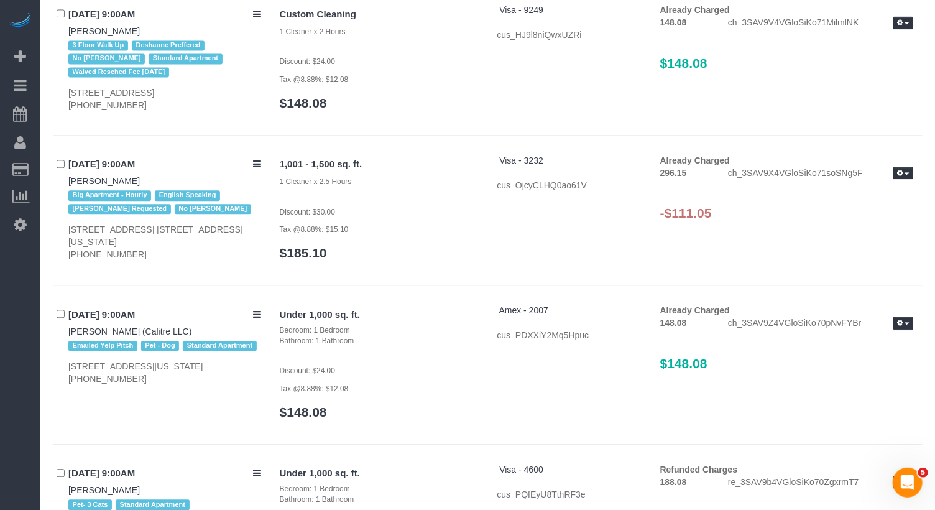
scroll to position [1144, 0]
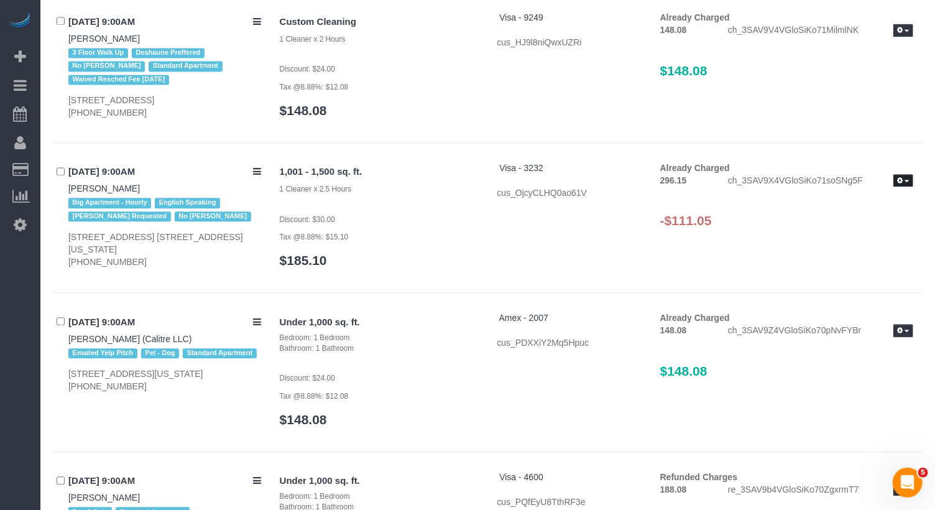
click at [908, 175] on button "button" at bounding box center [903, 180] width 20 height 13
click at [860, 199] on link "Refund" at bounding box center [863, 201] width 98 height 16
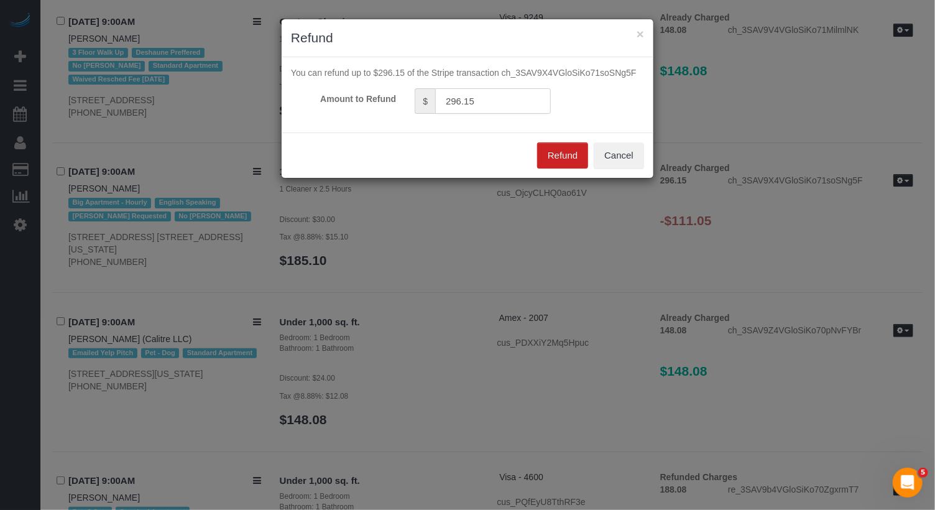
drag, startPoint x: 493, startPoint y: 101, endPoint x: 428, endPoint y: 95, distance: 65.5
click at [428, 95] on div "$ 296.15" at bounding box center [483, 100] width 136 height 25
click at [449, 100] on input "11.05" at bounding box center [493, 100] width 116 height 25
type input "111.05"
click at [551, 148] on button "Refund" at bounding box center [562, 155] width 51 height 26
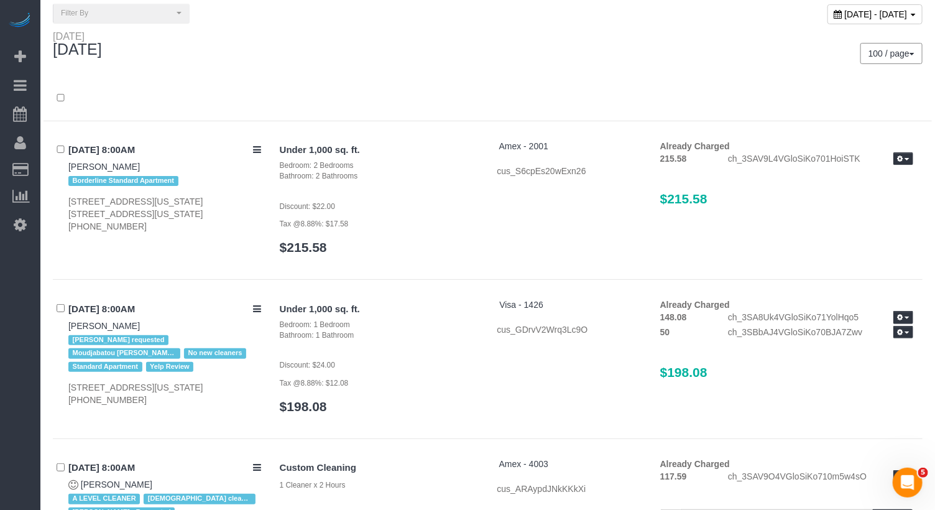
scroll to position [0, 0]
